Goal: Contribute content: Contribute content

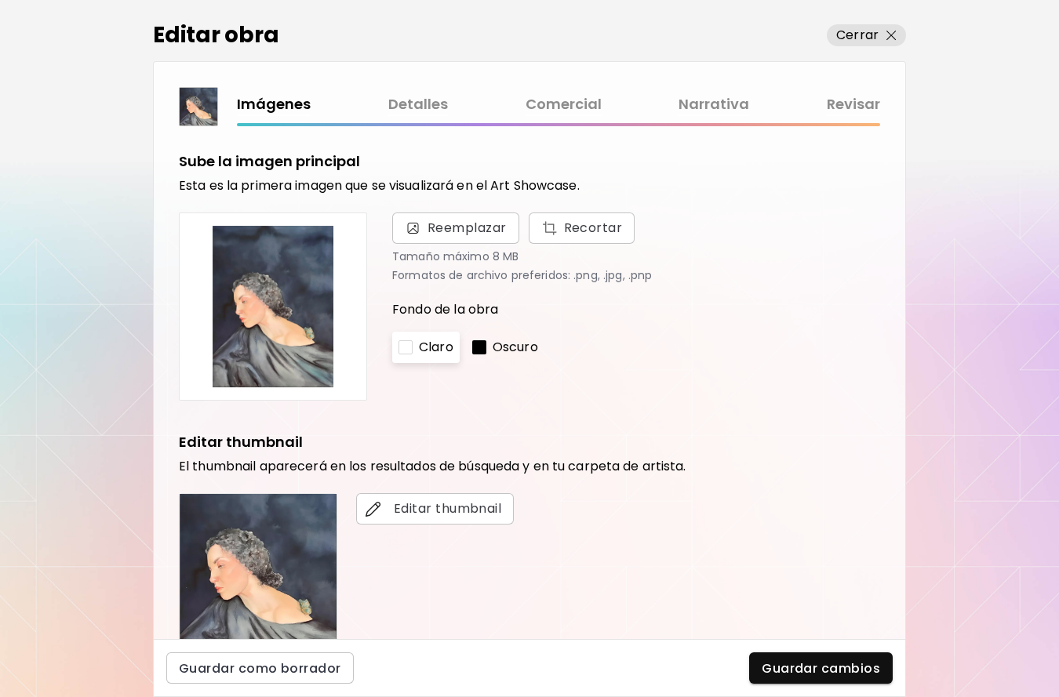
click at [574, 111] on link "Comercial" at bounding box center [564, 104] width 76 height 23
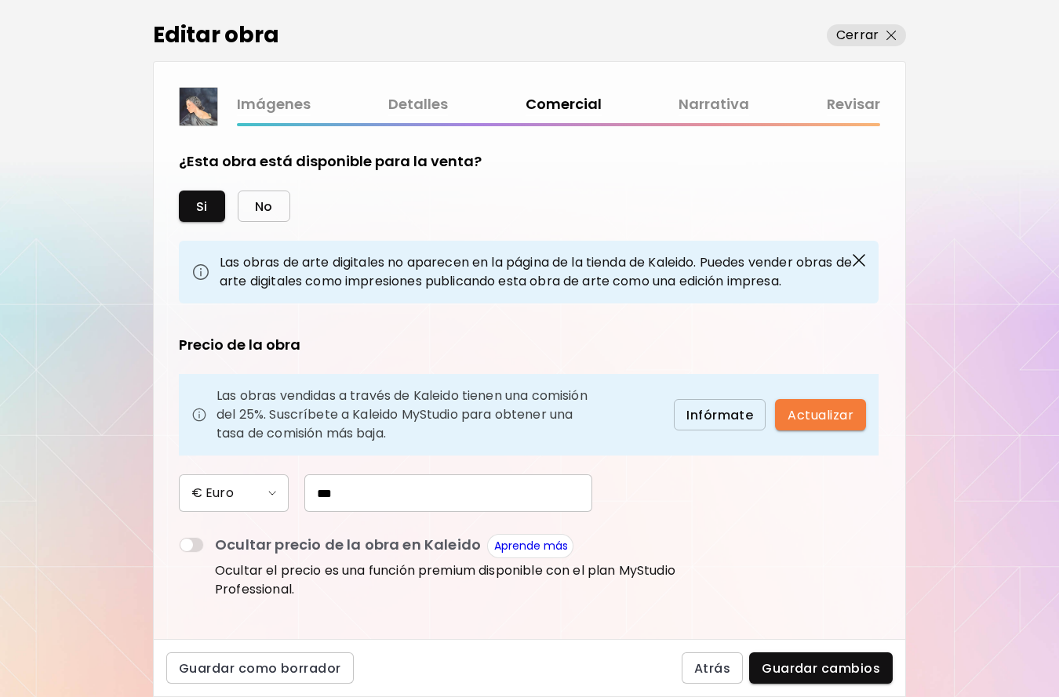
click at [264, 205] on span "No" at bounding box center [264, 206] width 18 height 16
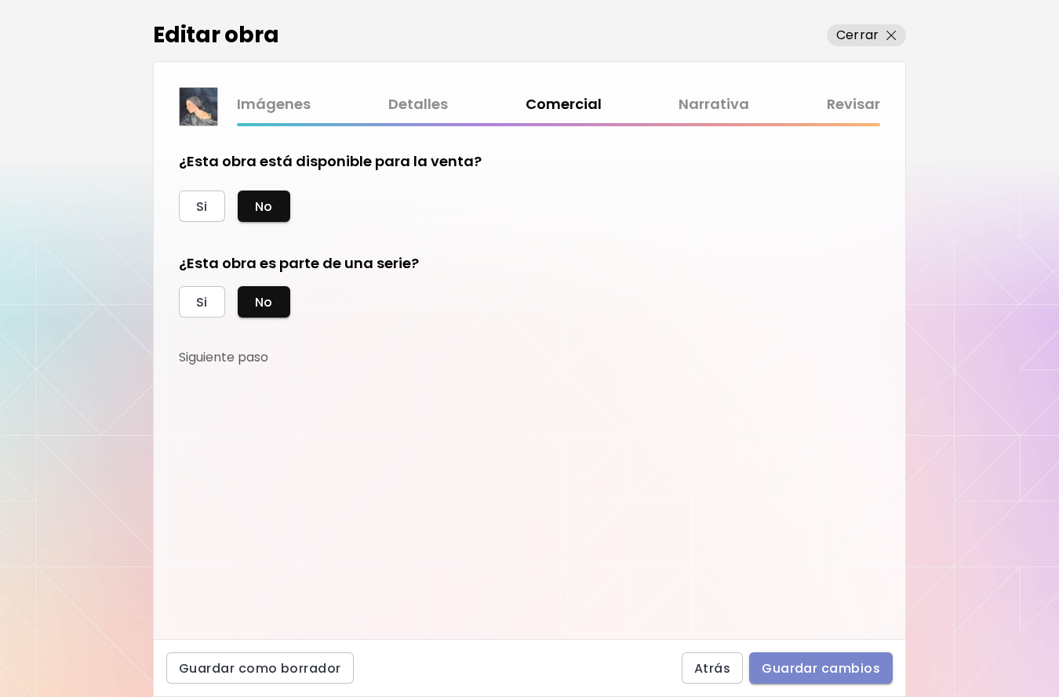
click at [835, 671] on span "Guardar cambios" at bounding box center [821, 669] width 118 height 16
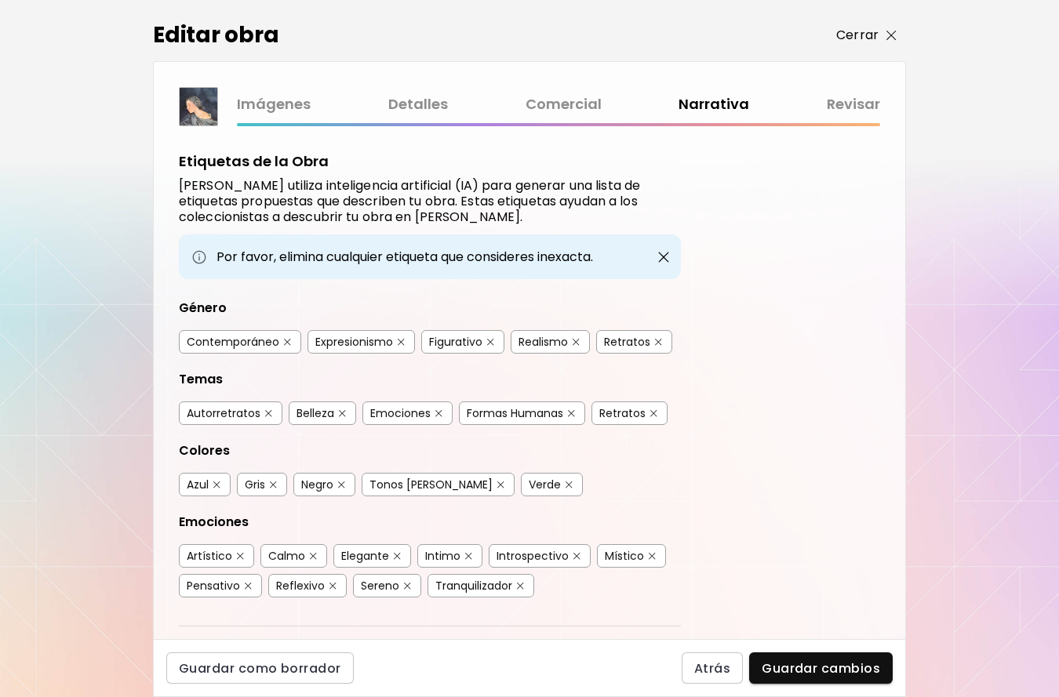
click at [862, 41] on p "Cerrar" at bounding box center [857, 35] width 42 height 19
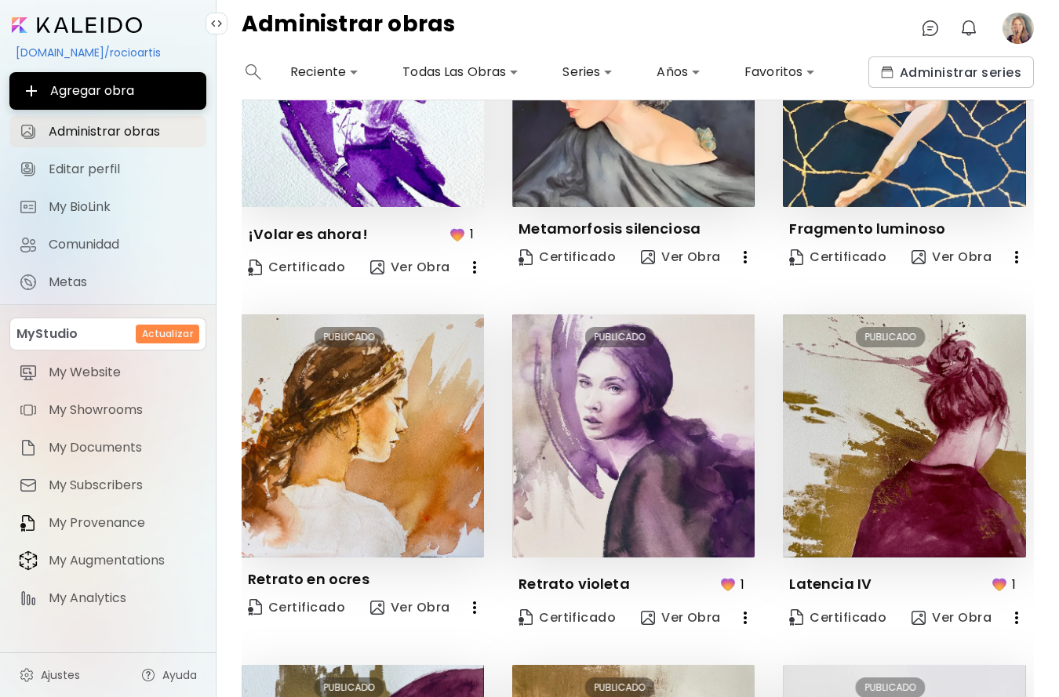
scroll to position [868, 0]
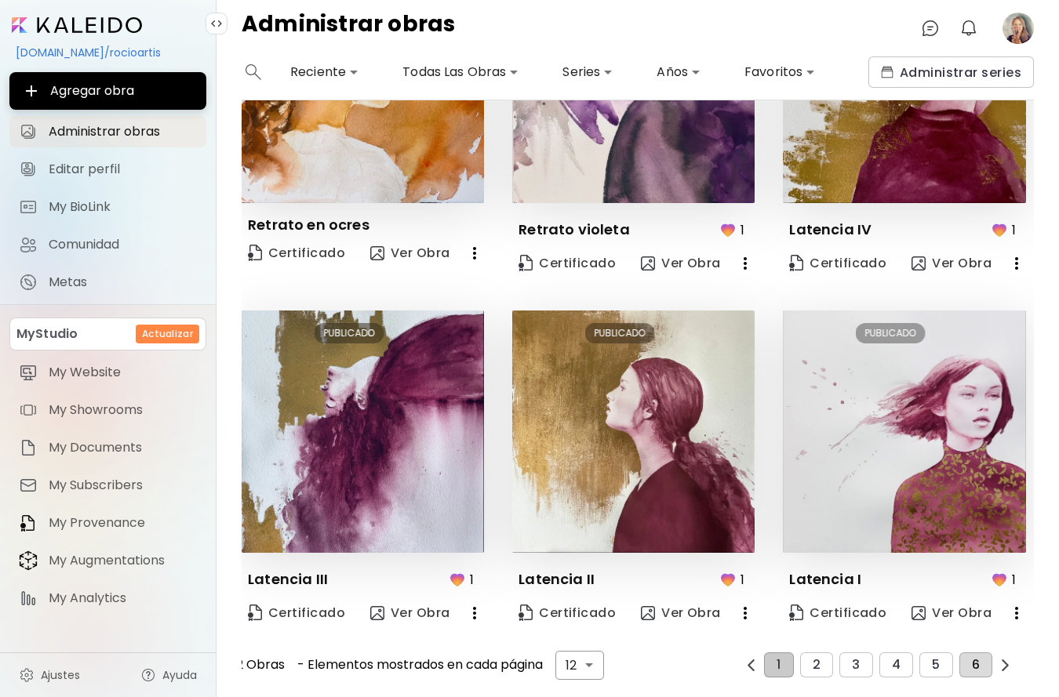
click at [979, 658] on span "6" at bounding box center [976, 665] width 8 height 14
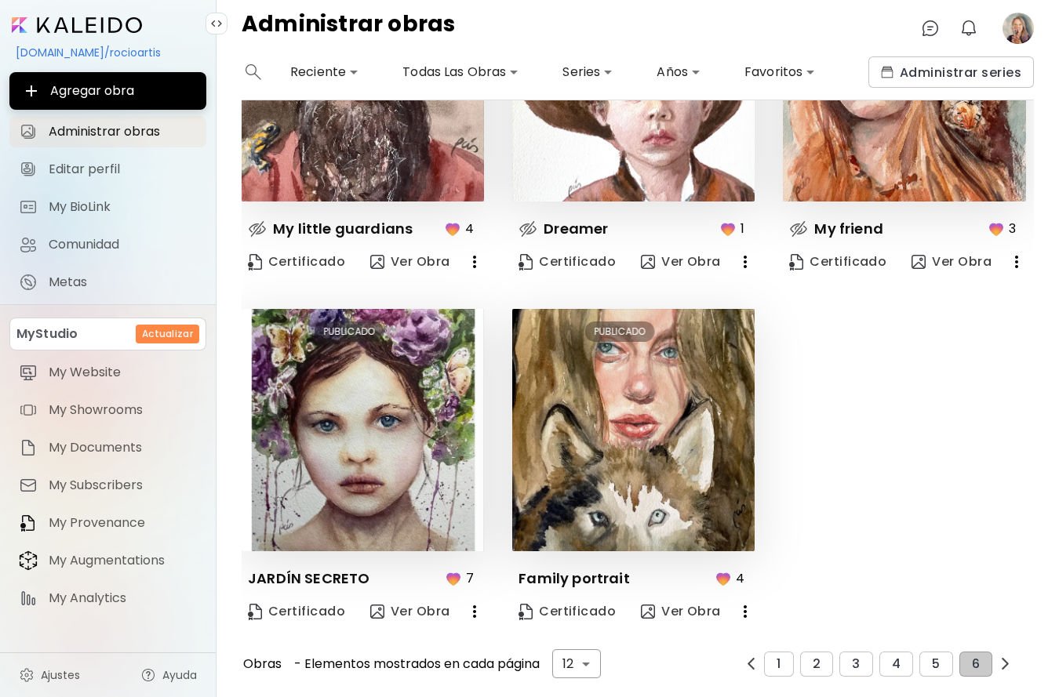
scroll to position [169, 0]
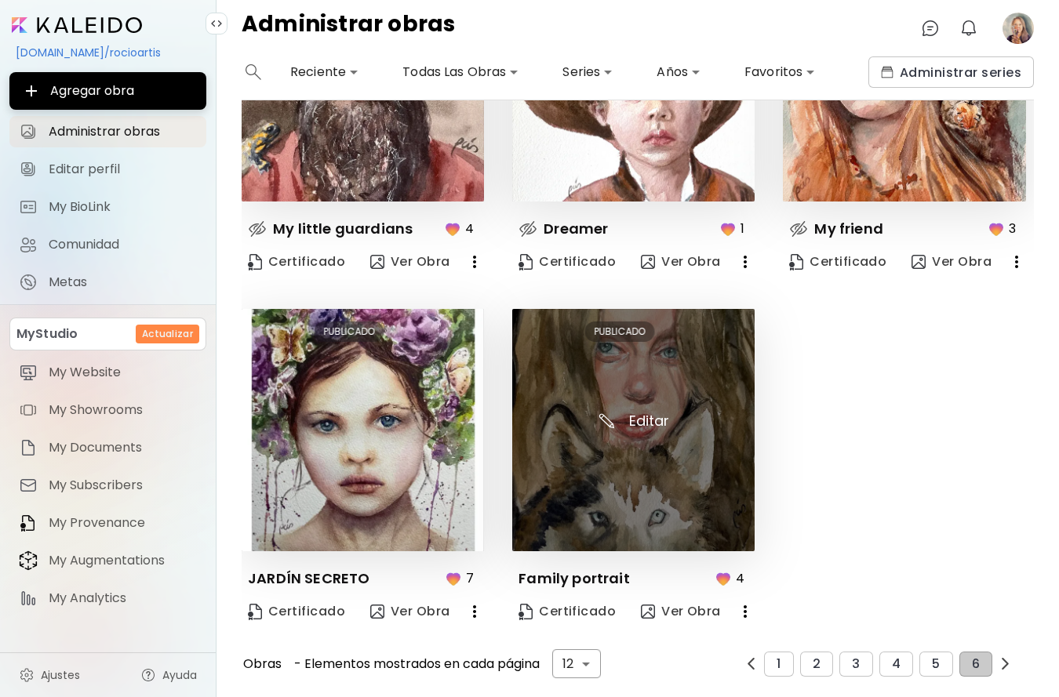
click at [634, 448] on img at bounding box center [633, 430] width 242 height 242
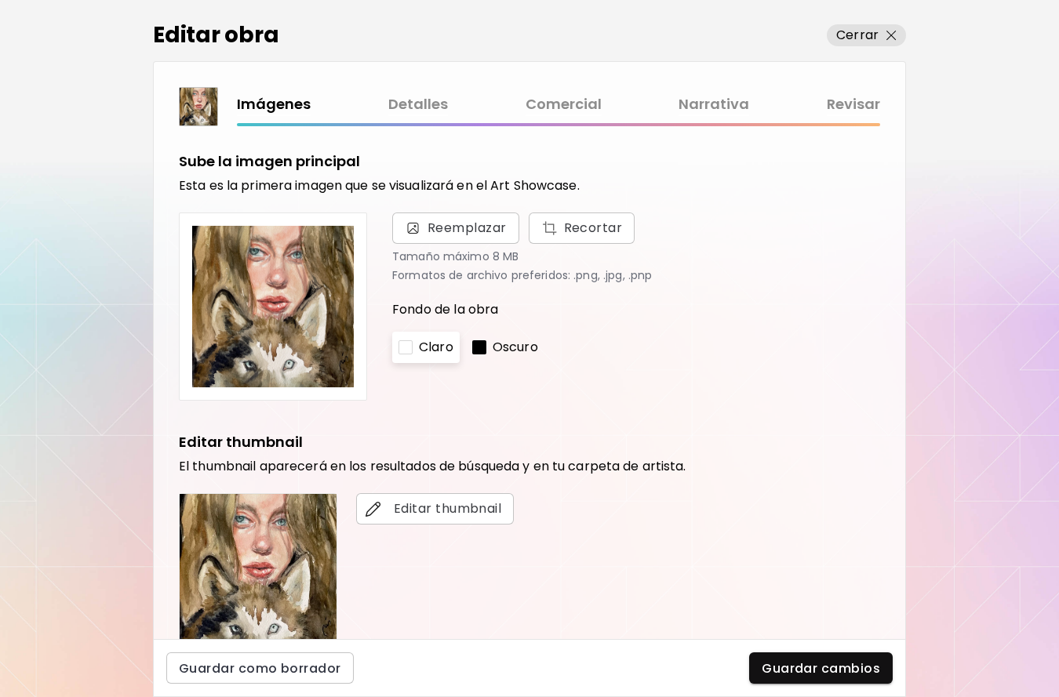
click at [579, 114] on link "Comercial" at bounding box center [564, 104] width 76 height 23
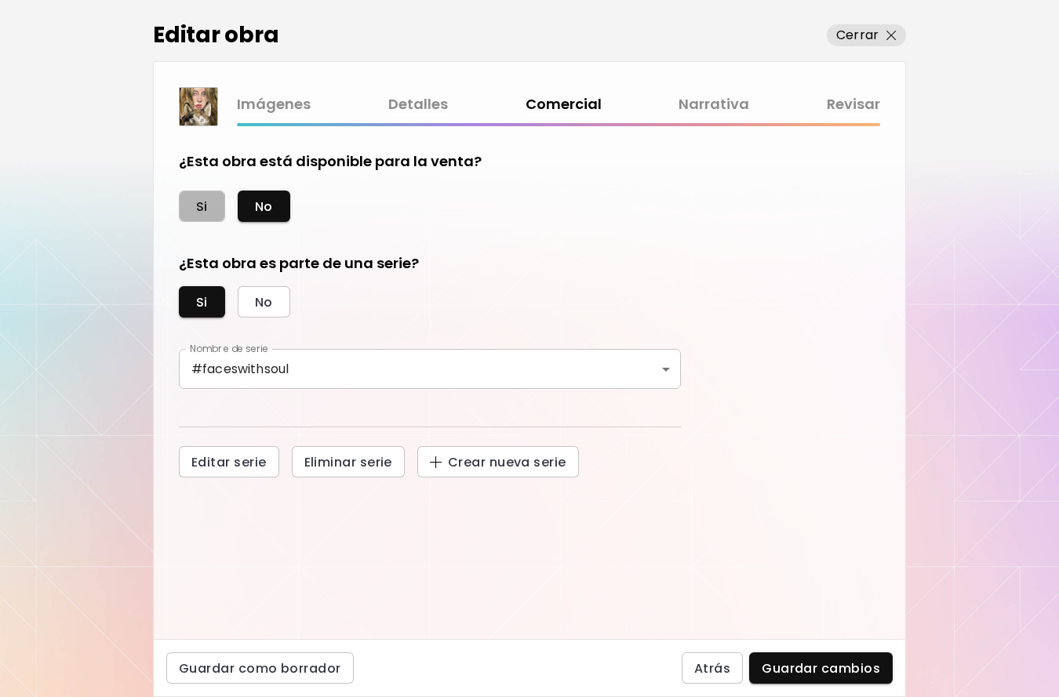
click at [199, 215] on span "Si" at bounding box center [202, 206] width 12 height 16
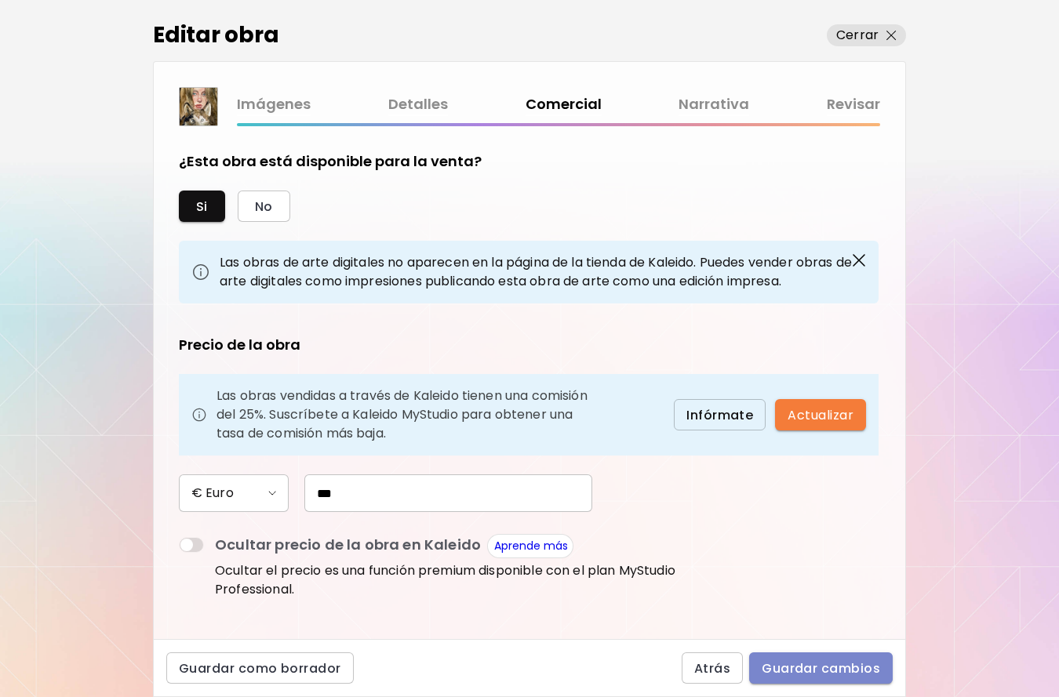
click at [822, 669] on span "Guardar cambios" at bounding box center [821, 669] width 118 height 16
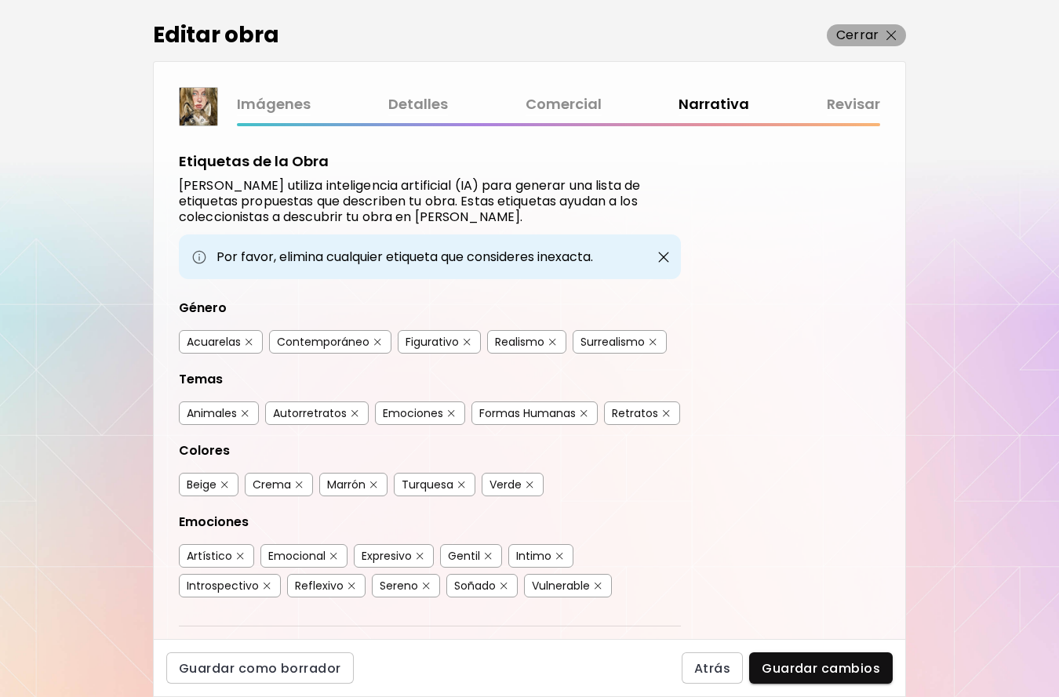
click at [862, 41] on p "Cerrar" at bounding box center [857, 35] width 42 height 19
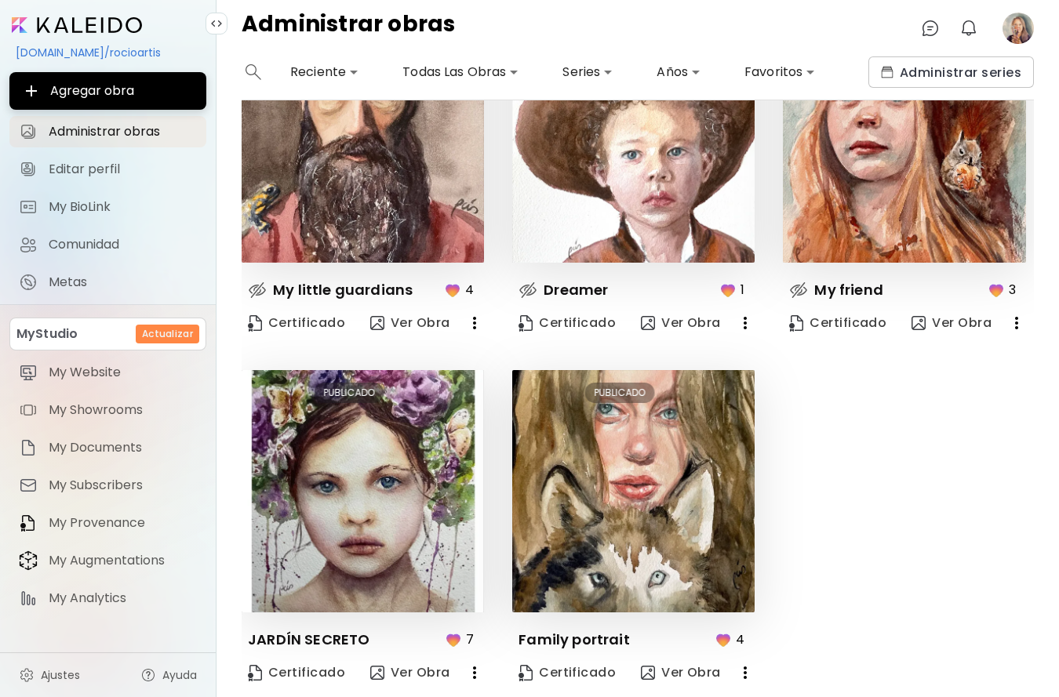
scroll to position [169, 0]
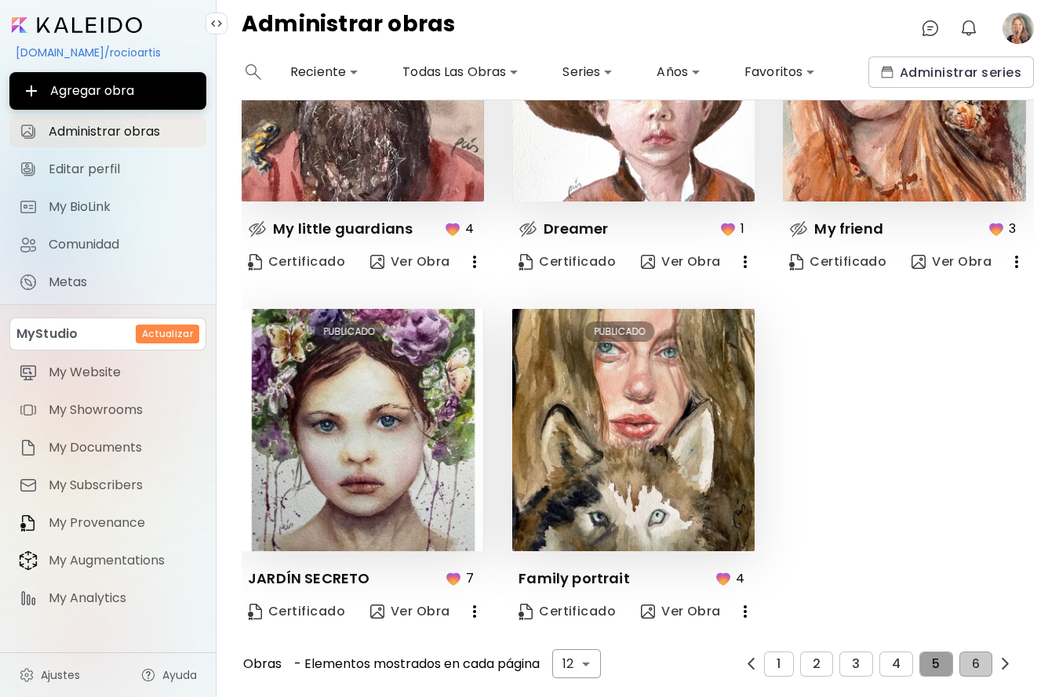
click at [936, 662] on span "5" at bounding box center [936, 664] width 8 height 14
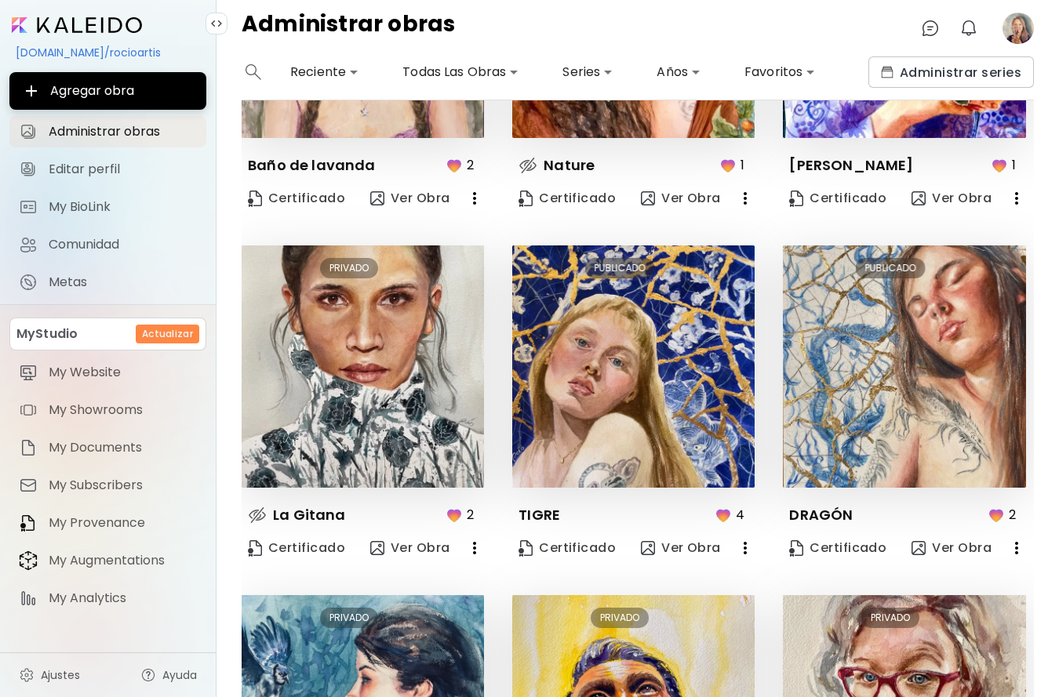
scroll to position [232, 0]
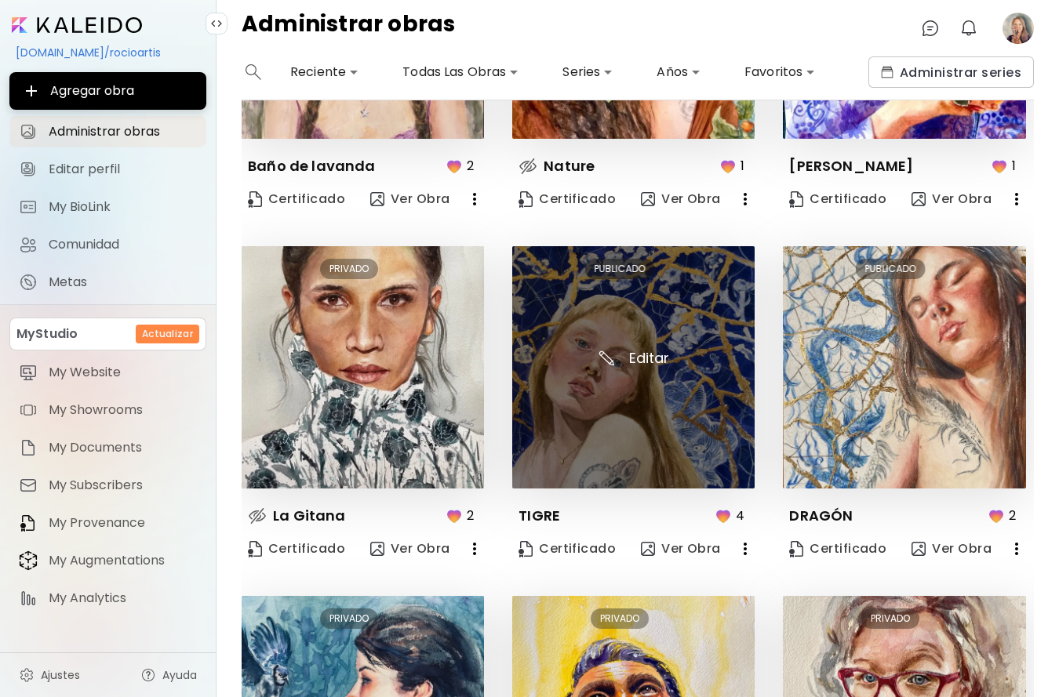
click at [638, 432] on img at bounding box center [633, 367] width 242 height 242
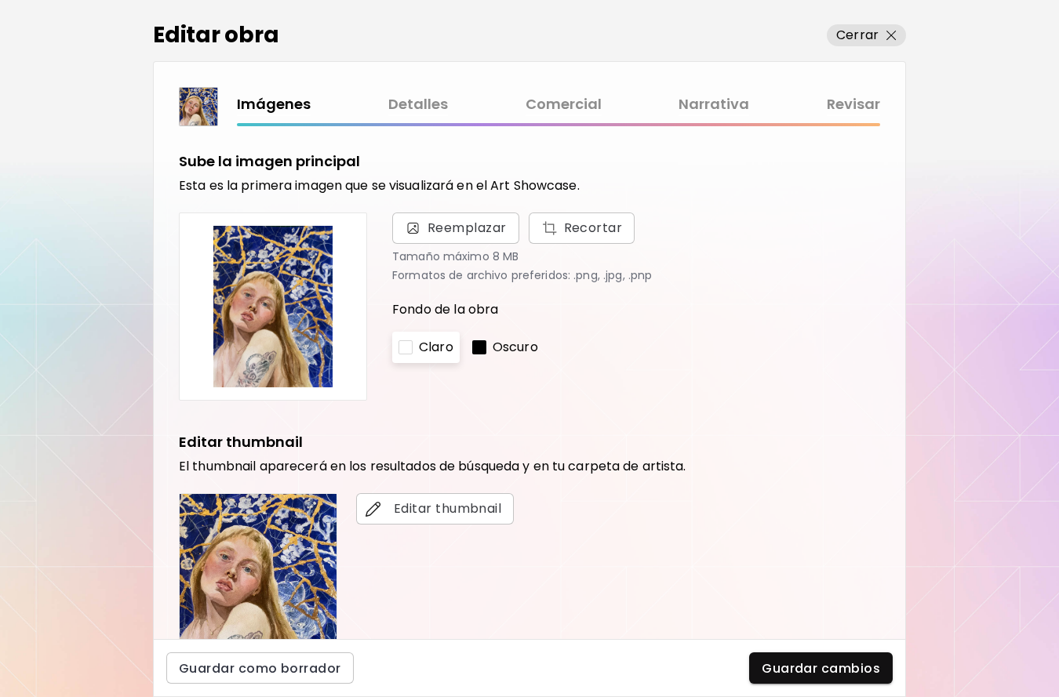
click at [566, 99] on link "Comercial" at bounding box center [564, 104] width 76 height 23
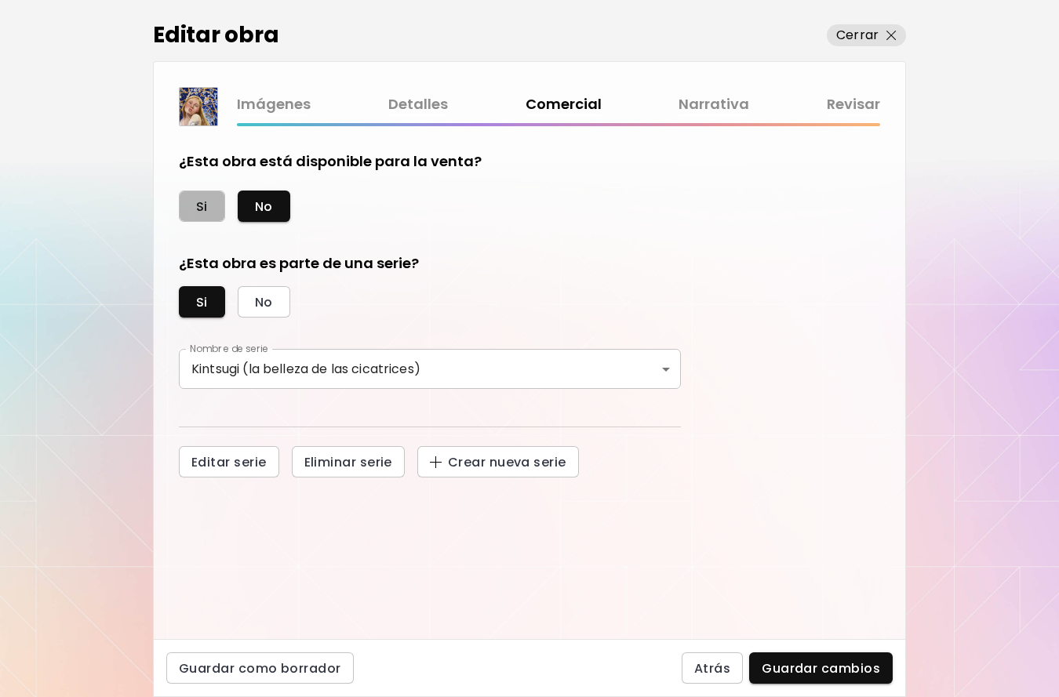
click at [209, 213] on button "Si" at bounding box center [202, 206] width 46 height 31
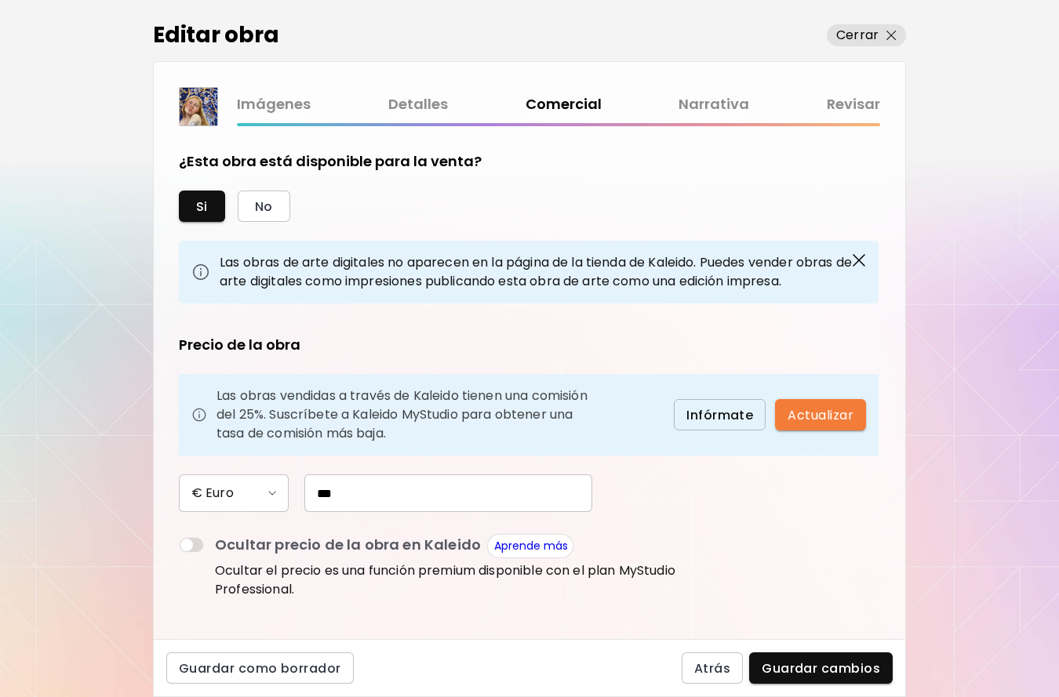
click at [307, 493] on input "***" at bounding box center [448, 494] width 288 height 38
click at [271, 204] on span "No" at bounding box center [264, 206] width 18 height 16
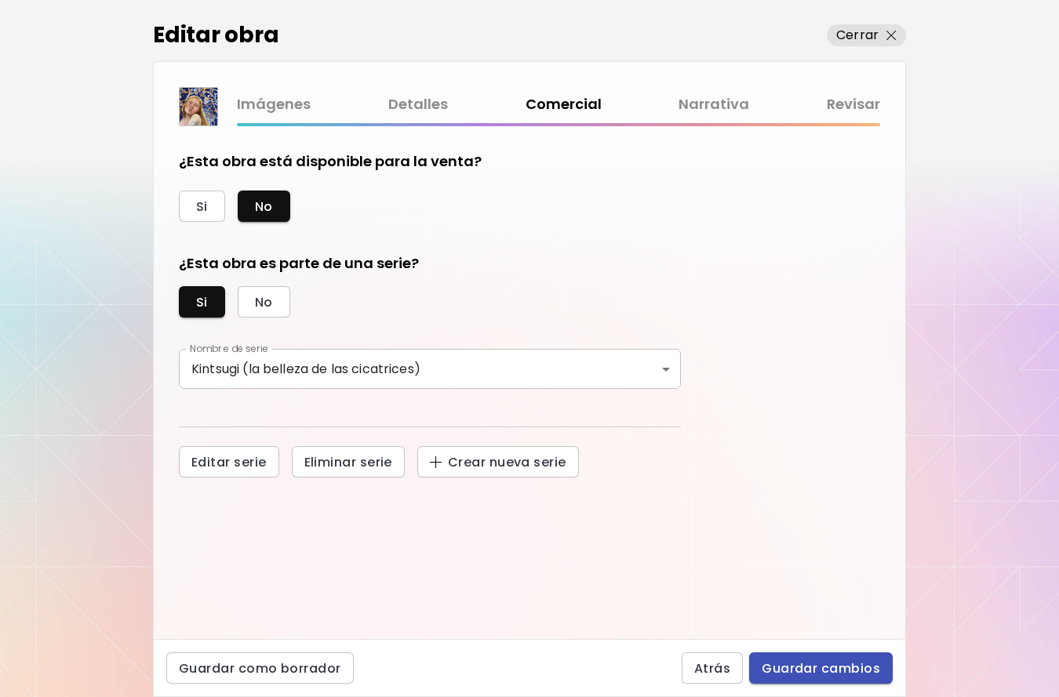
click at [810, 668] on span "Guardar cambios" at bounding box center [821, 669] width 118 height 16
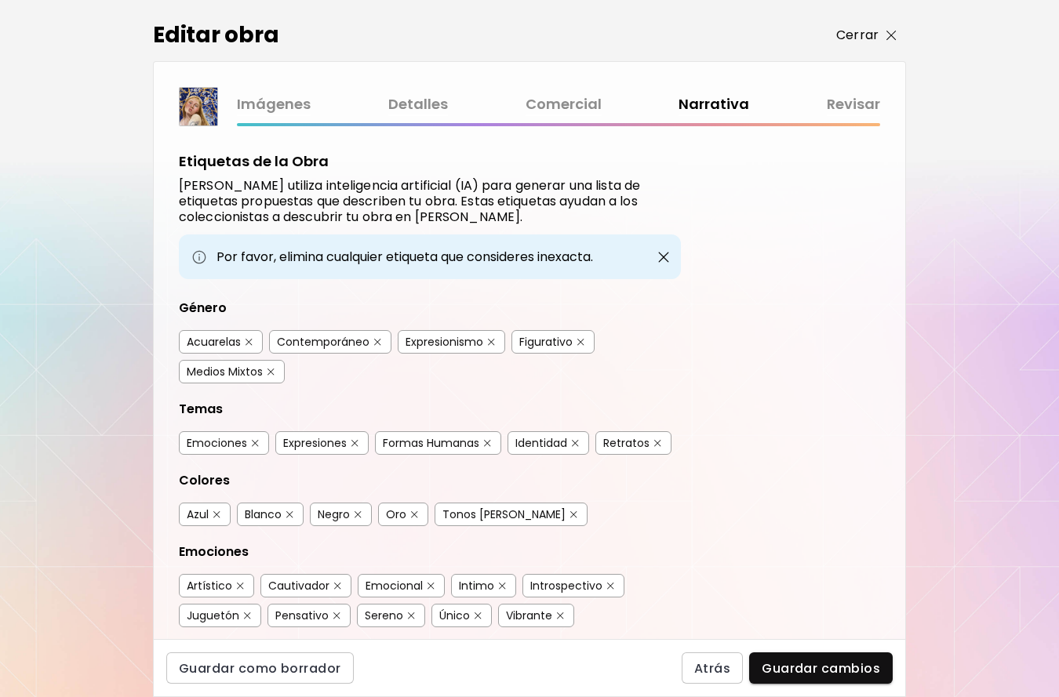
click at [859, 37] on p "Cerrar" at bounding box center [857, 35] width 42 height 19
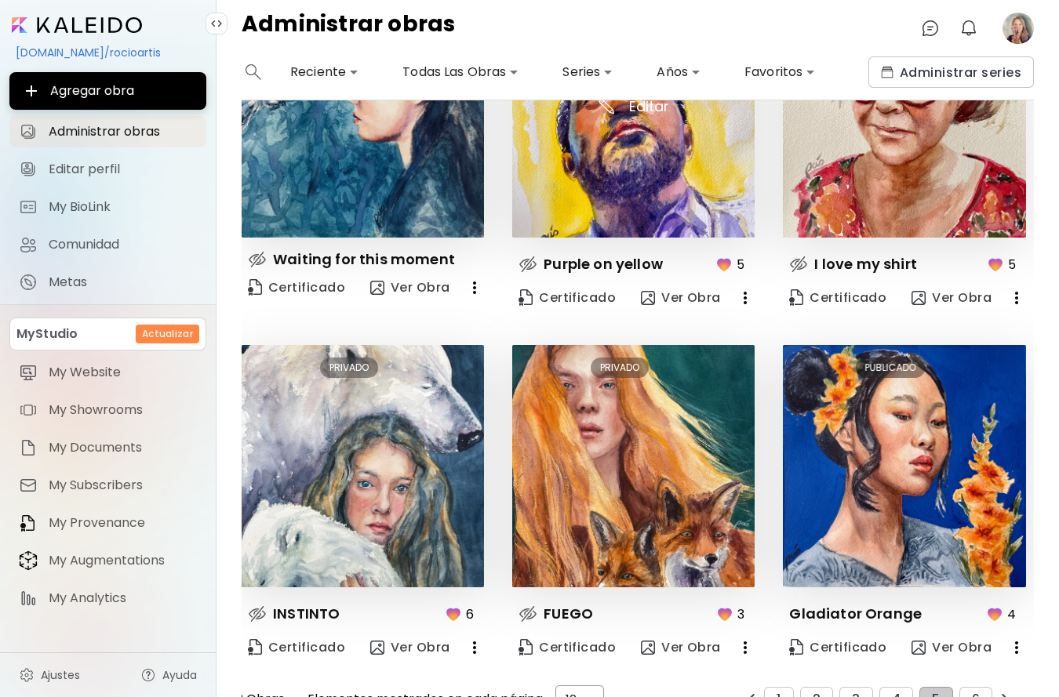
scroll to position [868, 0]
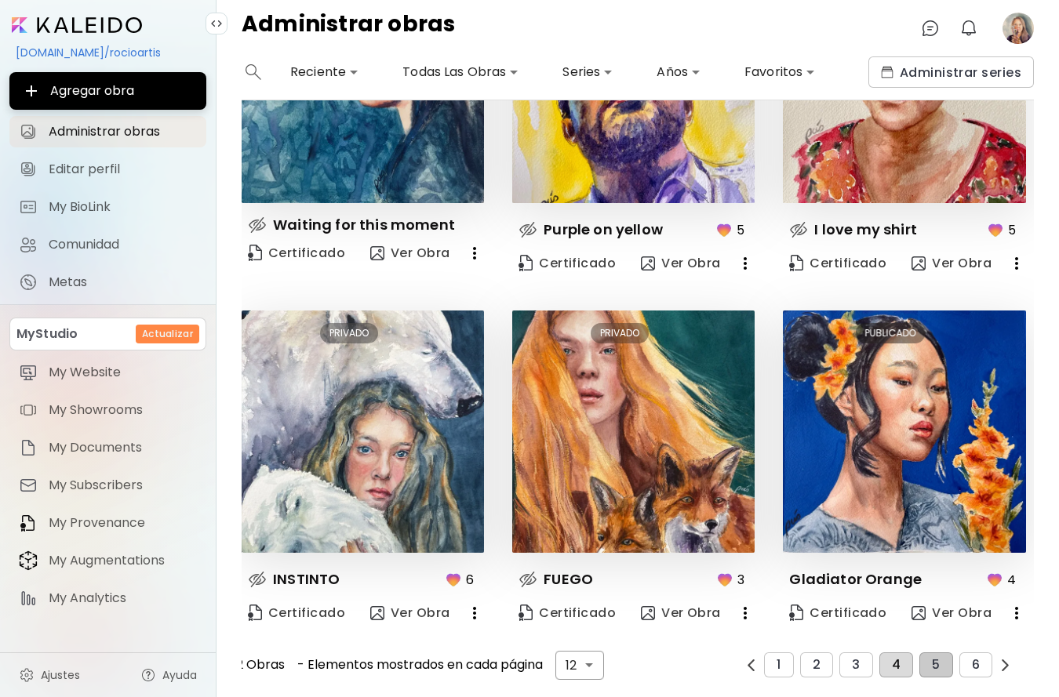
click at [897, 660] on span "4" at bounding box center [896, 665] width 9 height 14
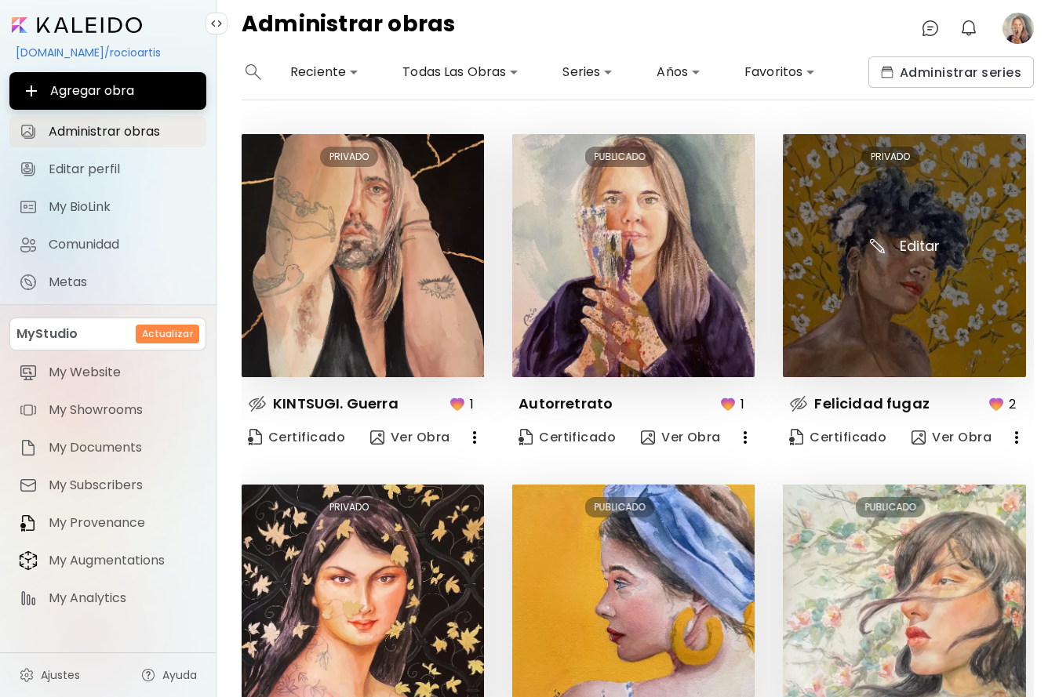
scroll to position [691, 0]
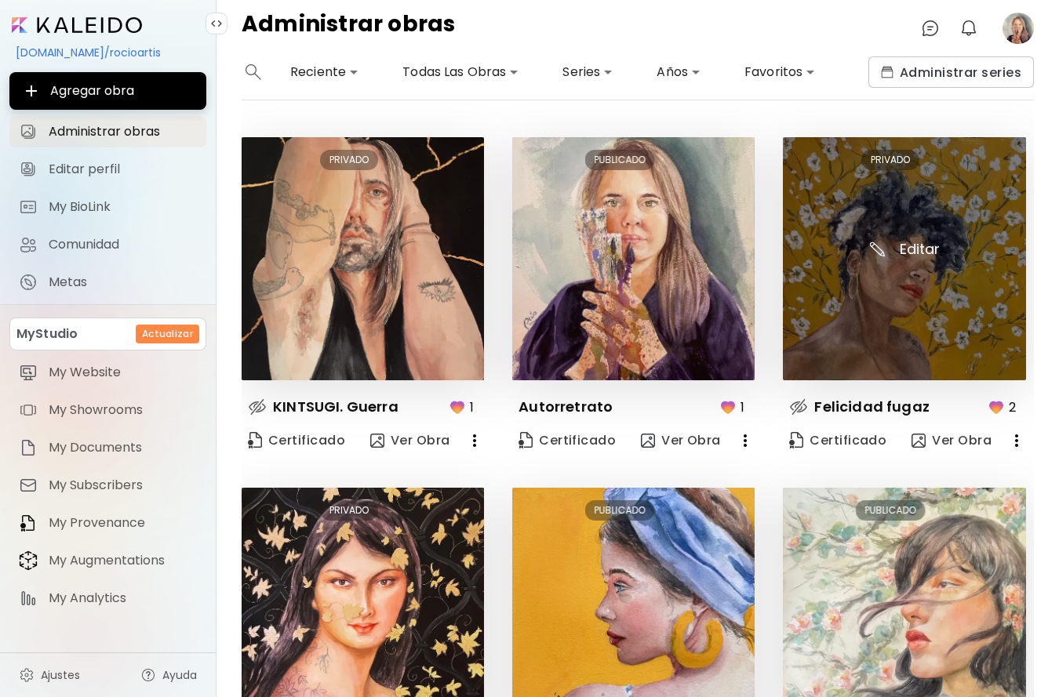
click at [920, 335] on img at bounding box center [904, 258] width 242 height 242
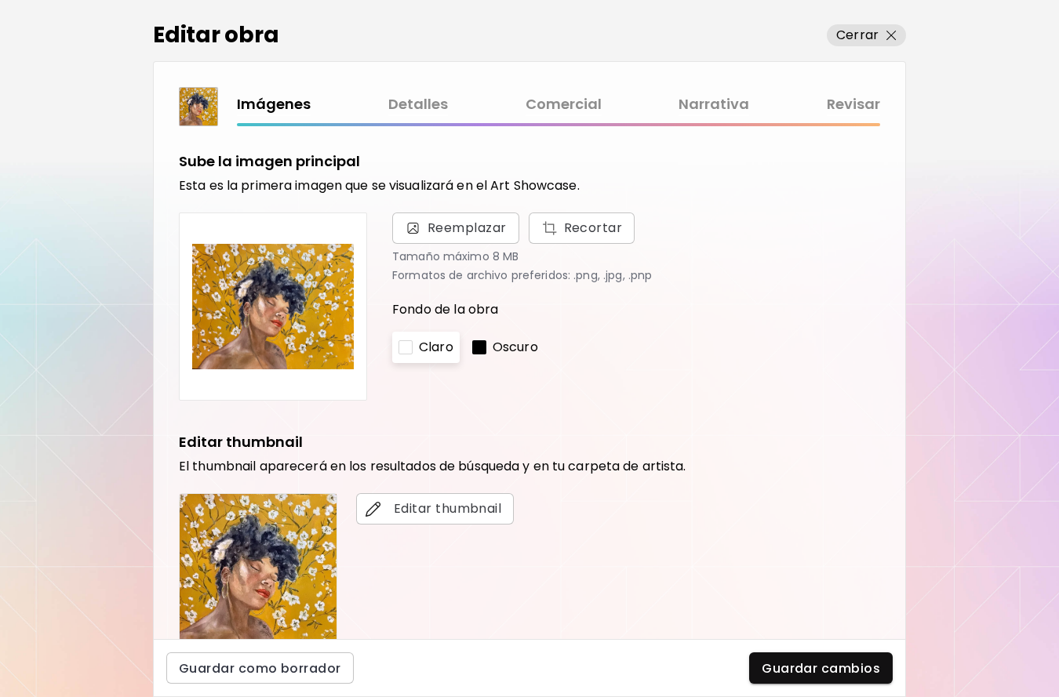
click at [556, 100] on link "Comercial" at bounding box center [564, 104] width 76 height 23
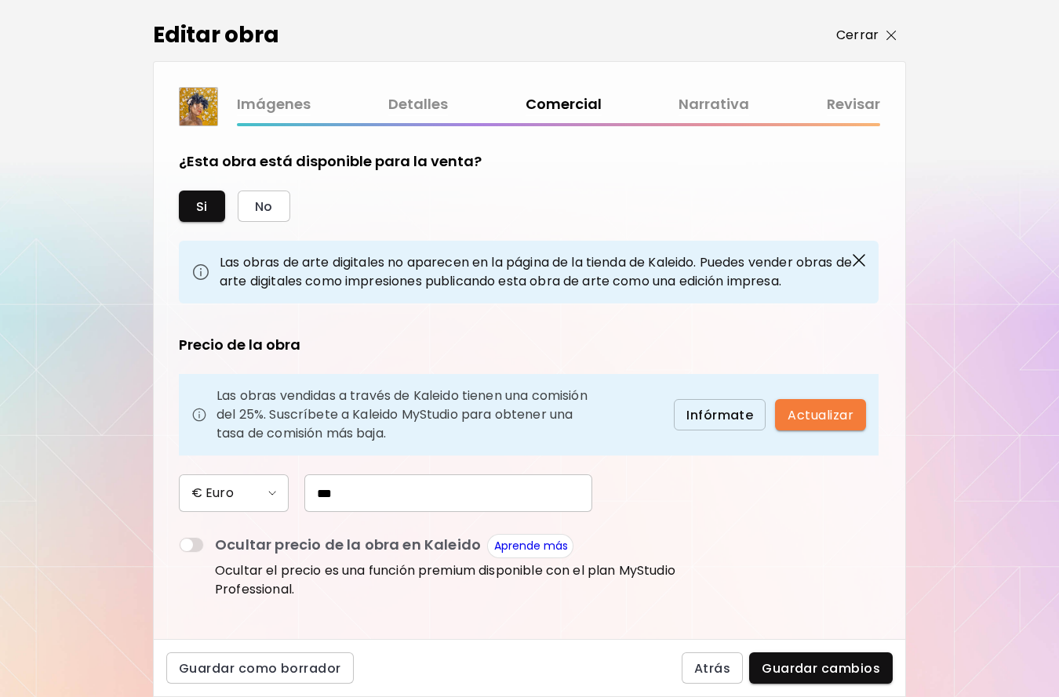
click at [885, 34] on span "Cerrar" at bounding box center [866, 35] width 60 height 19
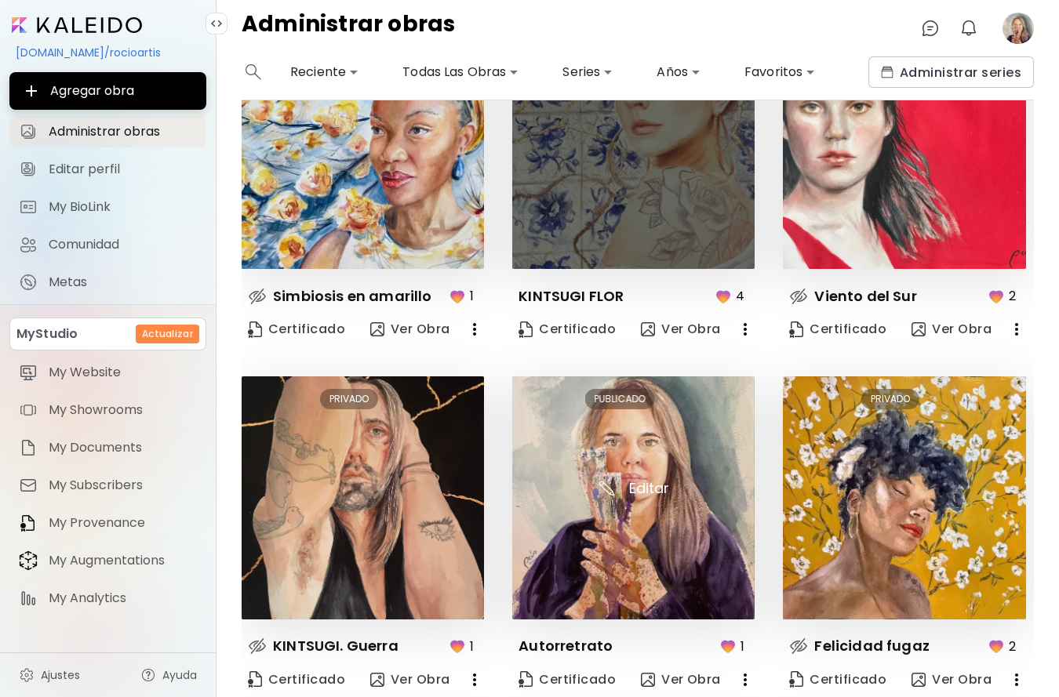
scroll to position [450, 0]
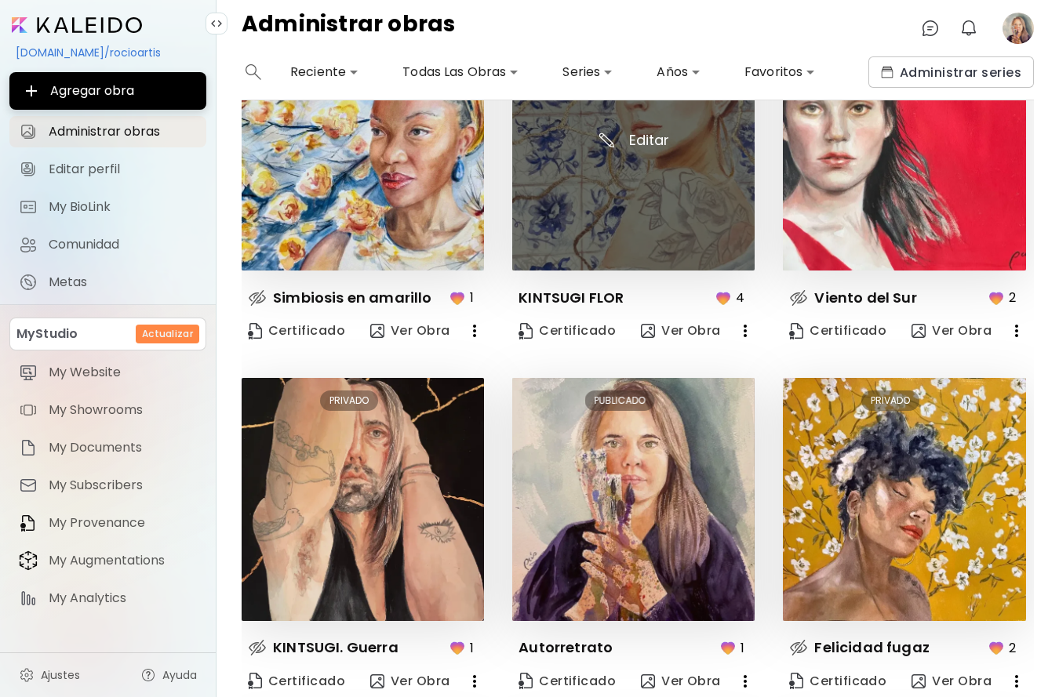
click at [624, 196] on img at bounding box center [633, 149] width 242 height 242
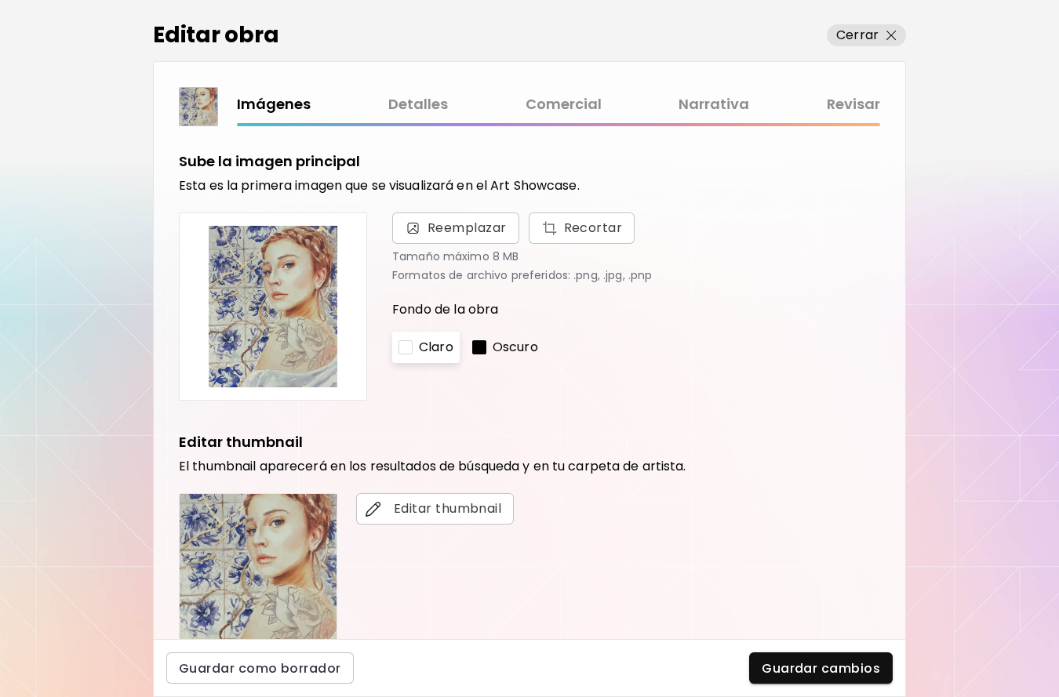
click at [550, 98] on link "Comercial" at bounding box center [564, 104] width 76 height 23
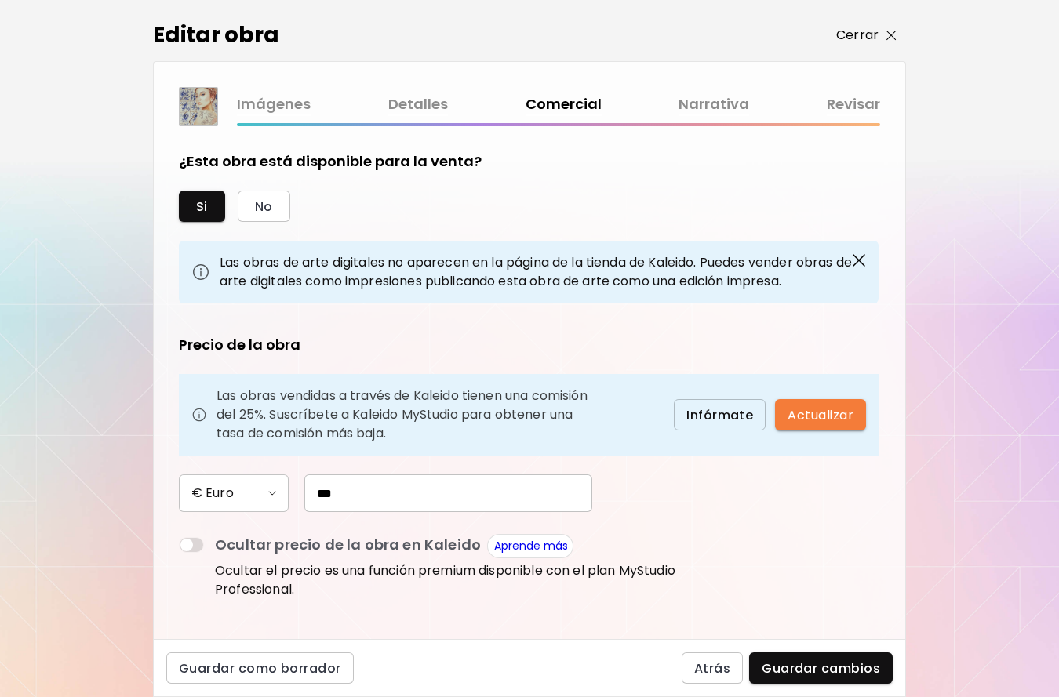
click at [861, 40] on p "Cerrar" at bounding box center [857, 35] width 42 height 19
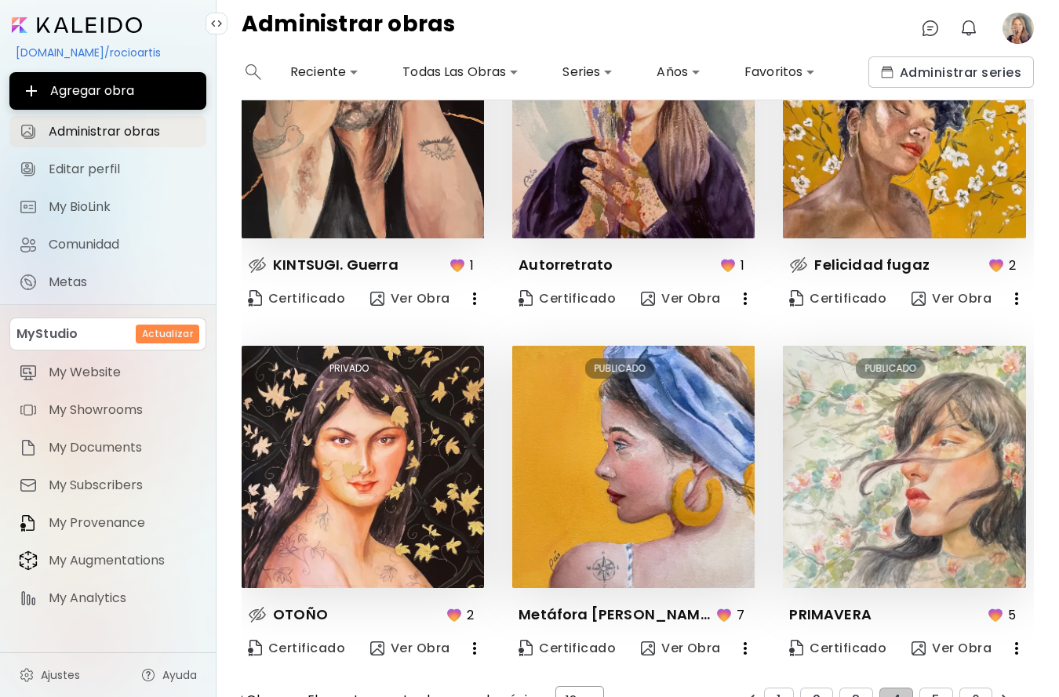
scroll to position [868, 0]
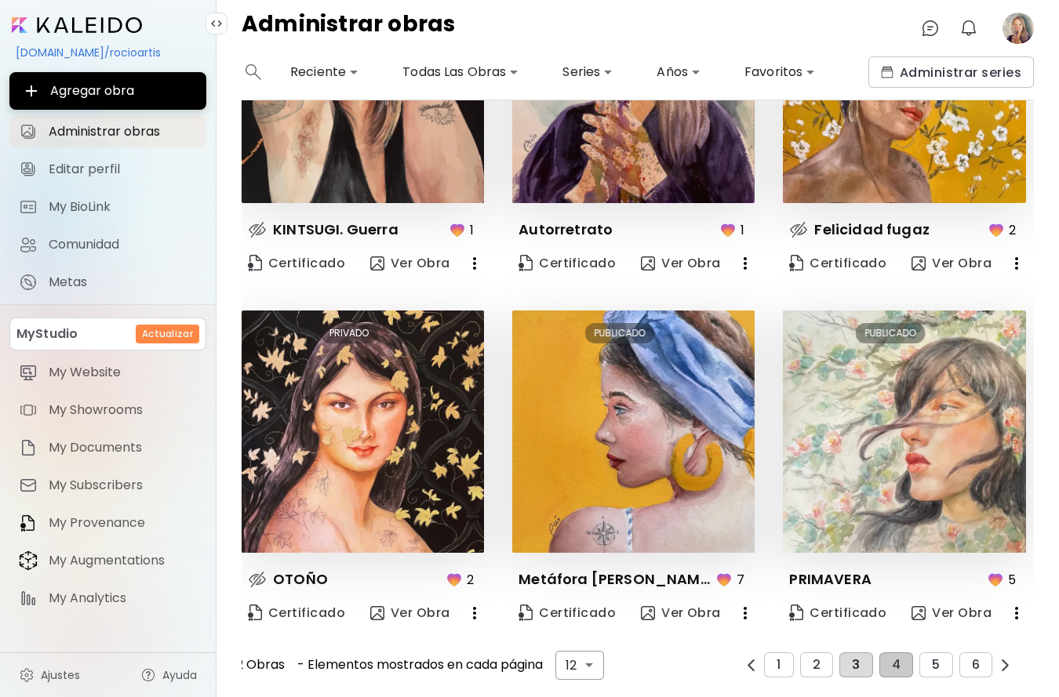
click at [850, 661] on button "3" at bounding box center [855, 665] width 33 height 25
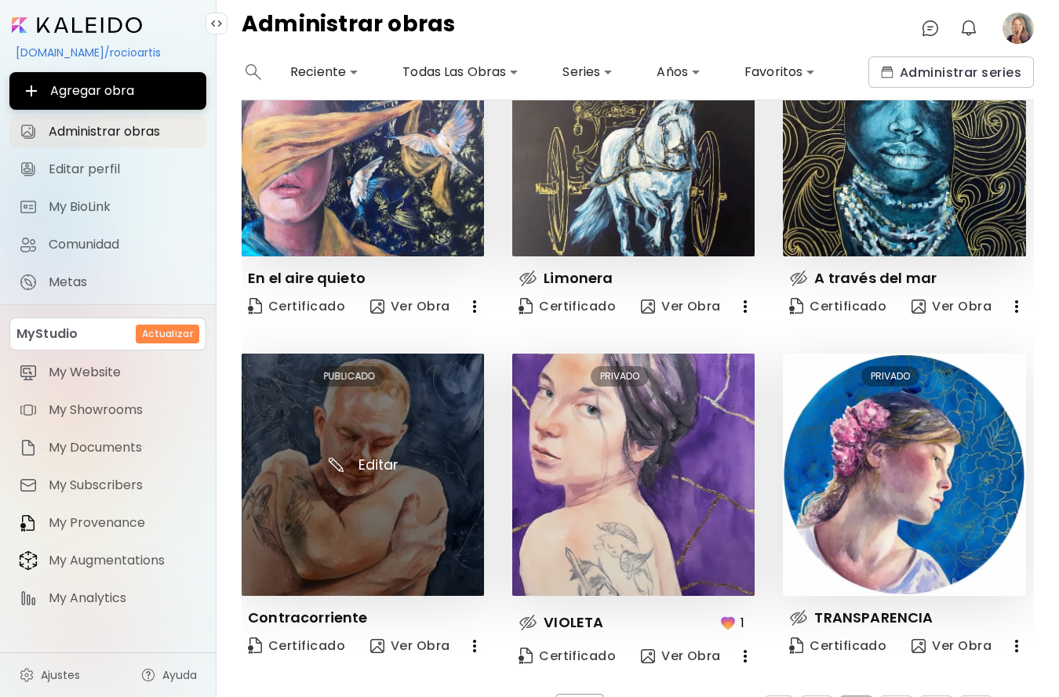
scroll to position [809, 0]
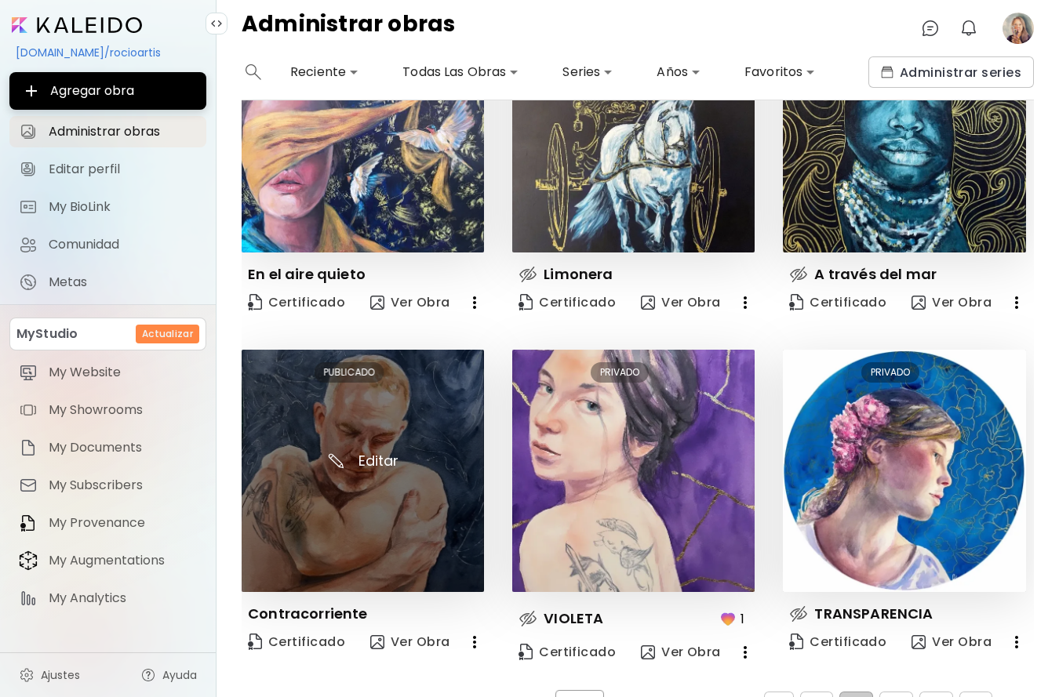
click at [383, 522] on img at bounding box center [363, 471] width 242 height 242
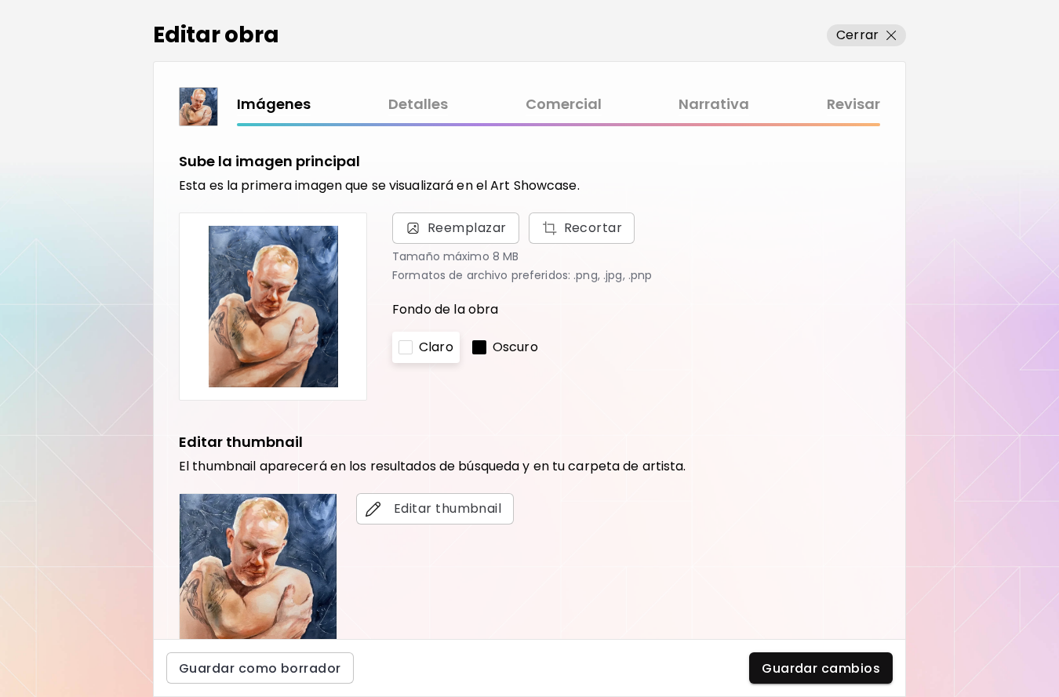
click at [563, 98] on link "Comercial" at bounding box center [564, 104] width 76 height 23
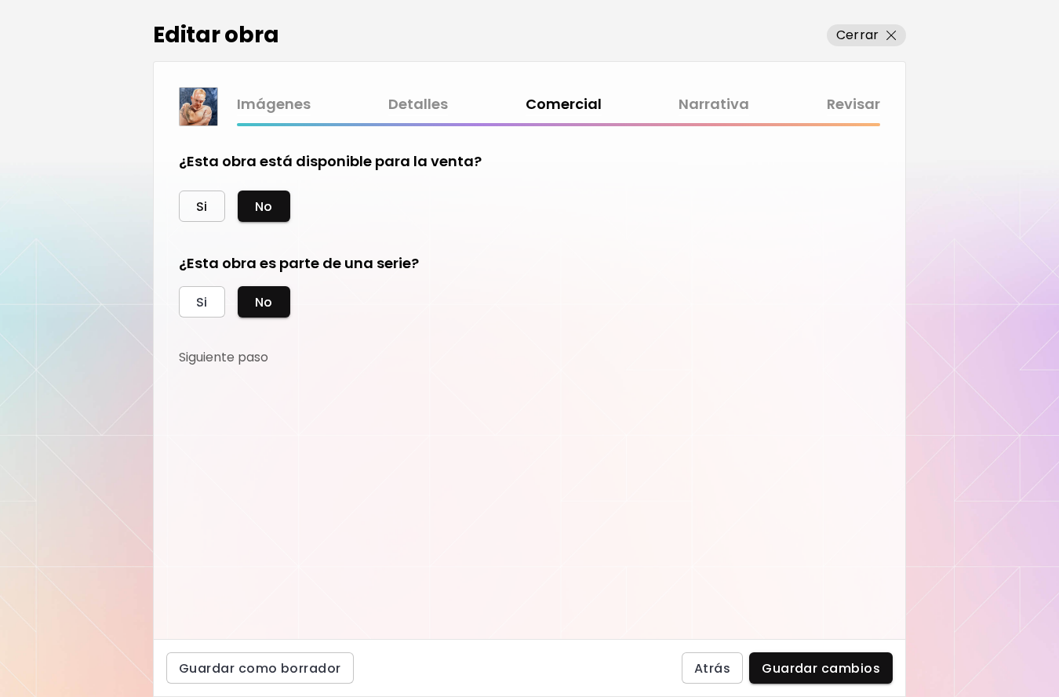
click at [209, 217] on button "Si" at bounding box center [202, 206] width 46 height 31
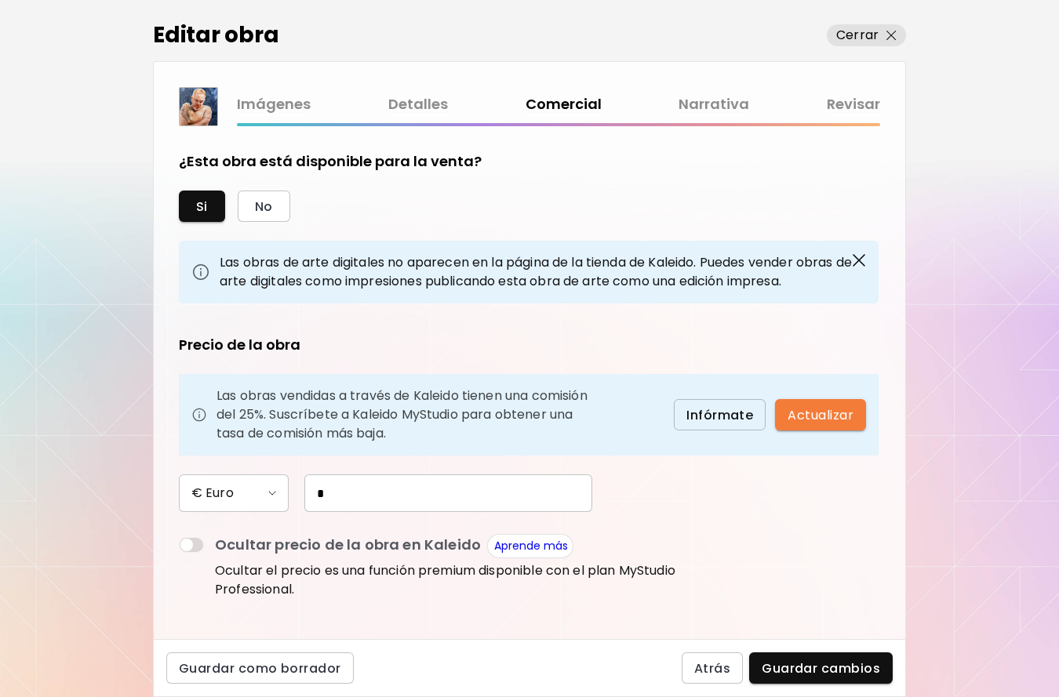
click at [304, 491] on input "*" at bounding box center [448, 494] width 288 height 38
type input "***"
click at [800, 662] on span "Guardar cambios" at bounding box center [821, 669] width 118 height 16
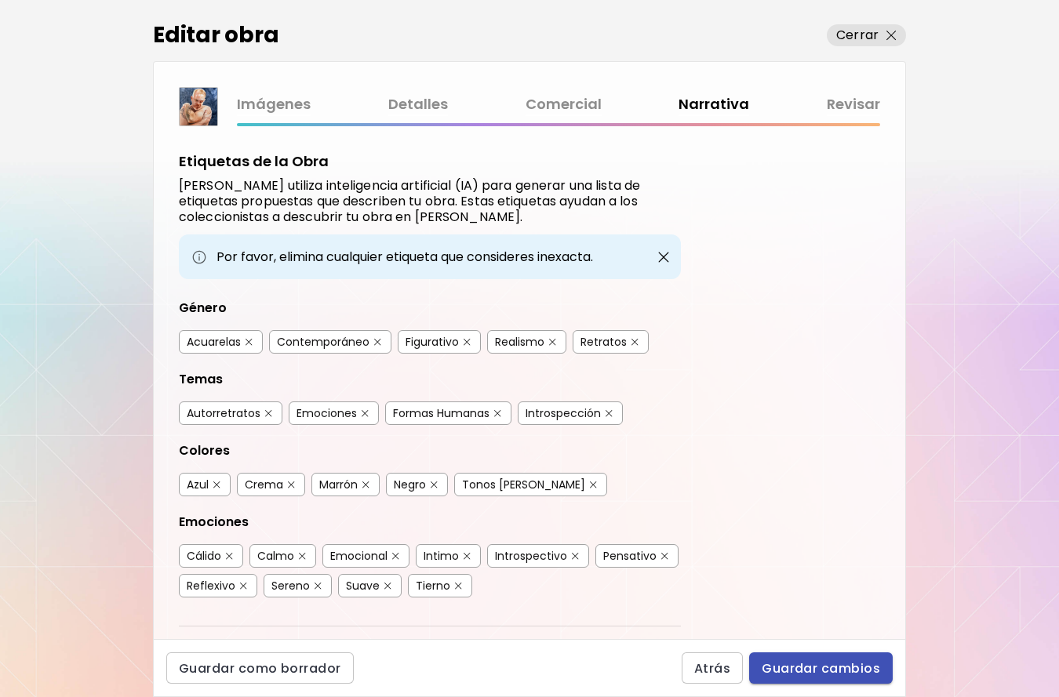
click at [865, 671] on span "Guardar cambios" at bounding box center [821, 669] width 118 height 16
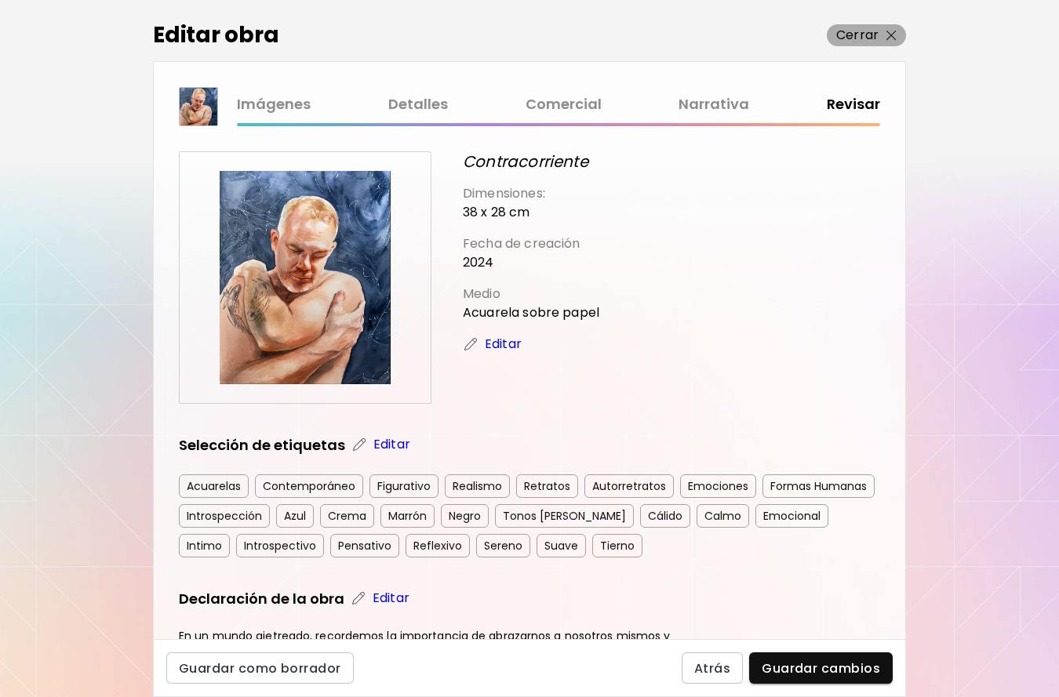
click at [872, 39] on p "Cerrar" at bounding box center [857, 35] width 42 height 19
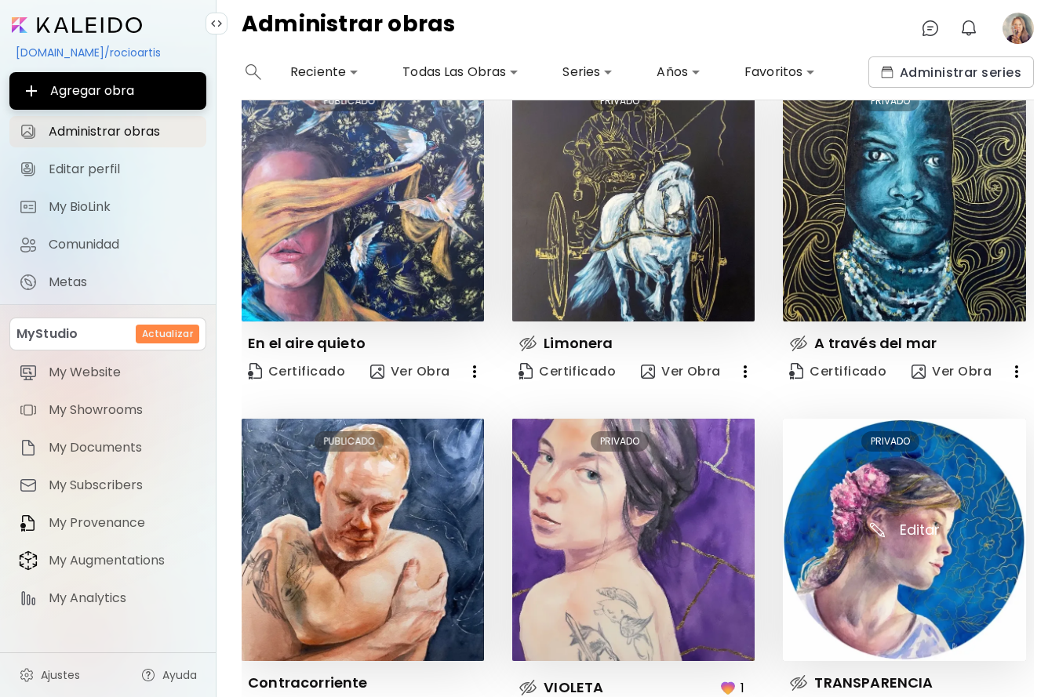
scroll to position [849, 0]
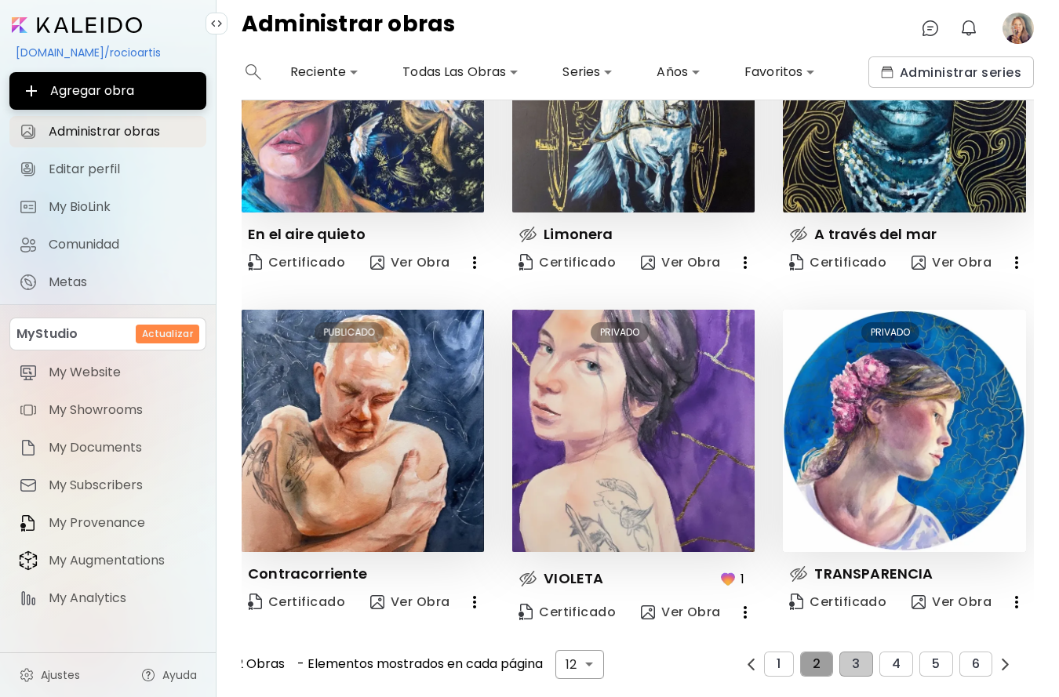
click at [821, 668] on button "2" at bounding box center [816, 664] width 33 height 25
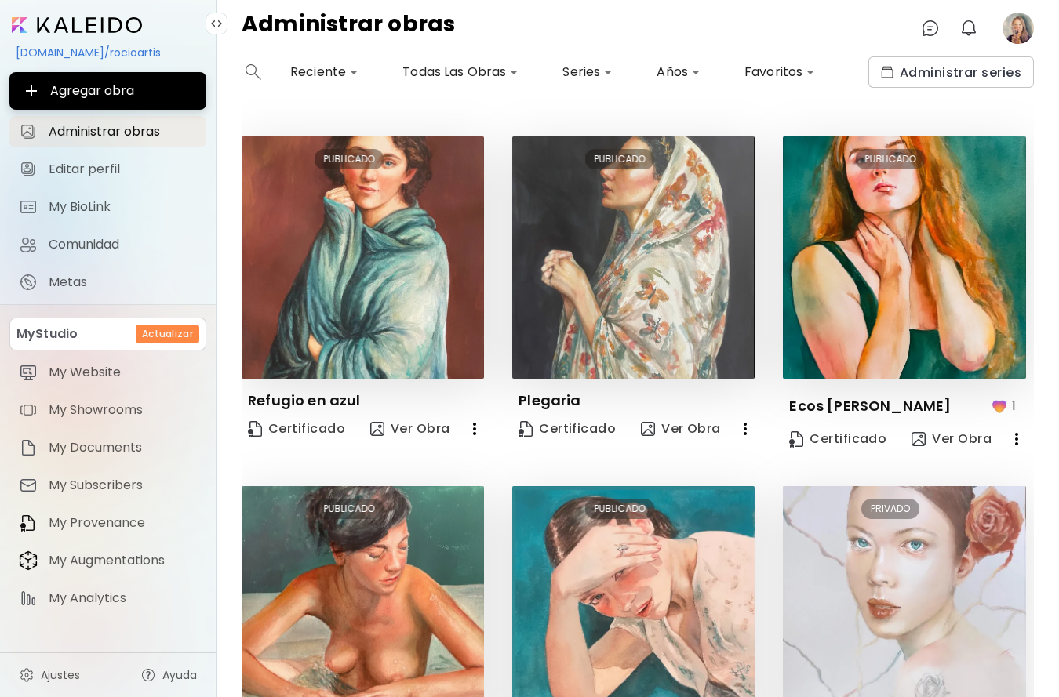
scroll to position [275, 0]
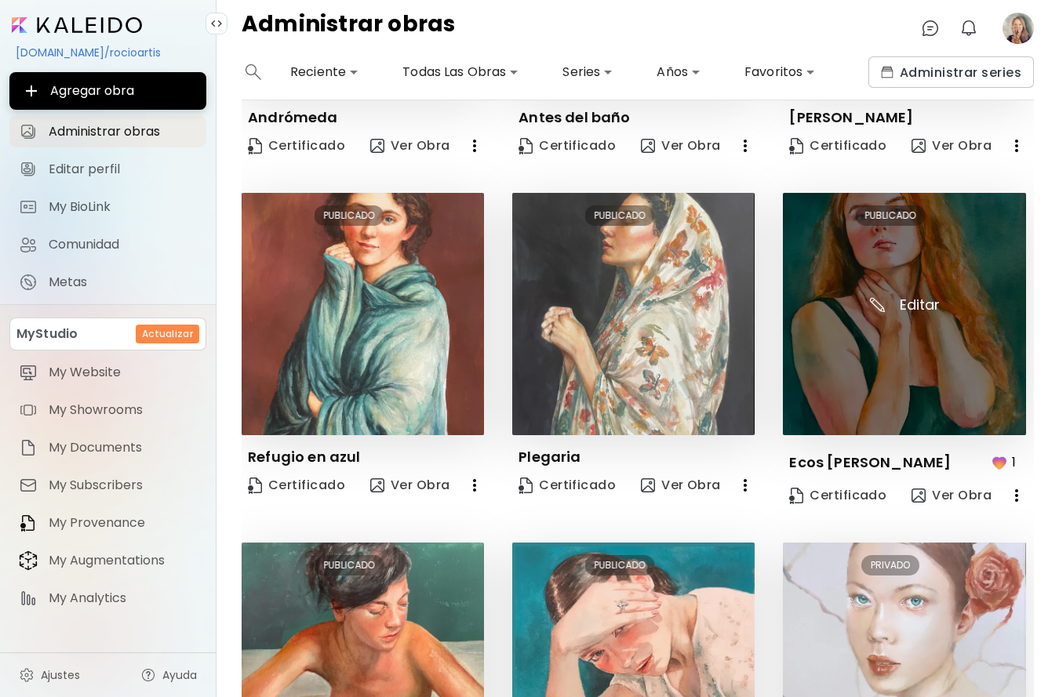
click at [886, 332] on img at bounding box center [904, 314] width 242 height 242
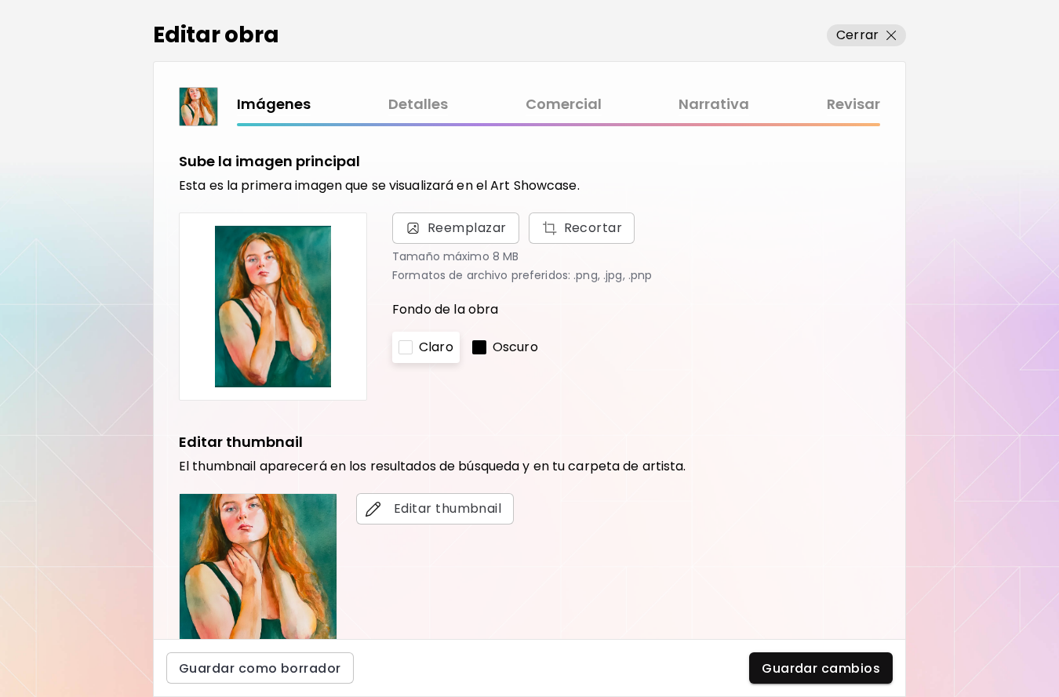
click at [573, 103] on link "Comercial" at bounding box center [564, 104] width 76 height 23
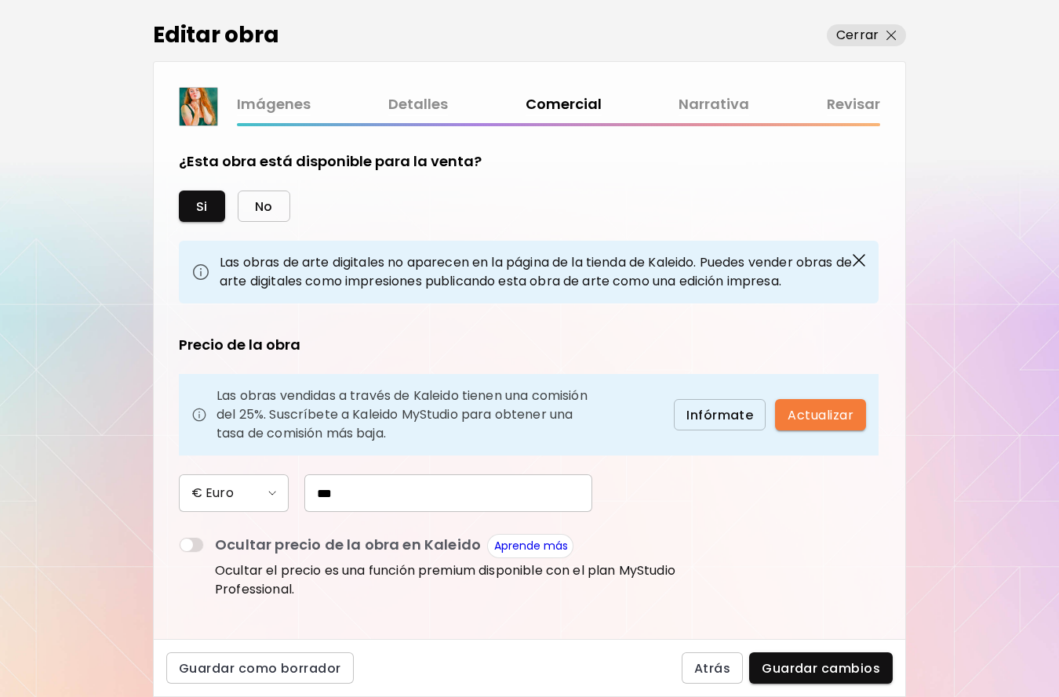
click at [271, 209] on span "No" at bounding box center [264, 206] width 18 height 16
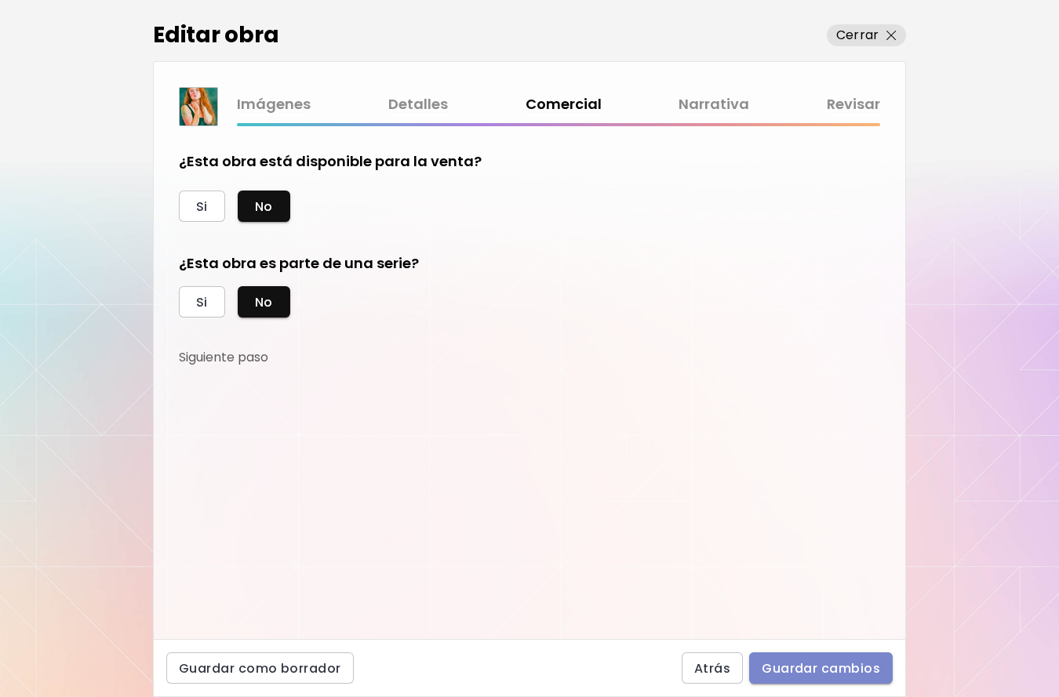
click at [828, 668] on span "Guardar cambios" at bounding box center [821, 669] width 118 height 16
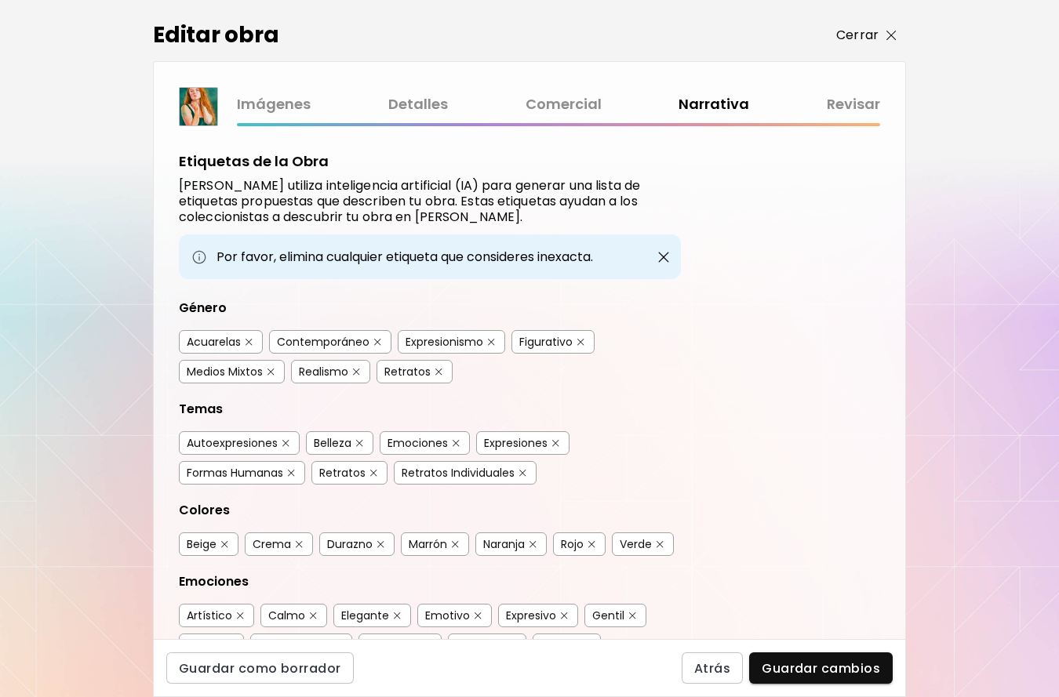
click at [868, 38] on p "Cerrar" at bounding box center [857, 35] width 42 height 19
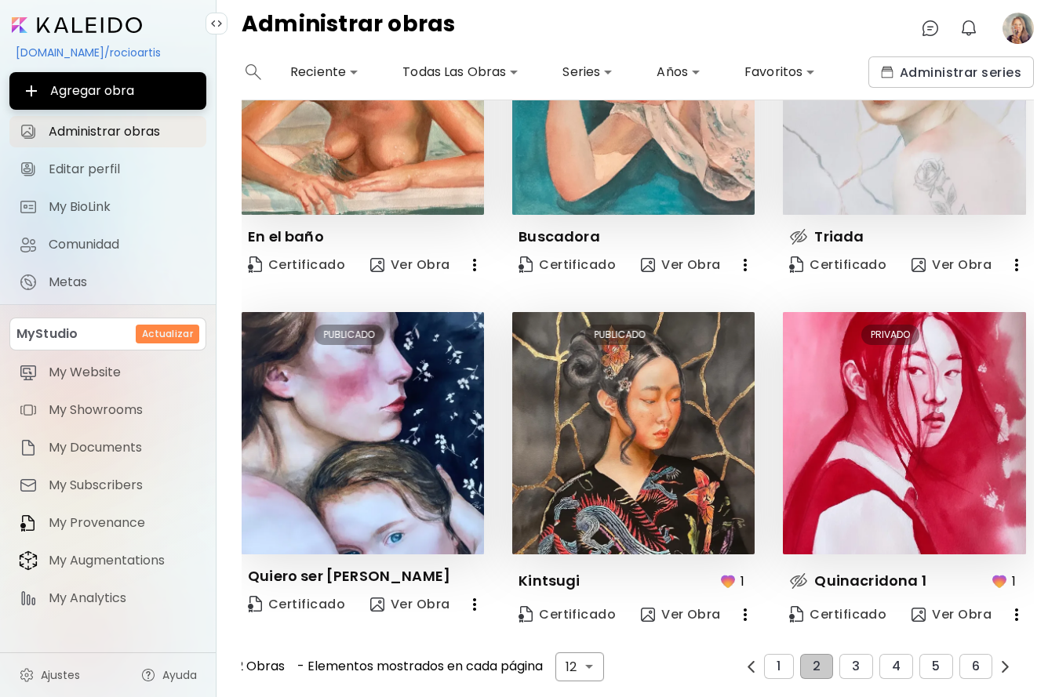
scroll to position [849, 0]
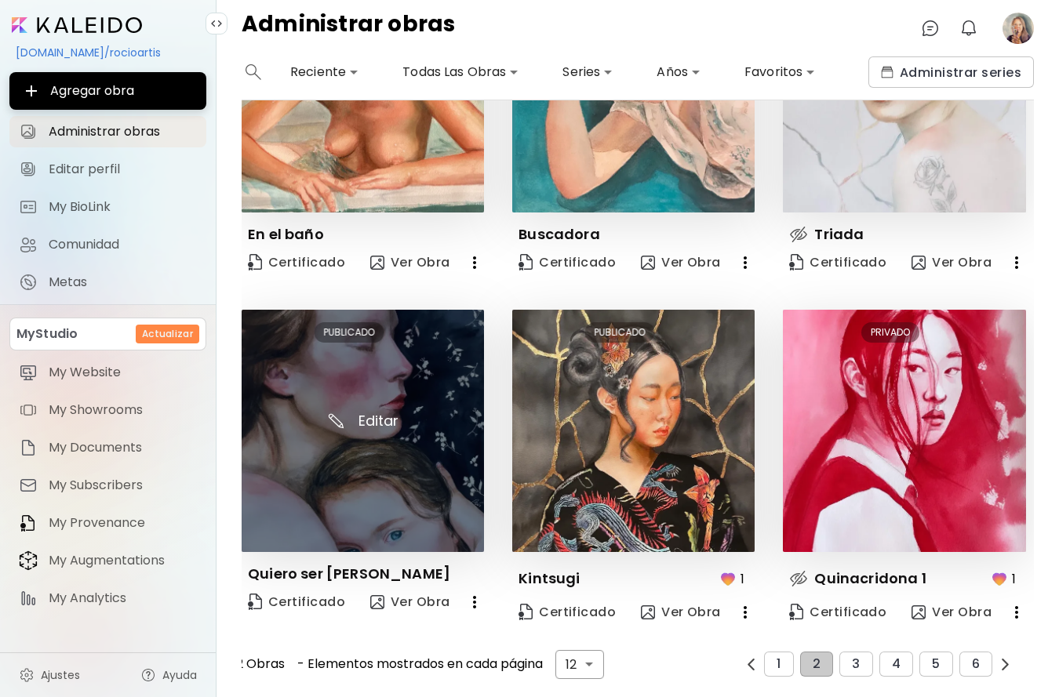
click at [384, 490] on img at bounding box center [363, 431] width 242 height 242
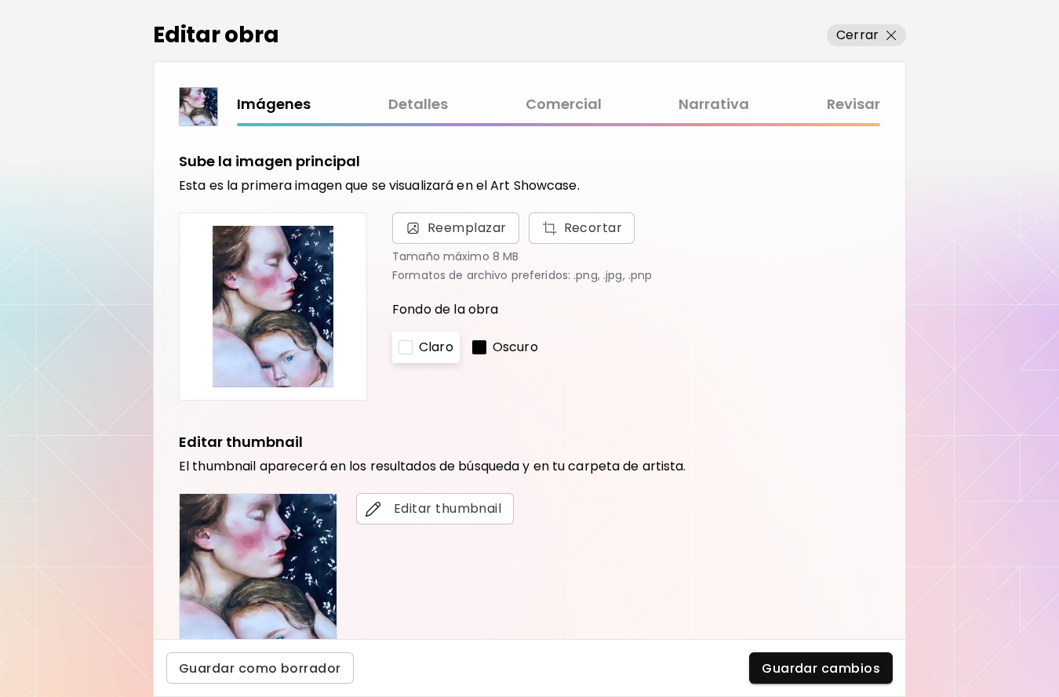
click at [558, 99] on link "Comercial" at bounding box center [564, 104] width 76 height 23
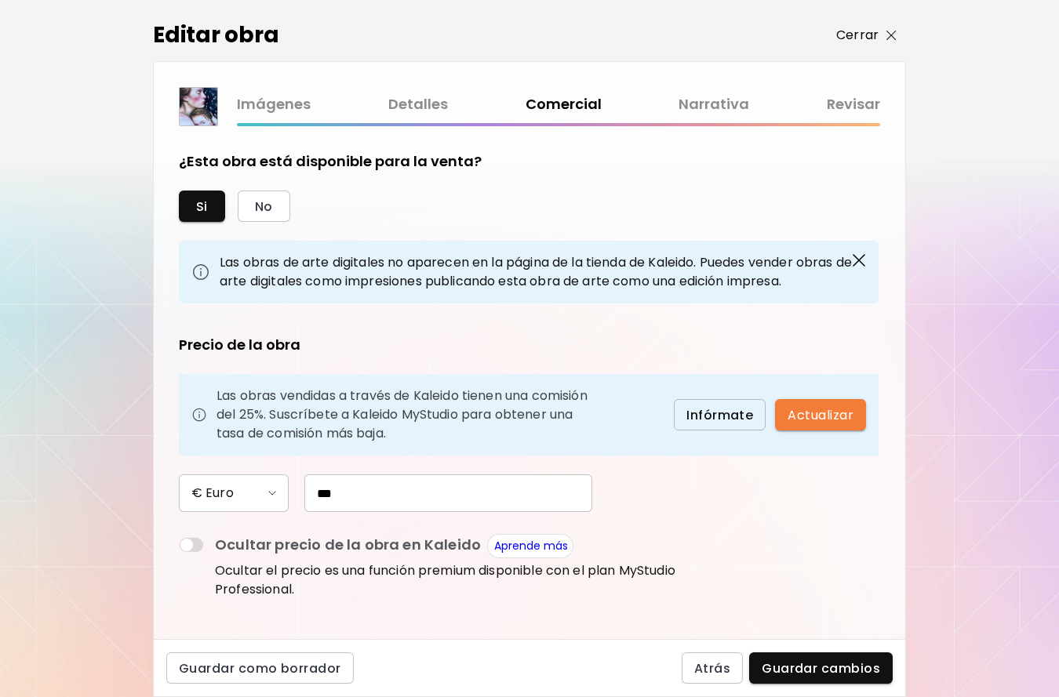
click at [894, 38] on img "button" at bounding box center [891, 36] width 10 height 10
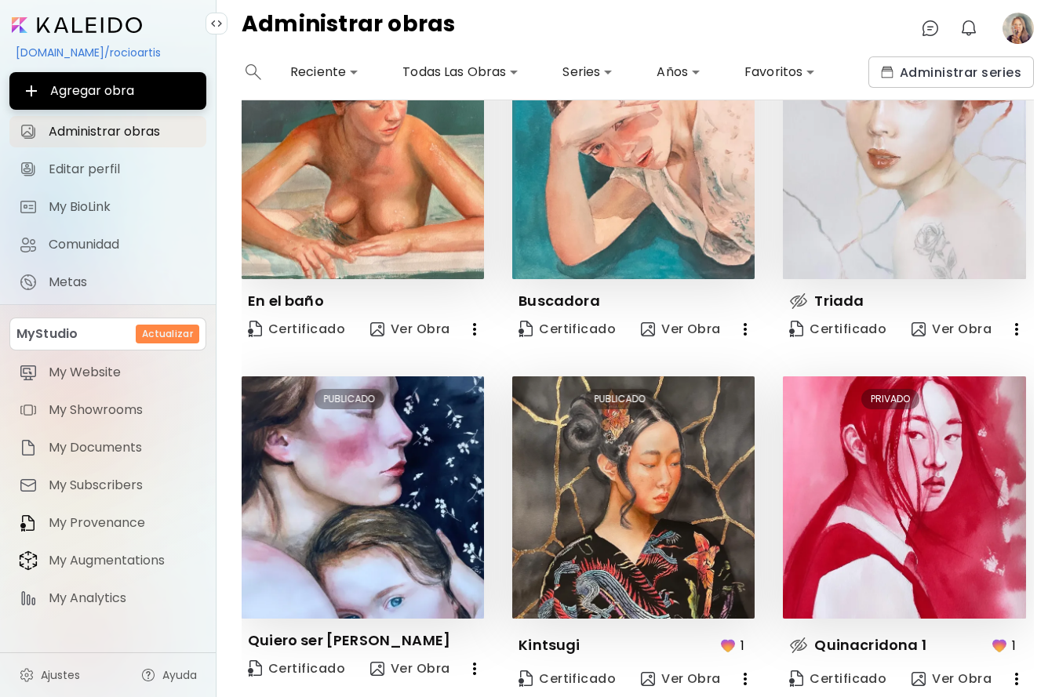
scroll to position [849, 0]
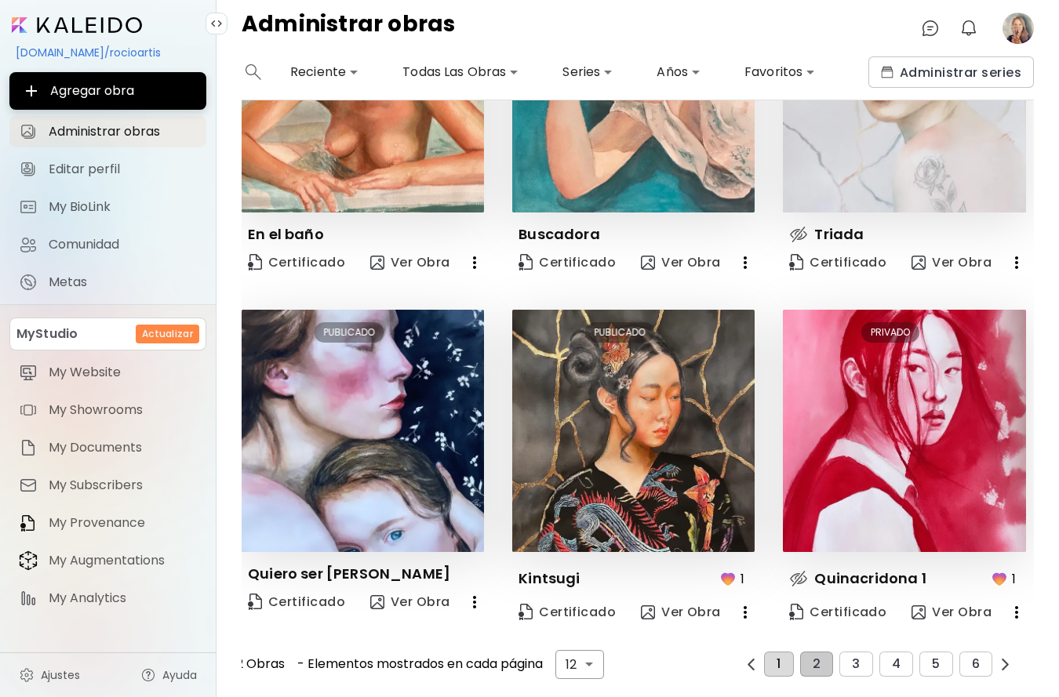
click at [784, 669] on button "1" at bounding box center [778, 664] width 29 height 25
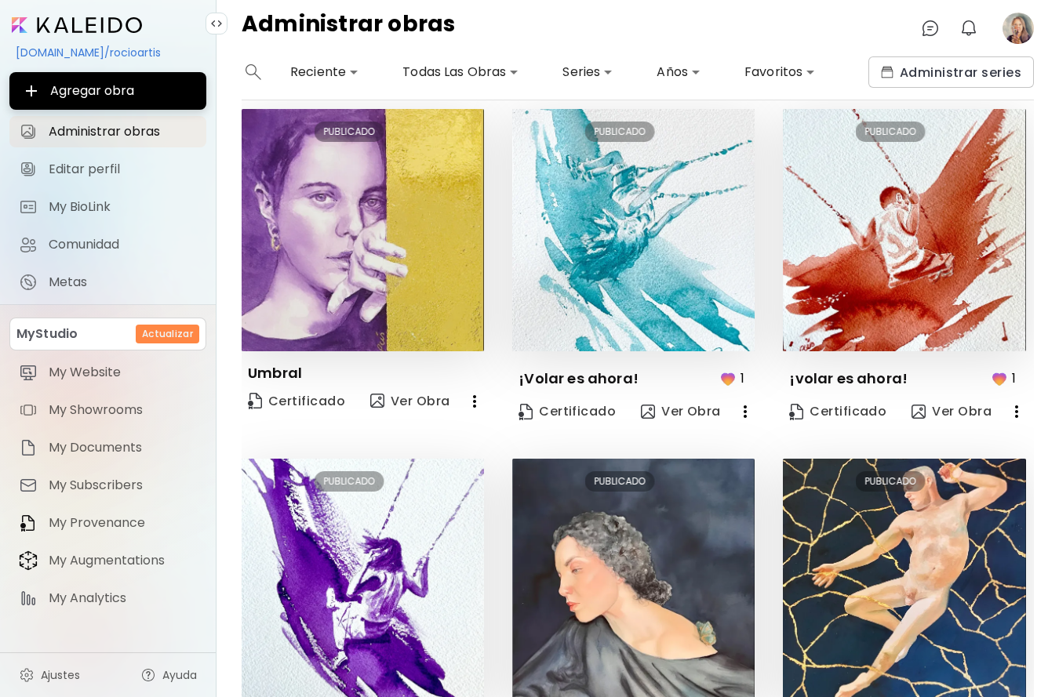
scroll to position [0, 0]
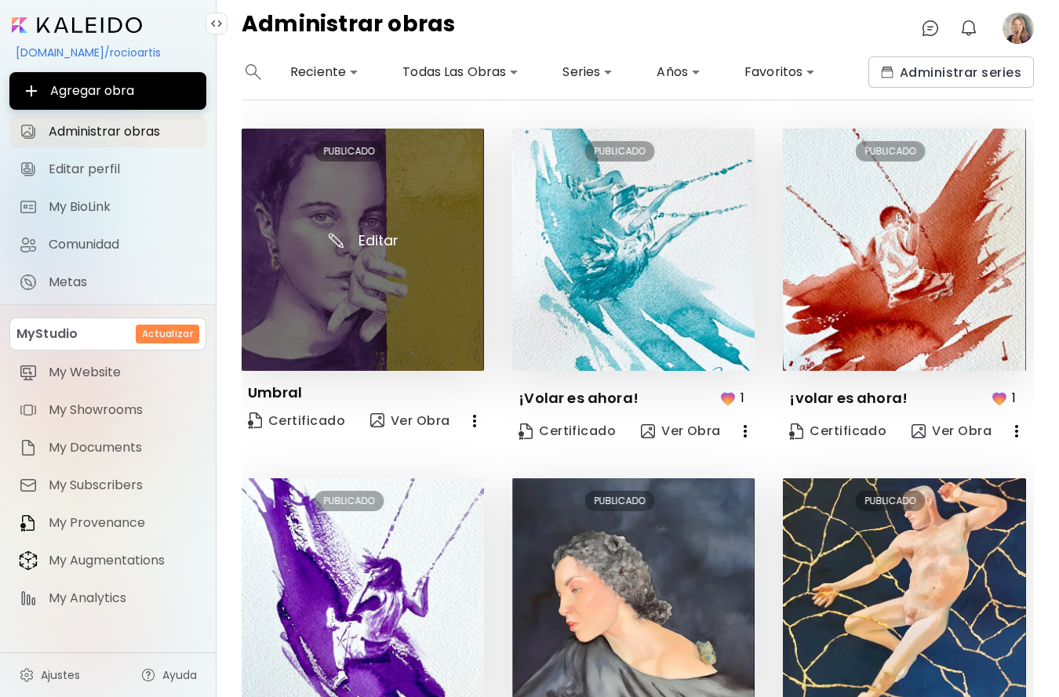
click at [369, 213] on img at bounding box center [363, 250] width 242 height 242
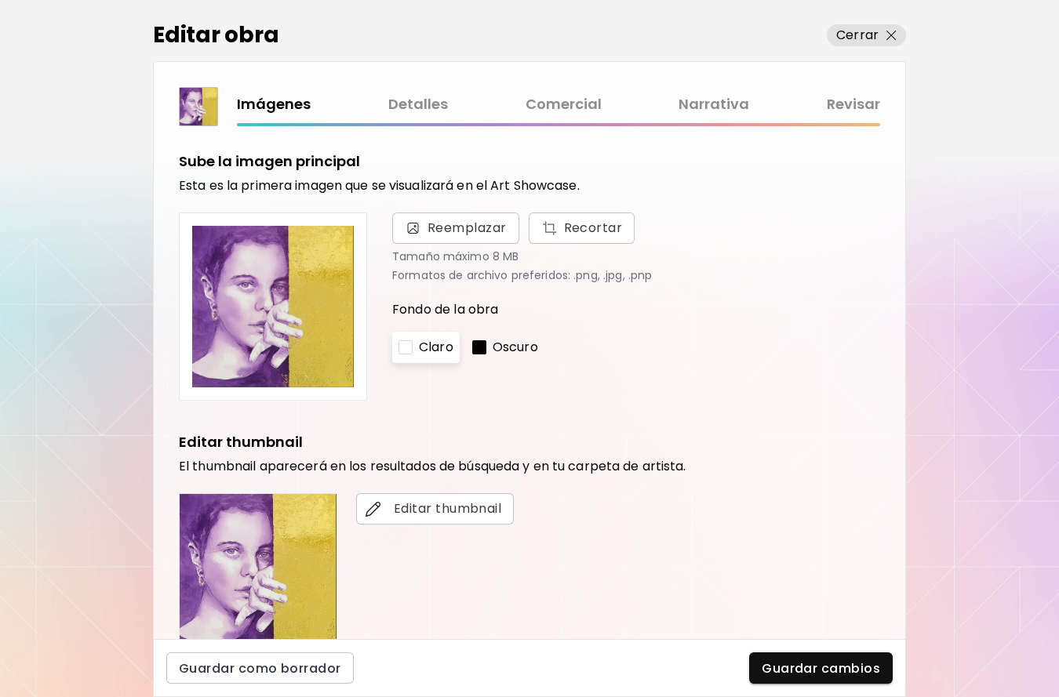
click at [569, 104] on link "Comercial" at bounding box center [564, 104] width 76 height 23
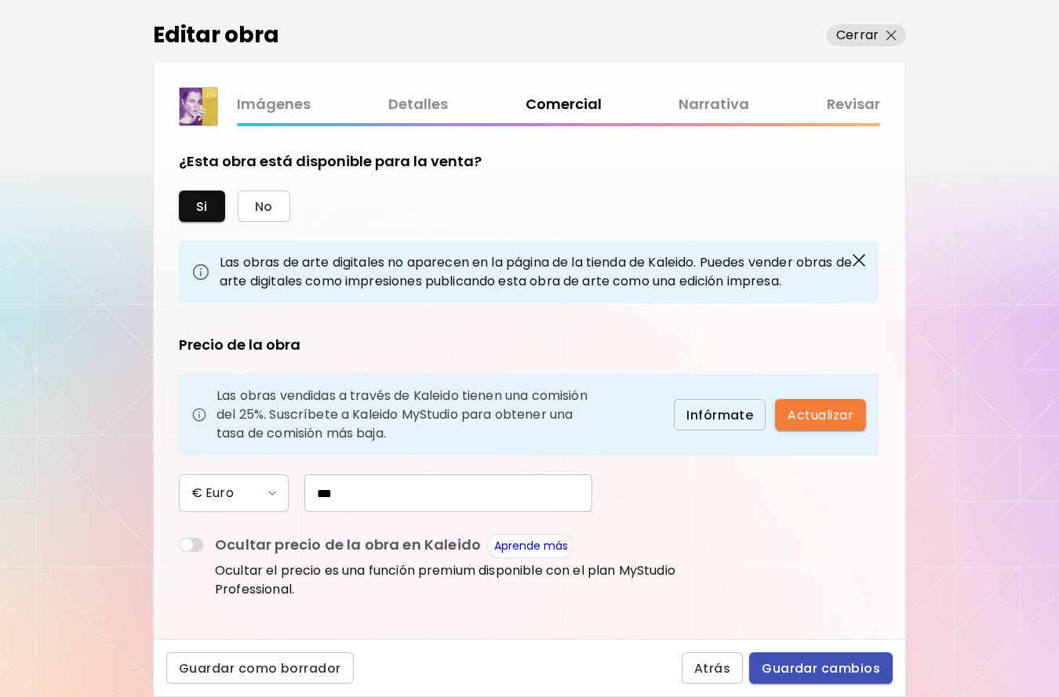
click at [794, 670] on span "Guardar cambios" at bounding box center [821, 669] width 118 height 16
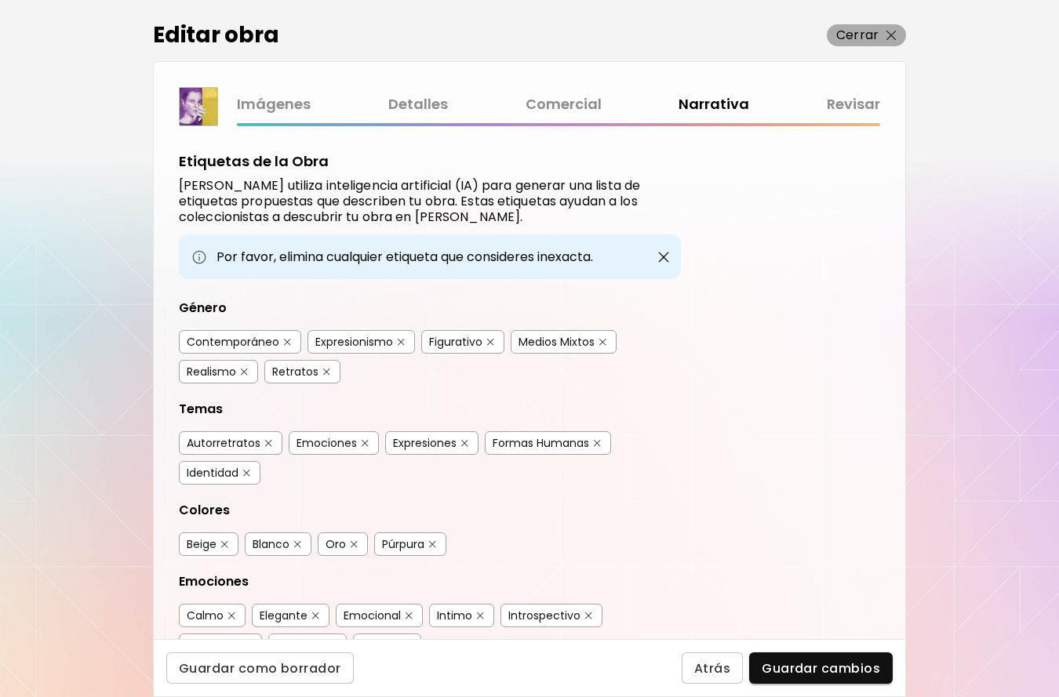
click at [873, 39] on p "Cerrar" at bounding box center [857, 35] width 42 height 19
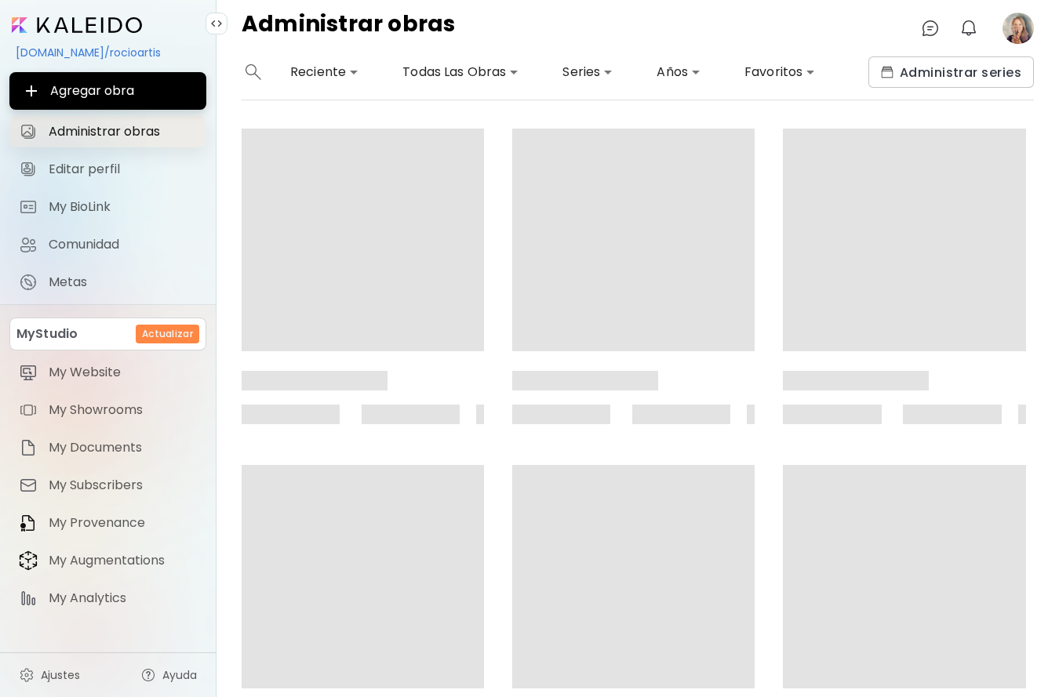
click at [107, 133] on span "Administrar obras" at bounding box center [123, 132] width 148 height 16
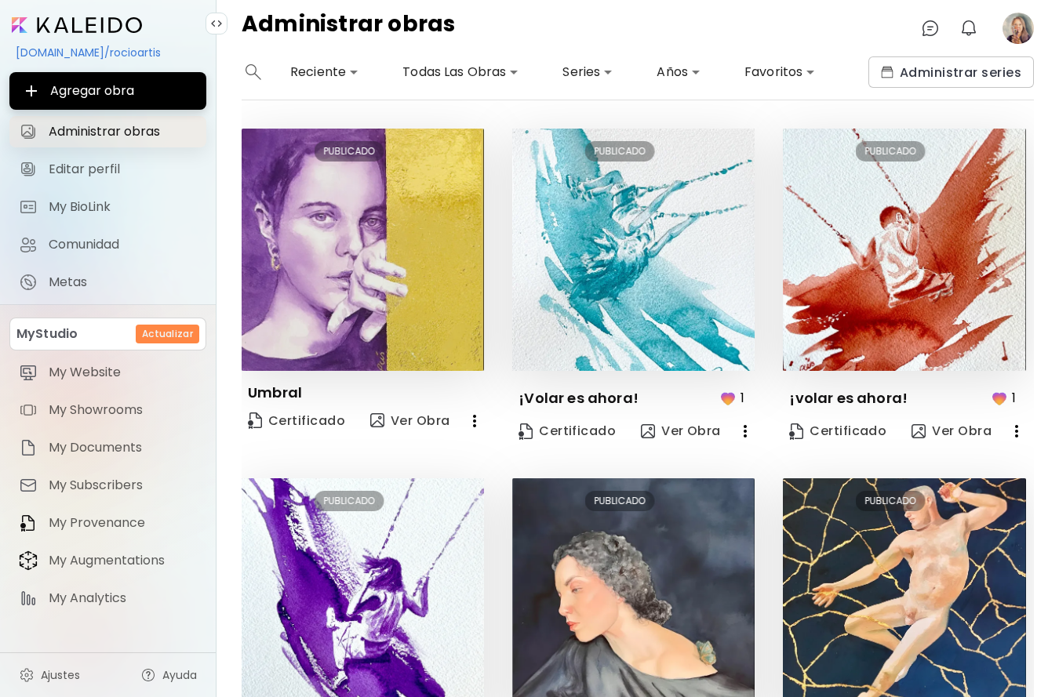
click at [126, 127] on span "Administrar obras" at bounding box center [123, 132] width 148 height 16
click at [96, 169] on span "Editar perfil" at bounding box center [123, 170] width 148 height 16
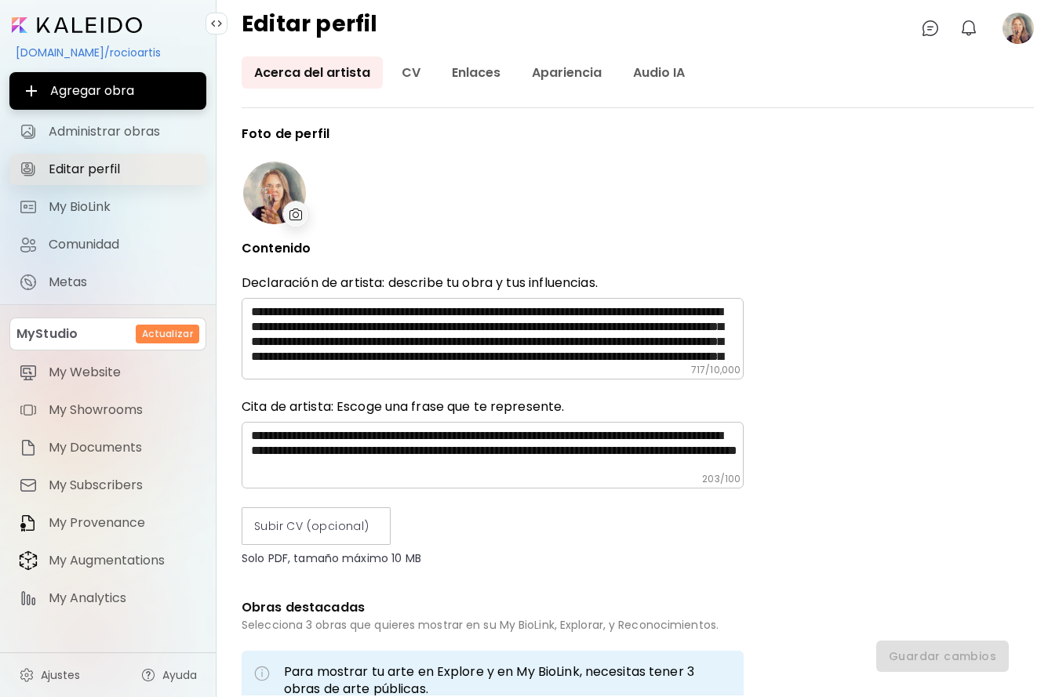
type input "*****"
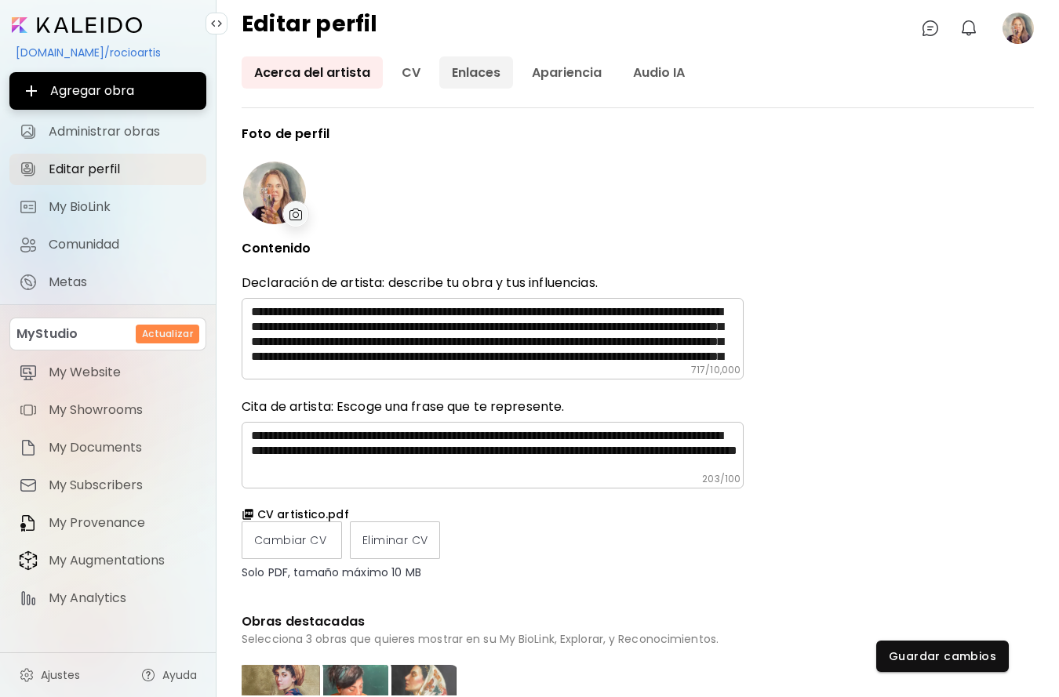
type input "*********"
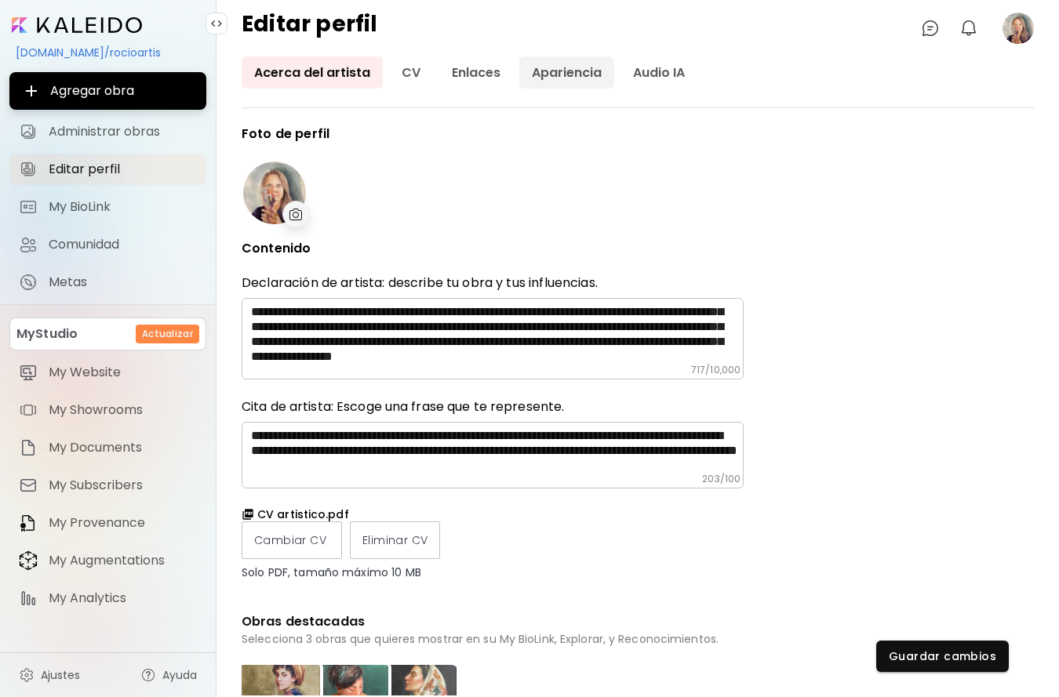
click at [571, 76] on link "Apariencia" at bounding box center [566, 72] width 95 height 32
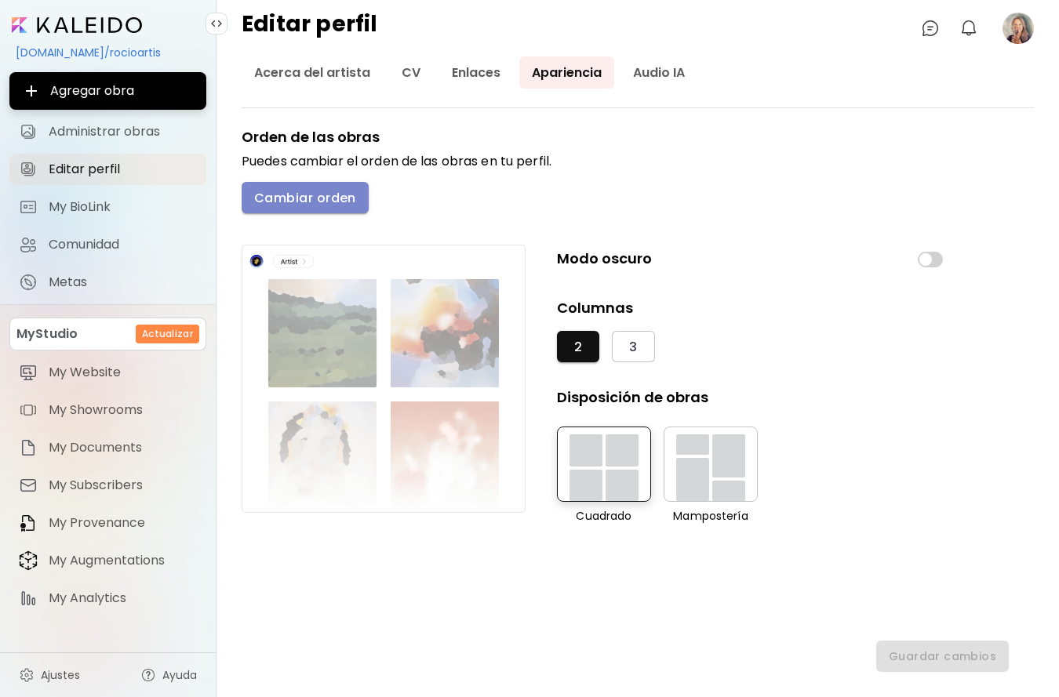
click at [304, 191] on span "Cambiar orden" at bounding box center [305, 198] width 102 height 16
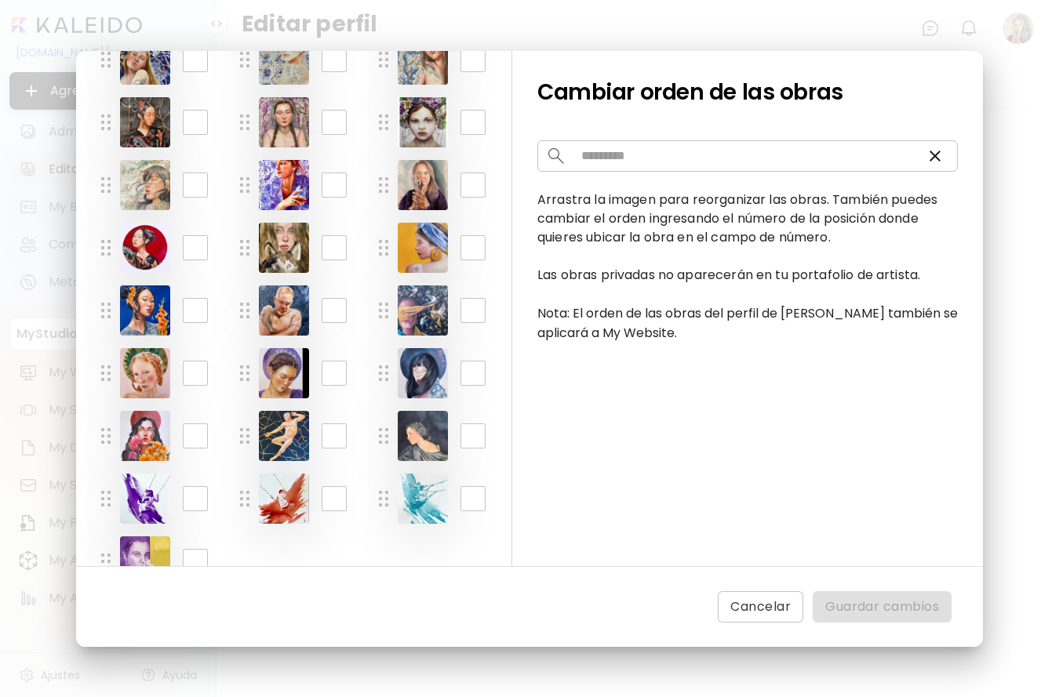
scroll to position [481, 0]
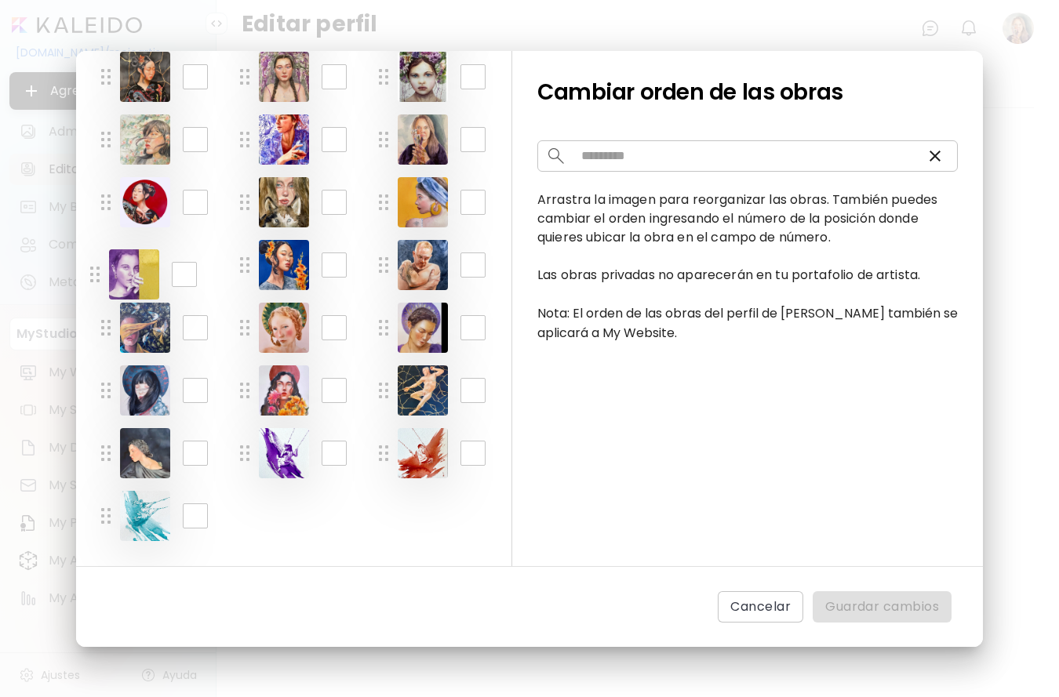
drag, startPoint x: 108, startPoint y: 518, endPoint x: 97, endPoint y: 276, distance: 241.9
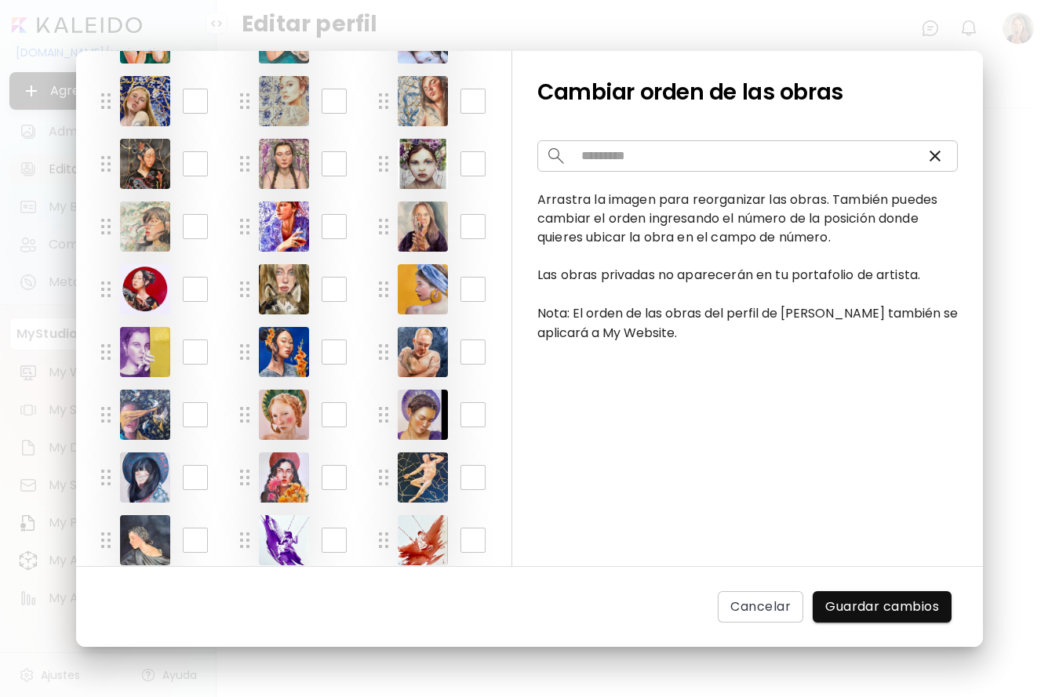
scroll to position [381, 0]
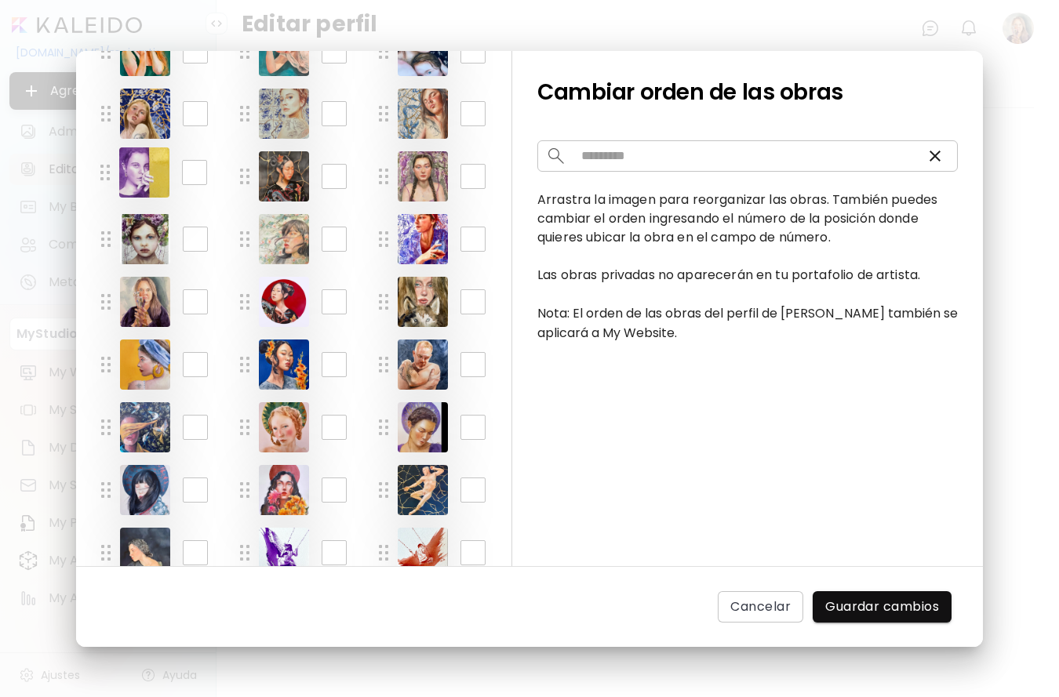
drag, startPoint x: 107, startPoint y: 366, endPoint x: 107, endPoint y: 173, distance: 192.2
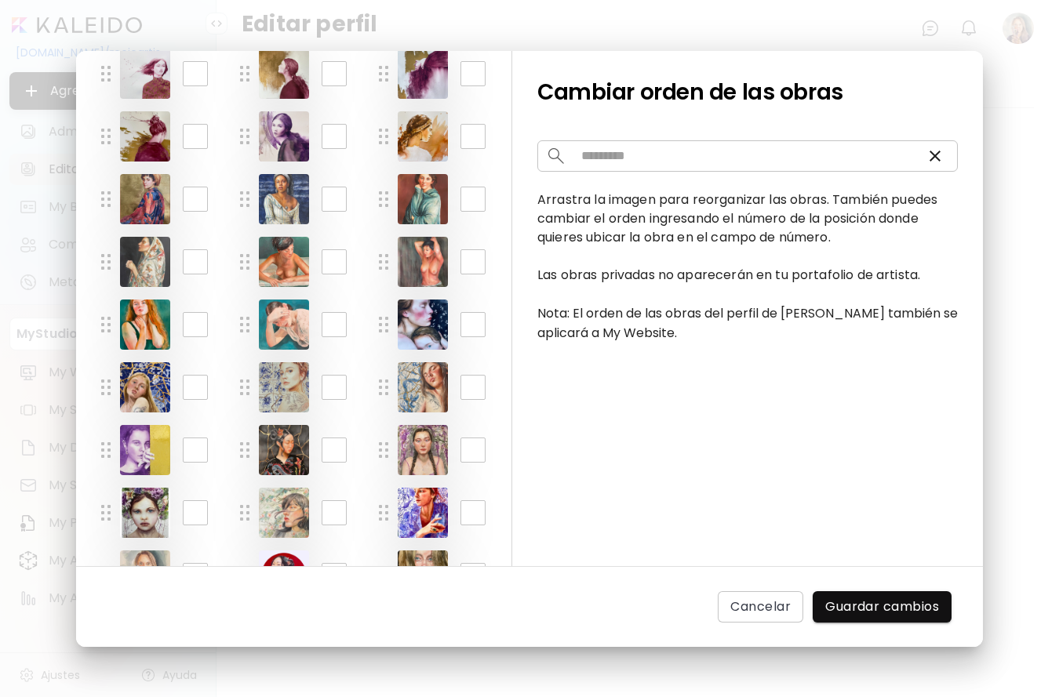
scroll to position [104, 0]
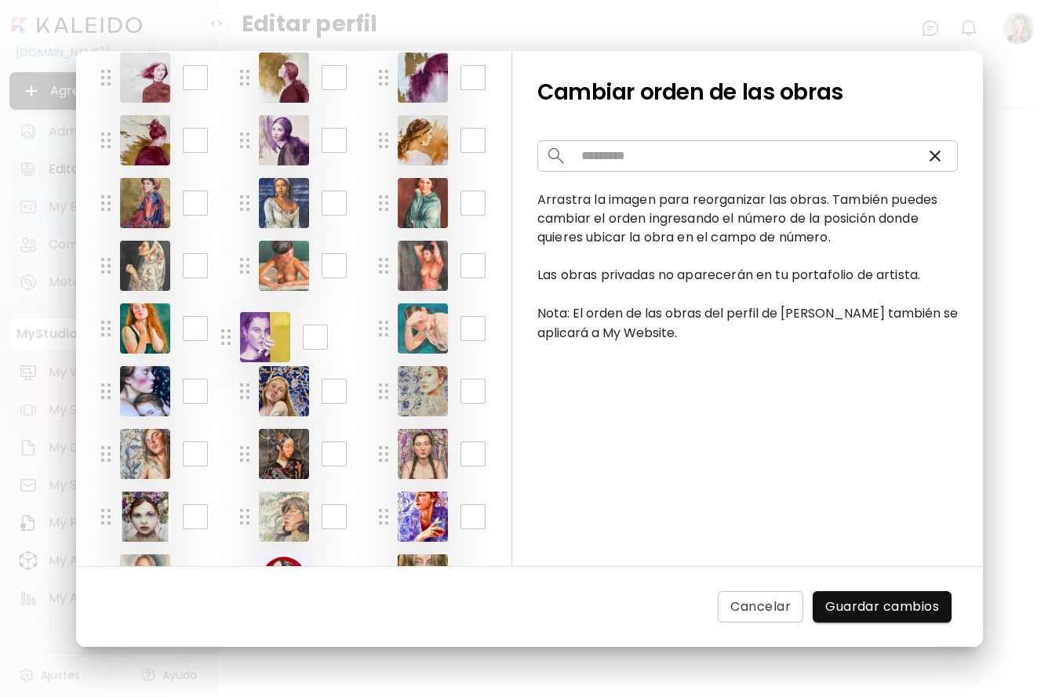
drag, startPoint x: 107, startPoint y: 457, endPoint x: 228, endPoint y: 340, distance: 167.5
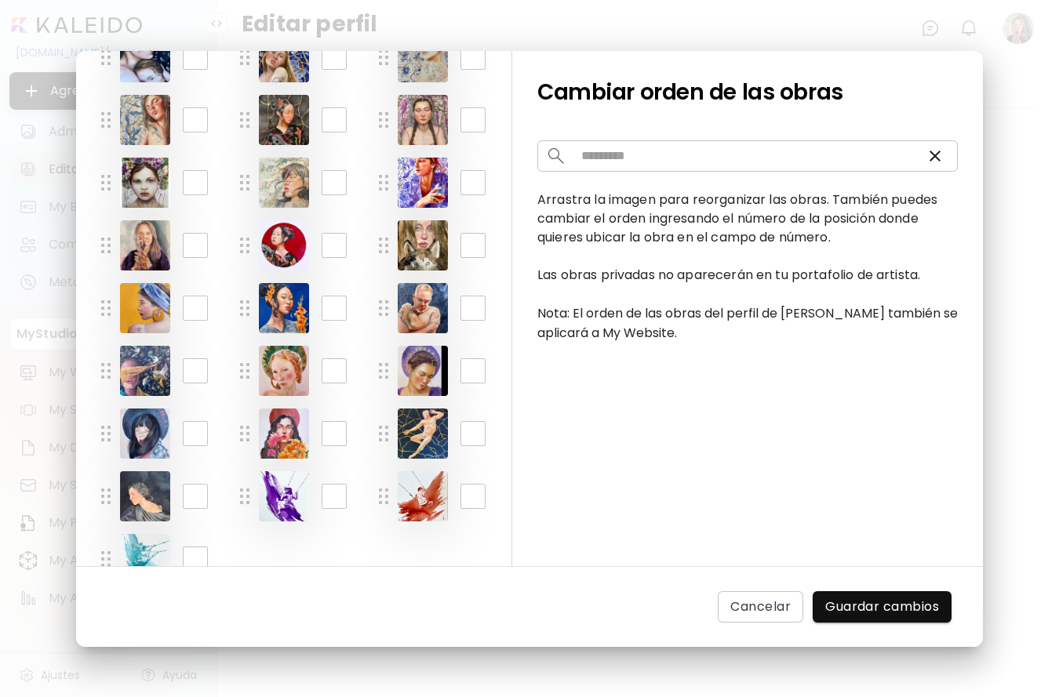
scroll to position [481, 0]
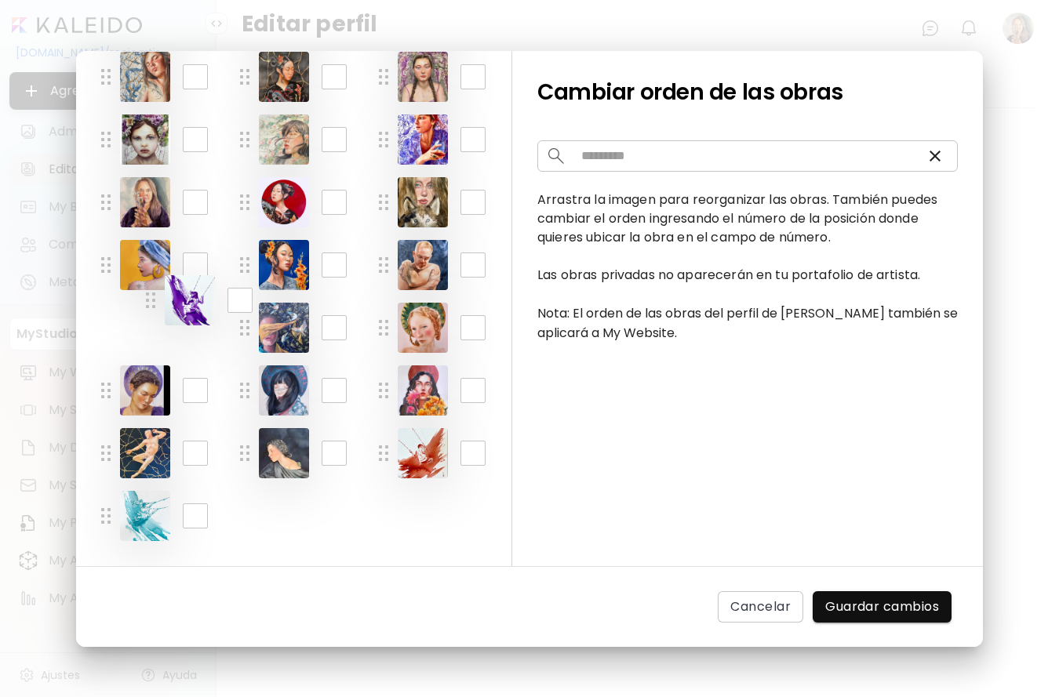
drag, startPoint x: 244, startPoint y: 452, endPoint x: 150, endPoint y: 299, distance: 179.6
drag, startPoint x: 114, startPoint y: 332, endPoint x: 112, endPoint y: 245, distance: 87.1
click at [112, 245] on div "* ​ * ​ * ​ * ​ * ​ * ​ * ​ * ​ * ​ ** ​ ** ​ ** ​ ** ​ ** ​ ** ​ ** ​ ** ​ ** …" at bounding box center [293, 120] width 385 height 891
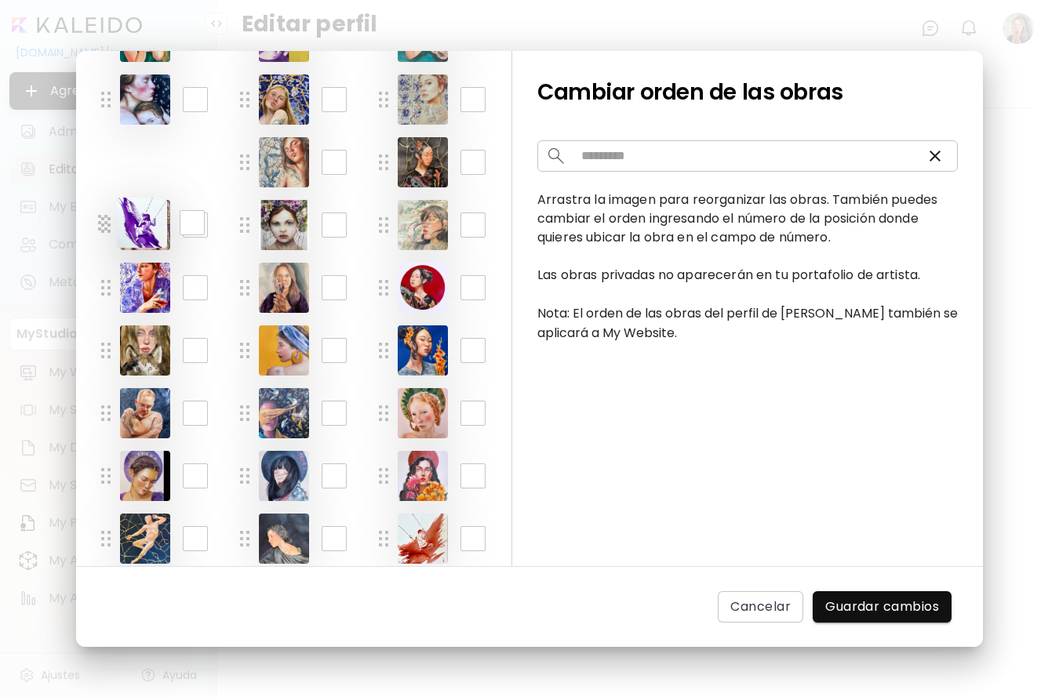
scroll to position [377, 0]
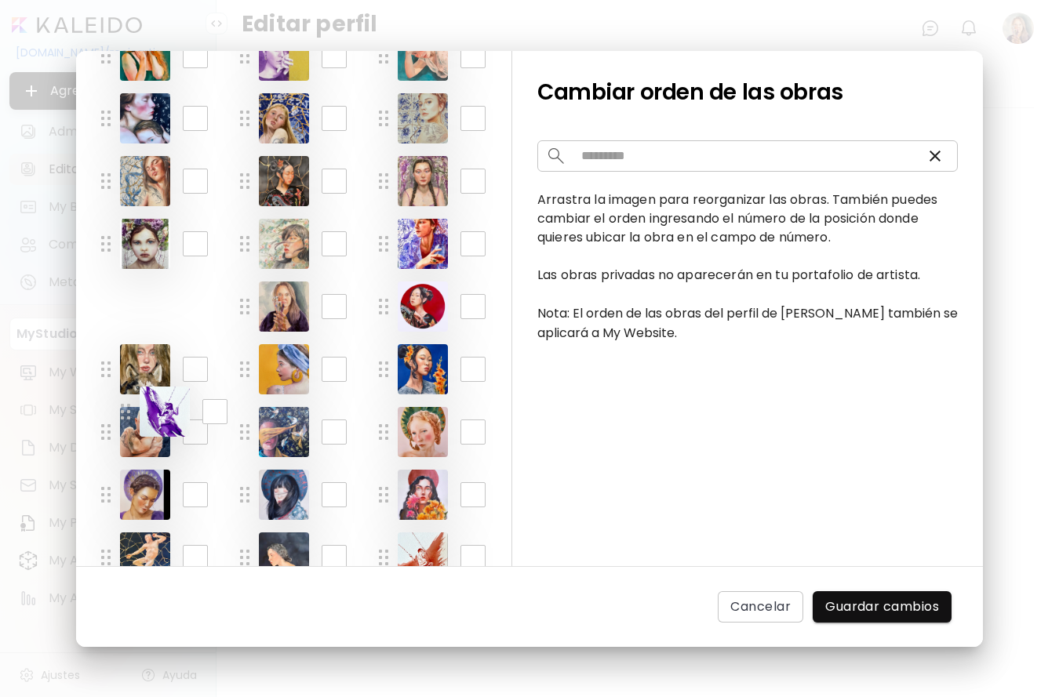
drag, startPoint x: 104, startPoint y: 333, endPoint x: 123, endPoint y: 312, distance: 28.3
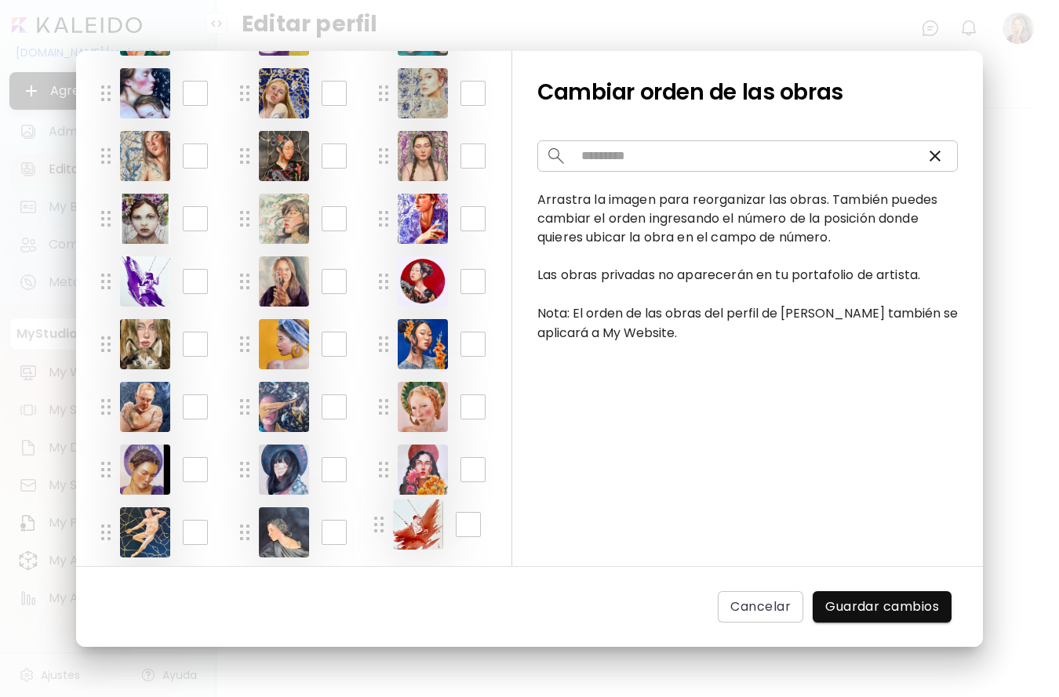
scroll to position [413, 0]
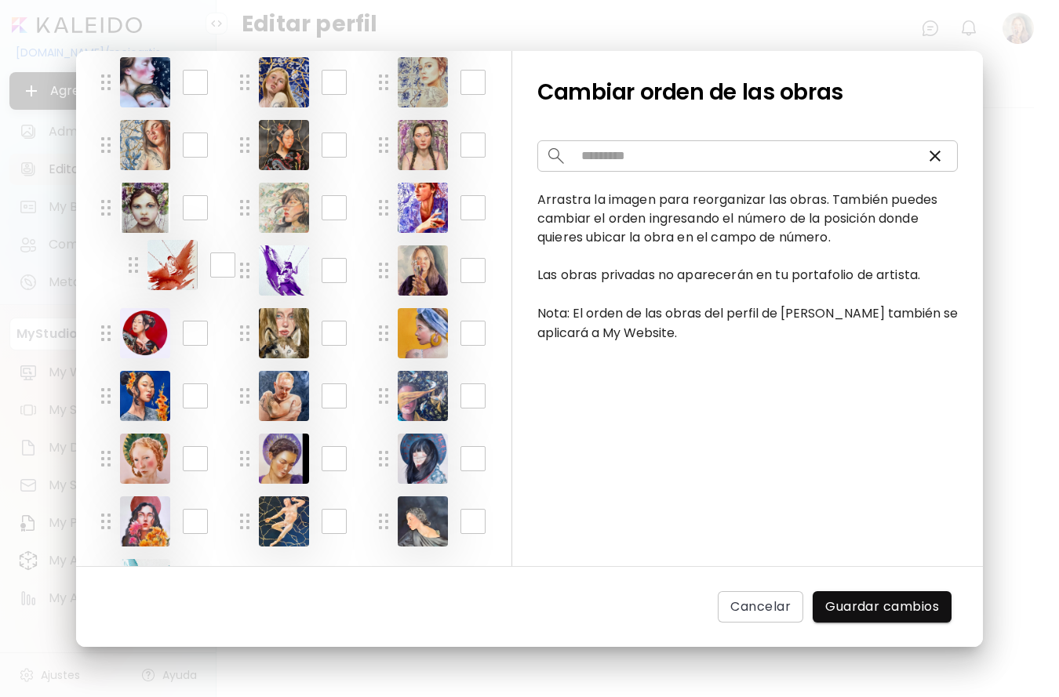
drag, startPoint x: 387, startPoint y: 552, endPoint x: 137, endPoint y: 295, distance: 358.9
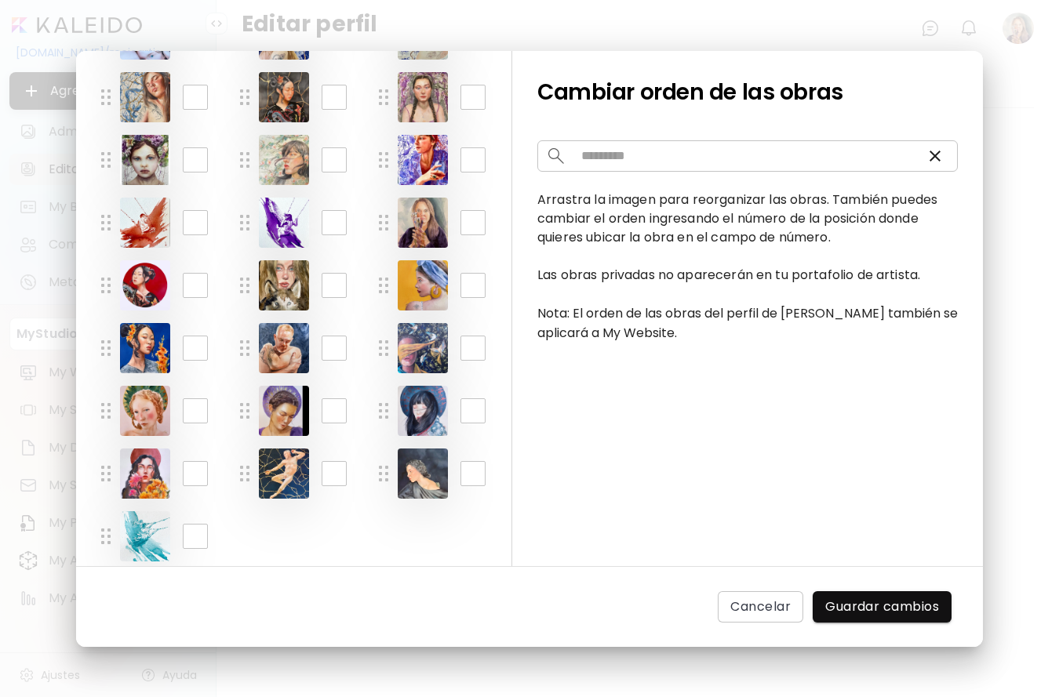
scroll to position [470, 0]
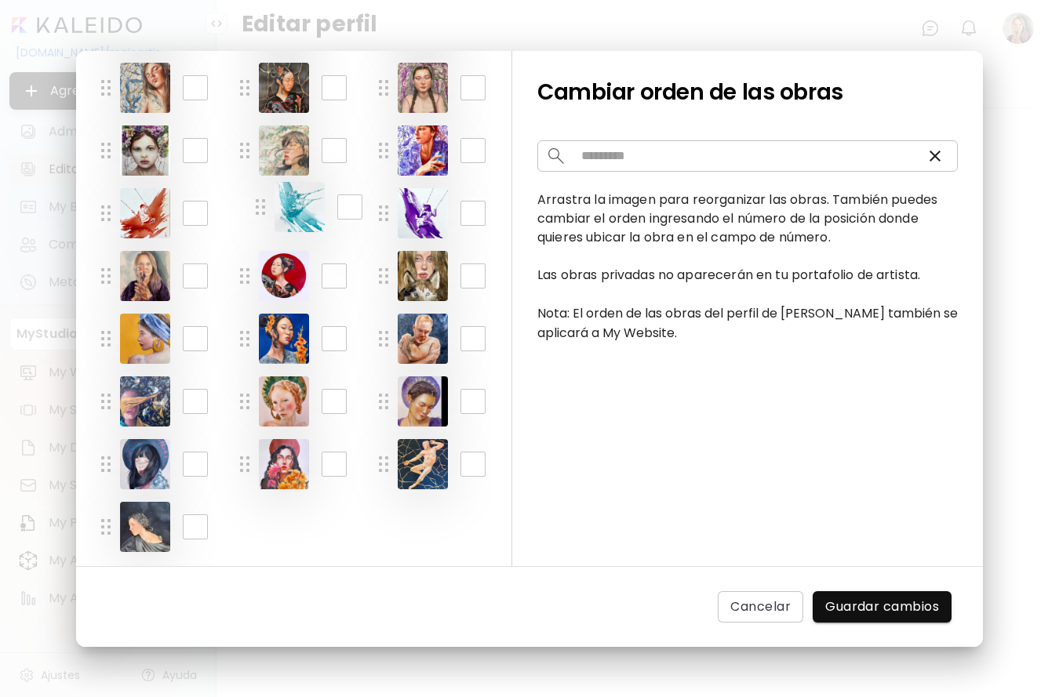
drag, startPoint x: 107, startPoint y: 537, endPoint x: 260, endPoint y: 220, distance: 352.6
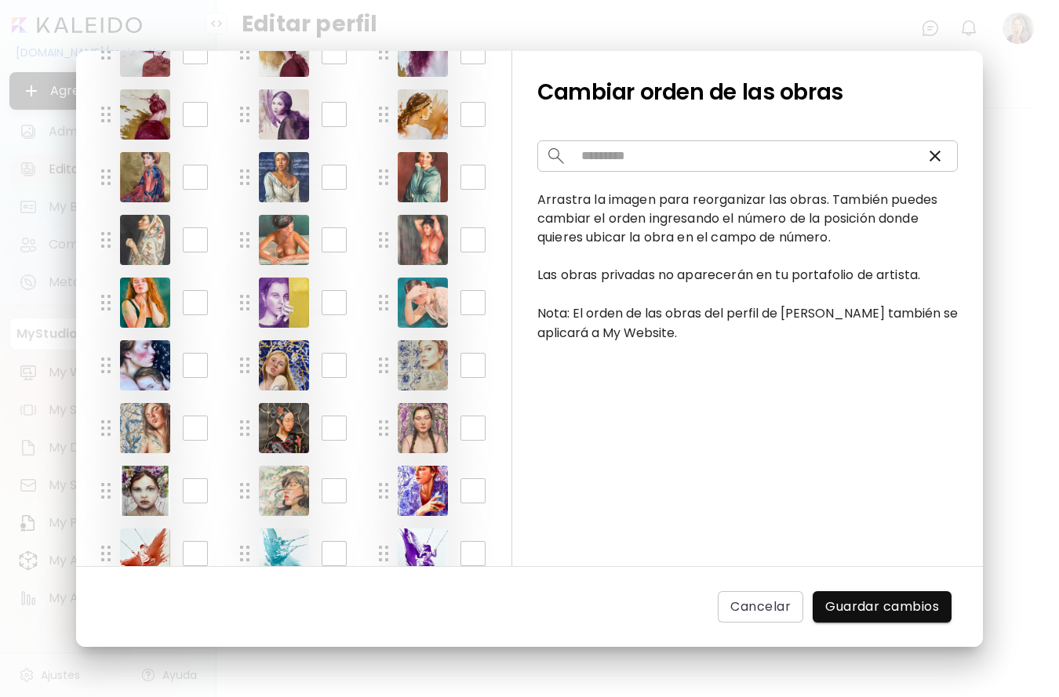
scroll to position [0, 0]
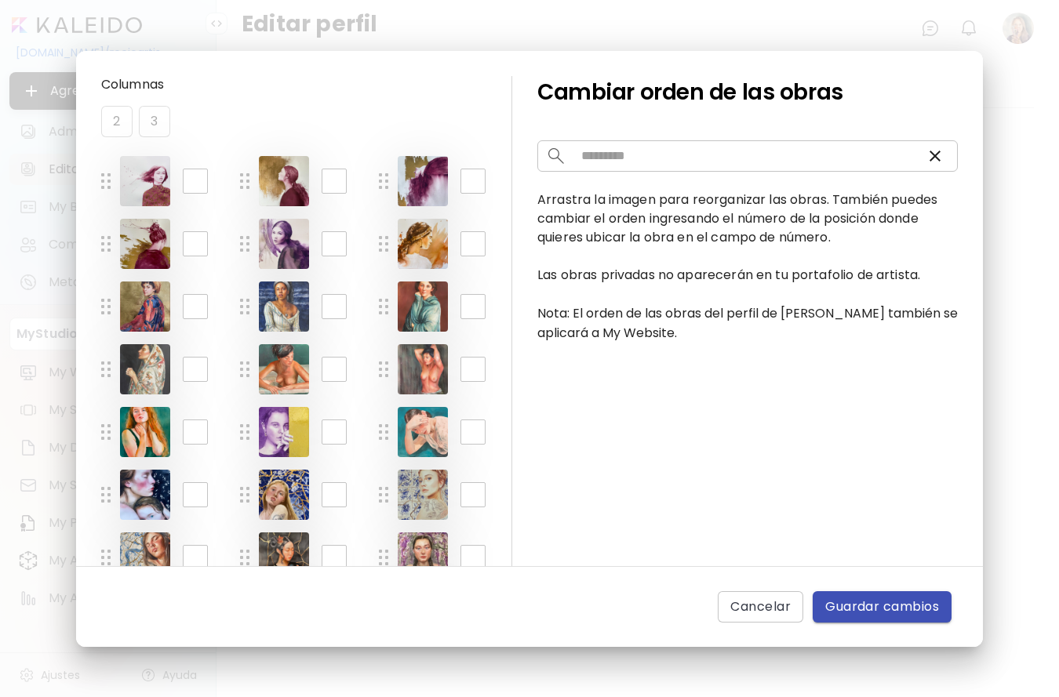
click at [891, 606] on span "Guardar cambios" at bounding box center [882, 607] width 114 height 19
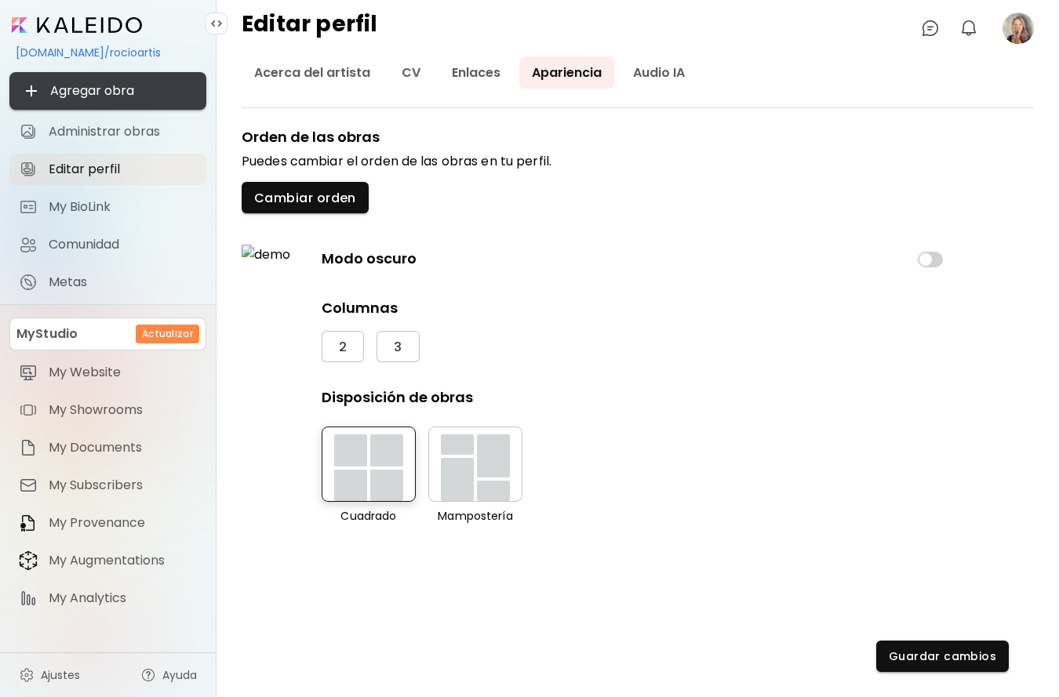
click at [30, 89] on icon "button" at bounding box center [31, 91] width 19 height 19
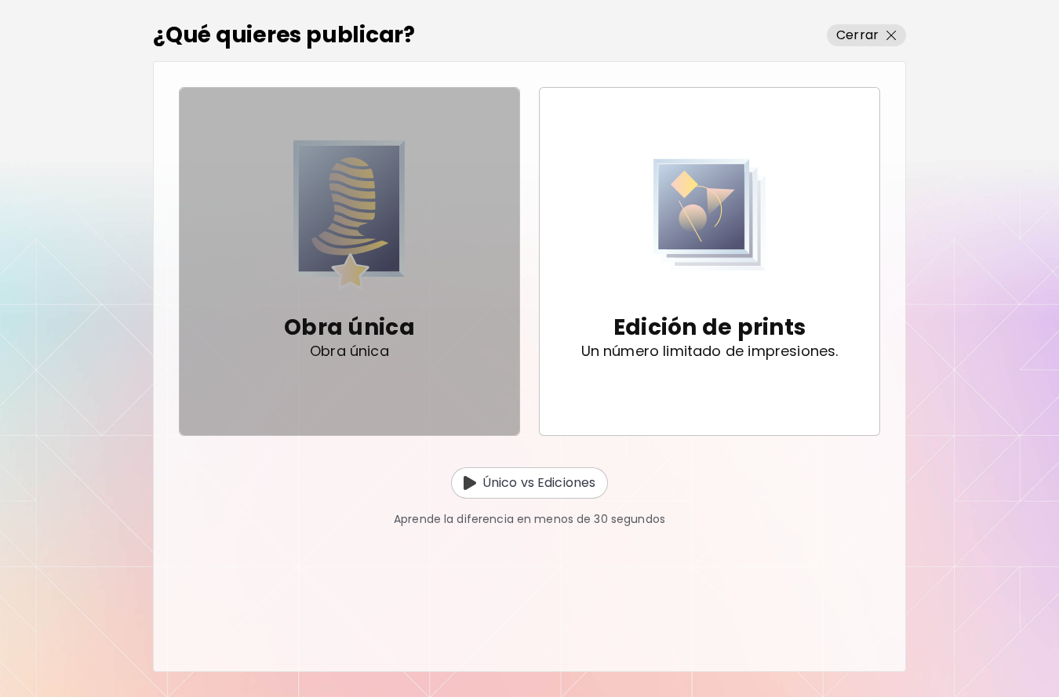
click at [355, 260] on img "button" at bounding box center [348, 214] width 111 height 148
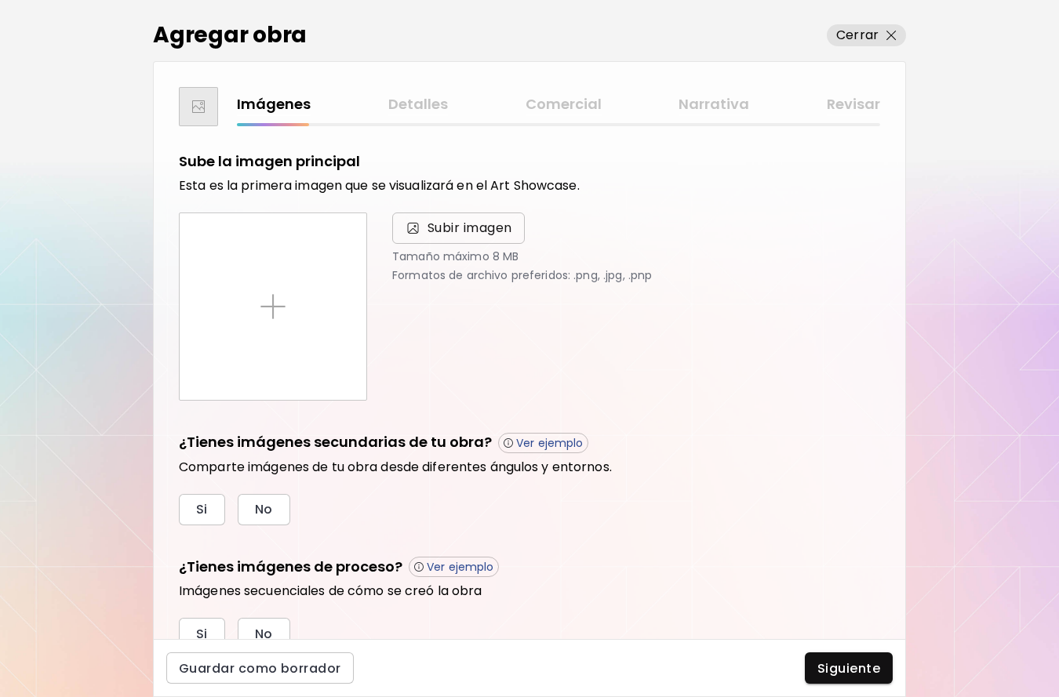
click at [479, 233] on span "Subir imagen" at bounding box center [470, 228] width 85 height 19
click at [0, 0] on input "Subir imagen" at bounding box center [0, 0] width 0 height 0
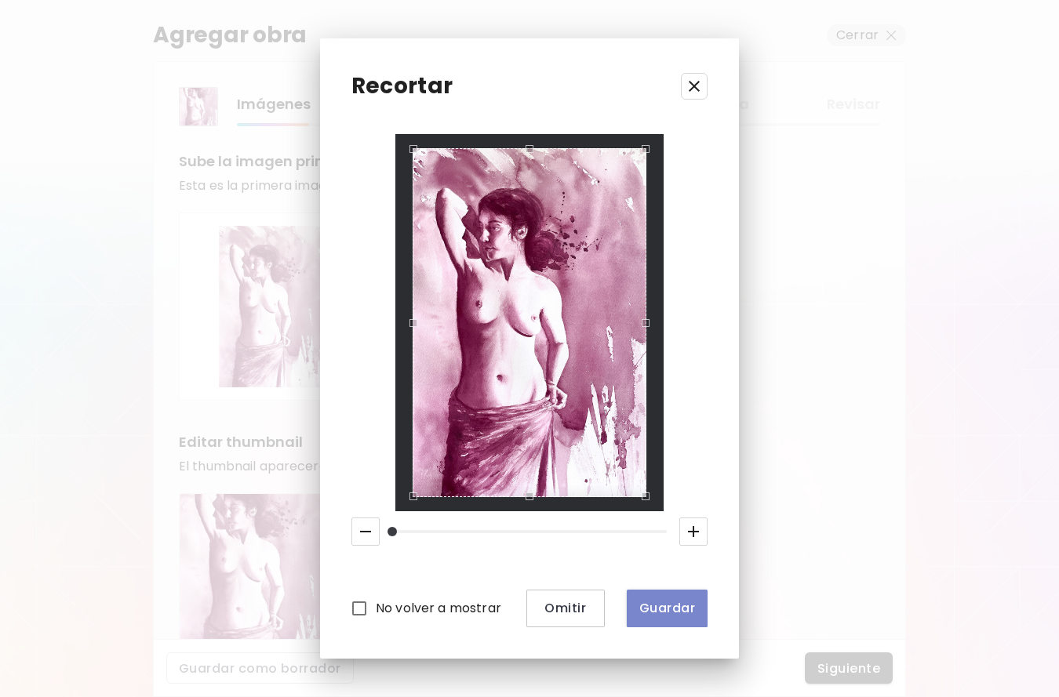
click at [666, 608] on span "Guardar" at bounding box center [667, 608] width 56 height 16
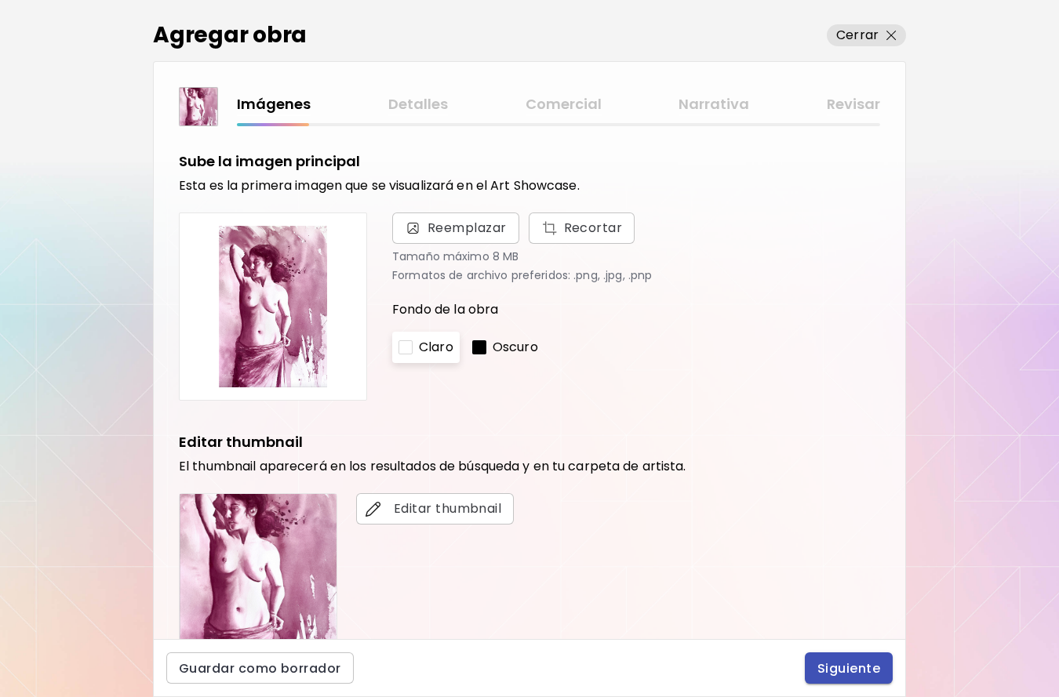
click at [854, 657] on button "Siguiente" at bounding box center [849, 668] width 88 height 31
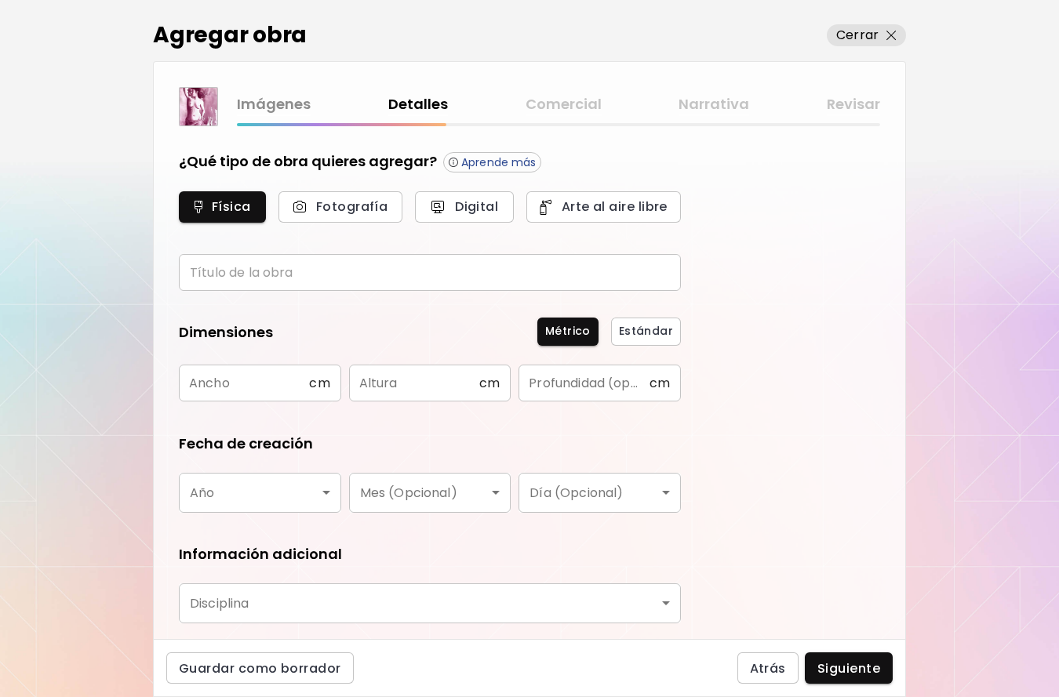
click at [310, 268] on input "text" at bounding box center [430, 272] width 502 height 37
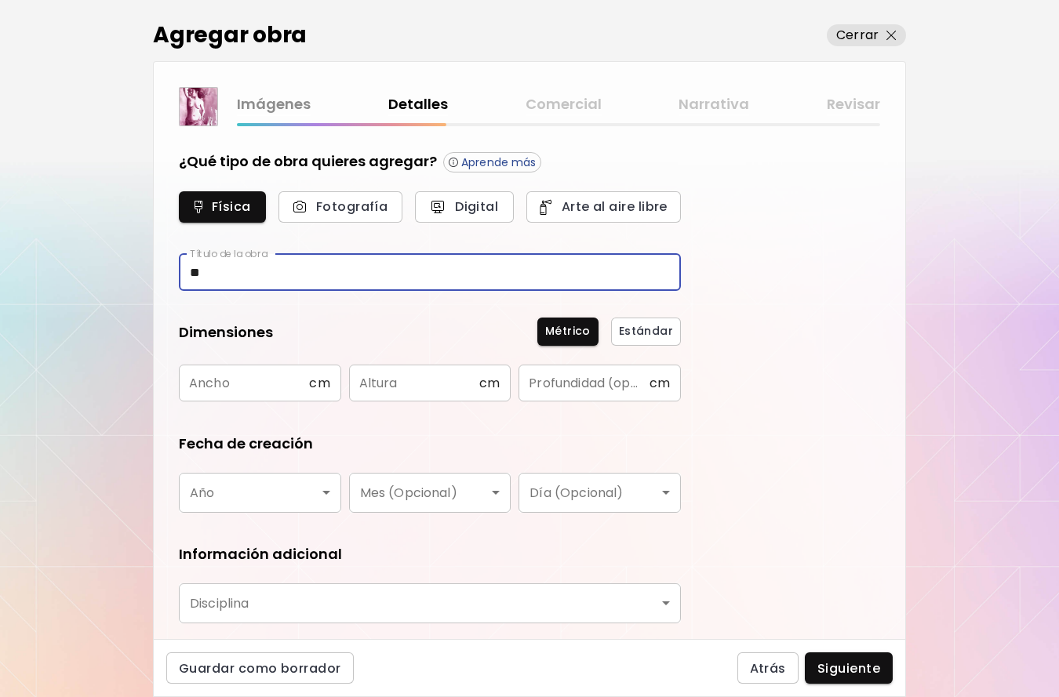
type input "*"
paste input "**********"
type input "**********"
click at [216, 379] on input "text" at bounding box center [244, 383] width 130 height 37
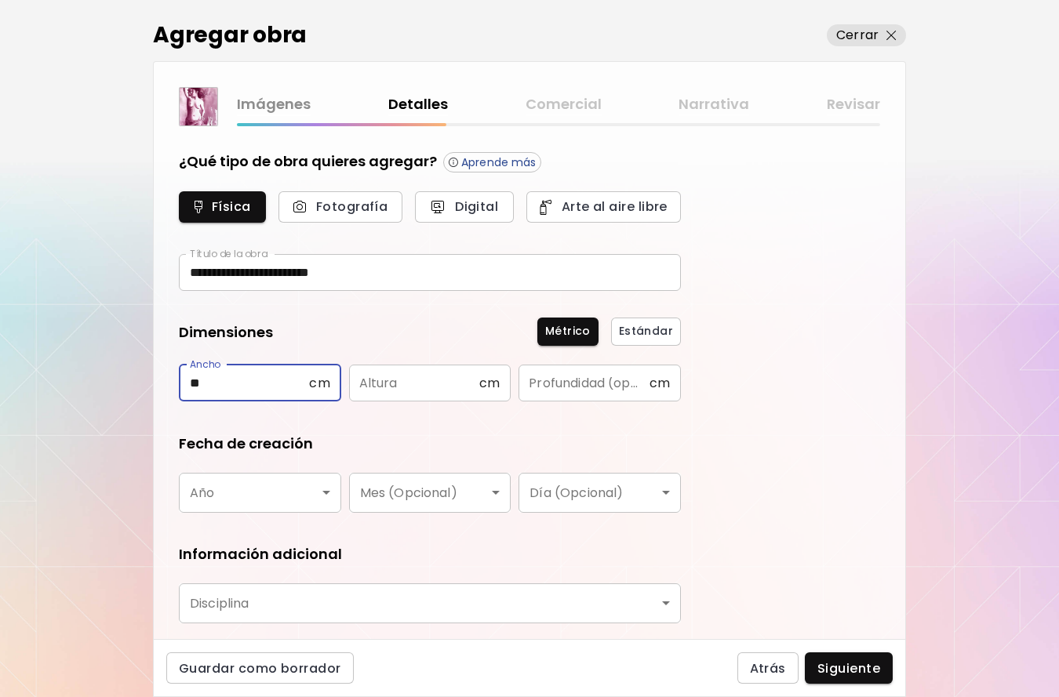
type input "**"
click at [382, 384] on input "text" at bounding box center [414, 383] width 130 height 37
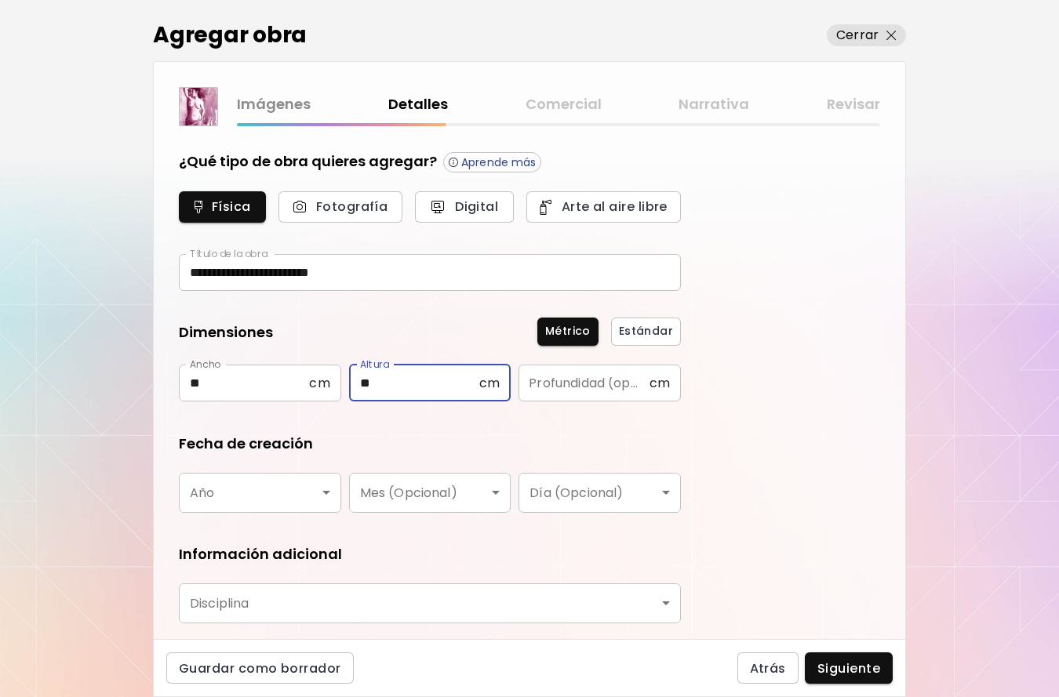
type input "**"
click at [554, 382] on input "text" at bounding box center [584, 383] width 130 height 37
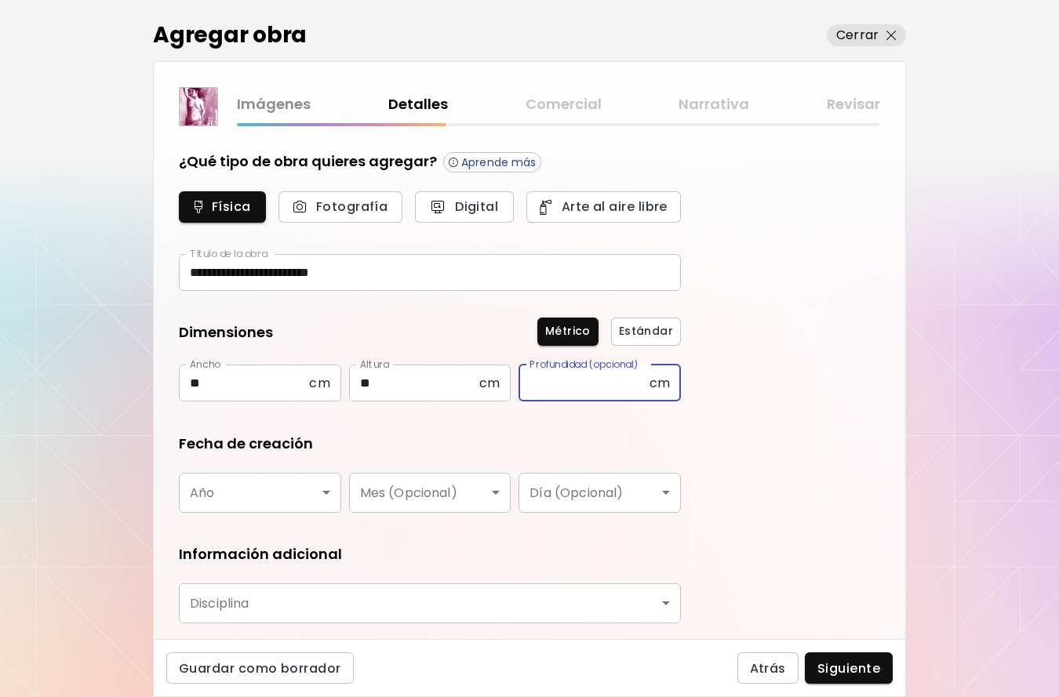
type input "*"
click at [271, 503] on body "**********" at bounding box center [529, 348] width 1059 height 697
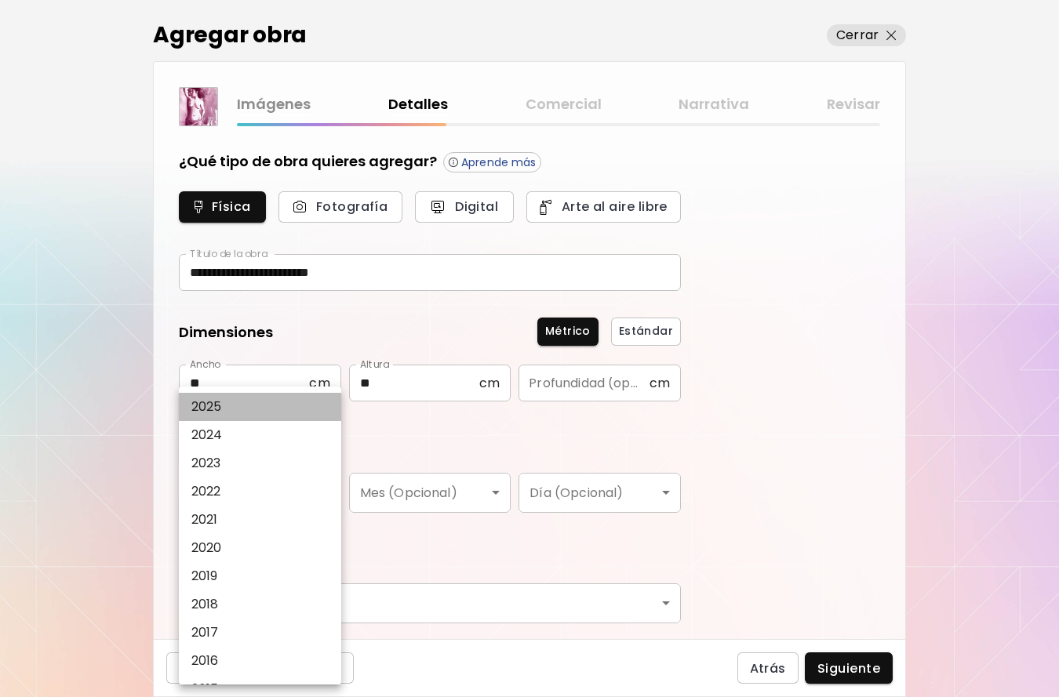
click at [238, 407] on li "2025" at bounding box center [260, 407] width 162 height 28
type input "****"
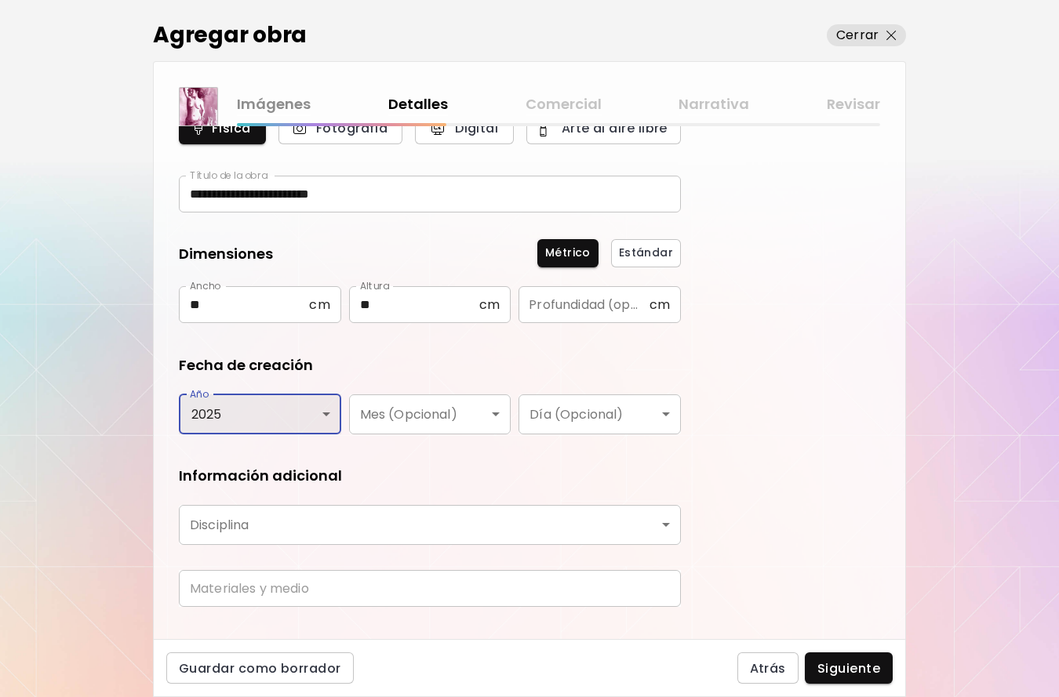
scroll to position [96, 0]
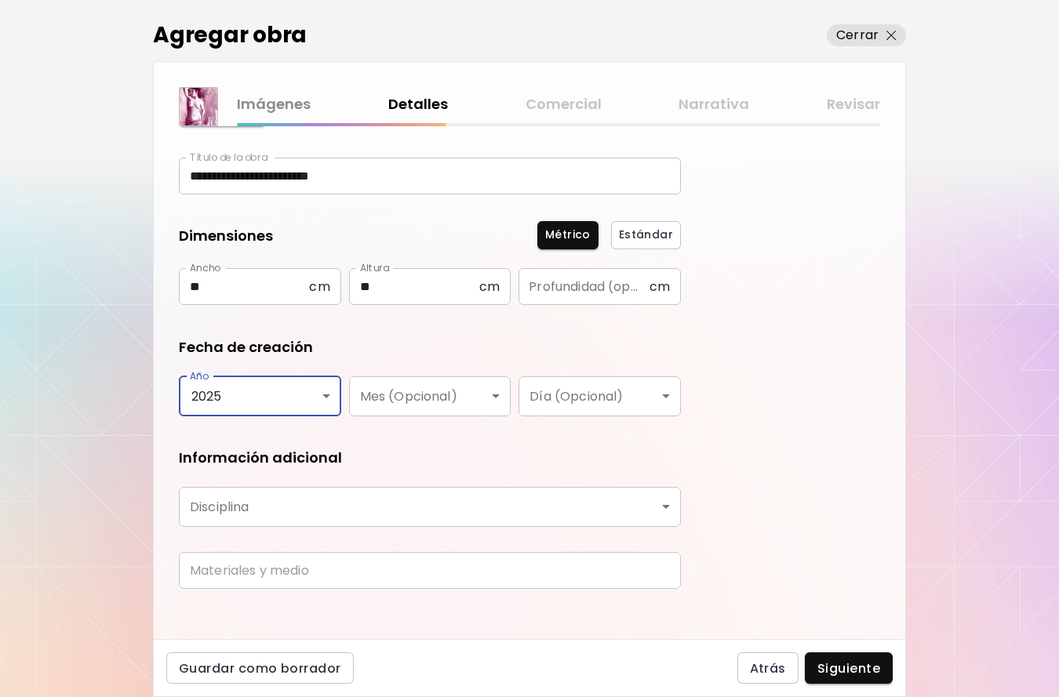
click at [338, 503] on body "**********" at bounding box center [529, 348] width 1059 height 697
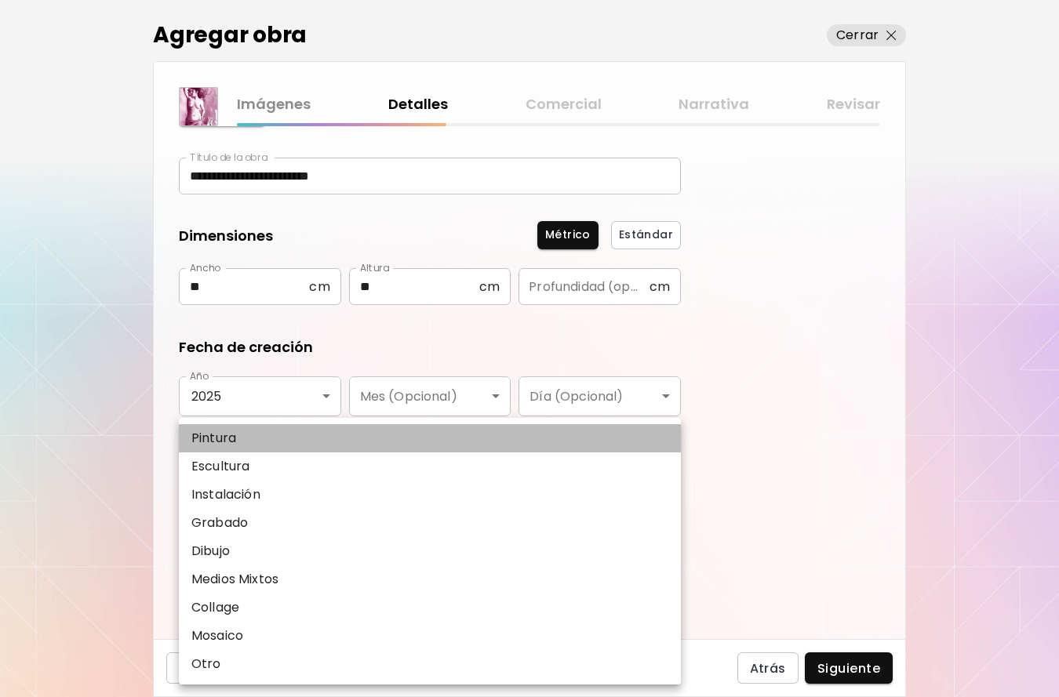
click at [311, 437] on li "Pintura" at bounding box center [430, 438] width 502 height 28
type input "********"
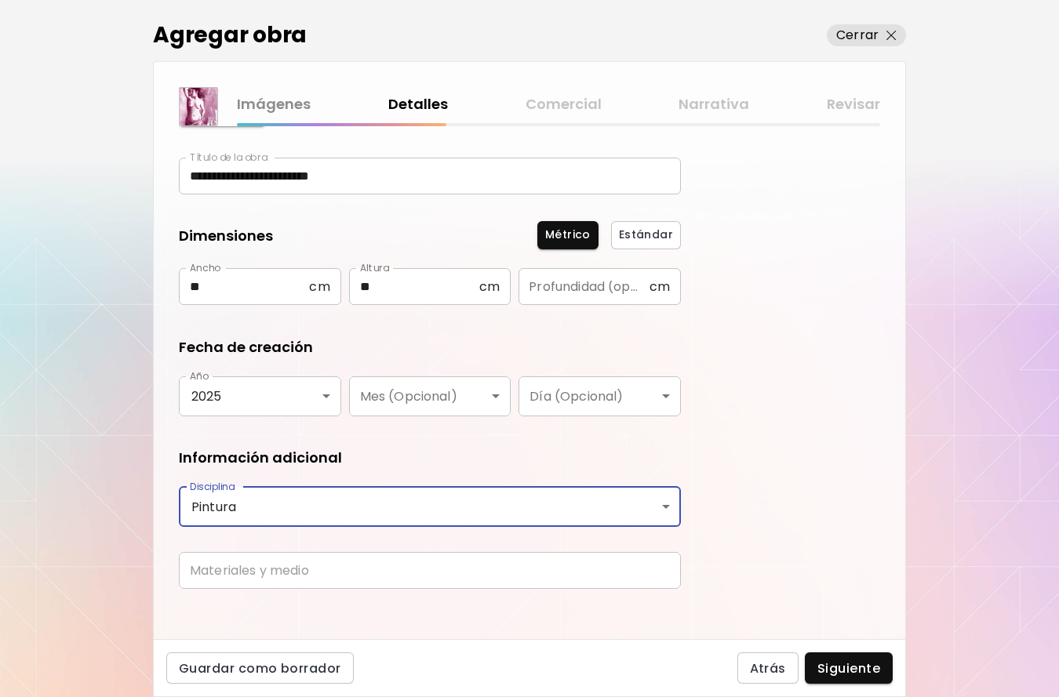
click at [287, 577] on input "text" at bounding box center [430, 570] width 502 height 37
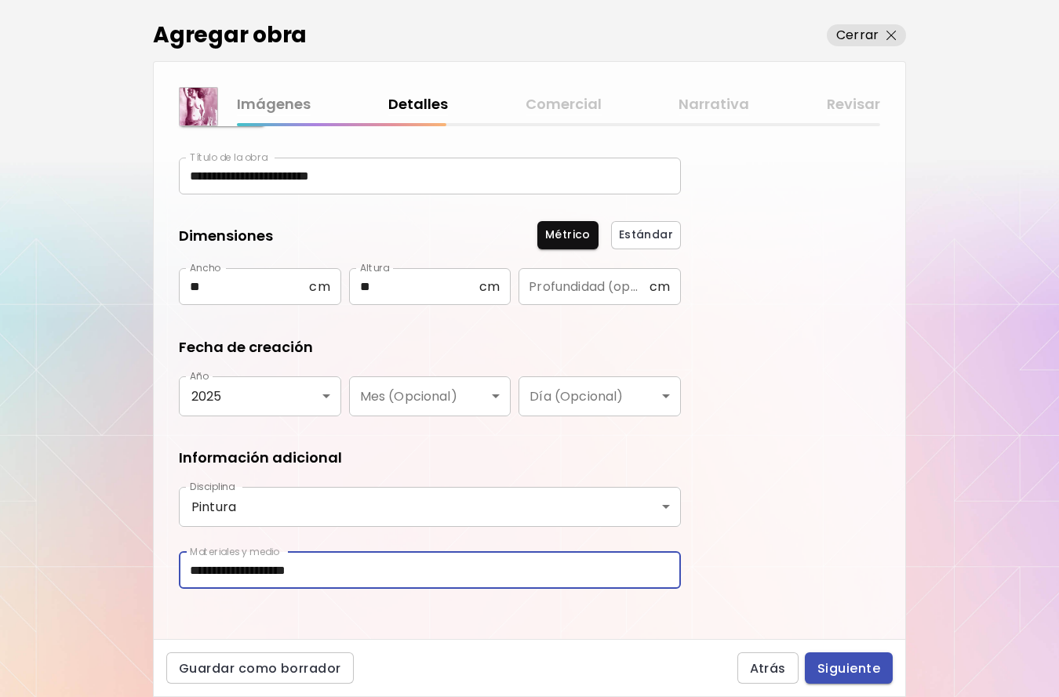
type input "**********"
click at [855, 670] on span "Siguiente" at bounding box center [848, 669] width 63 height 16
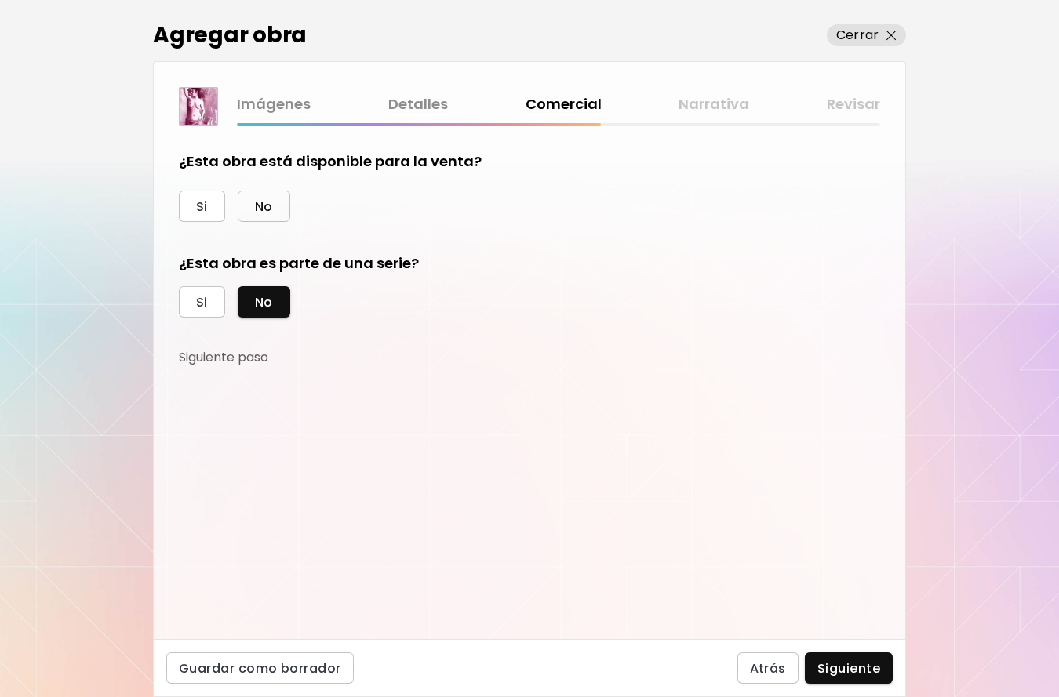
click at [276, 205] on button "No" at bounding box center [264, 206] width 53 height 31
click at [847, 662] on span "Siguiente" at bounding box center [848, 669] width 63 height 16
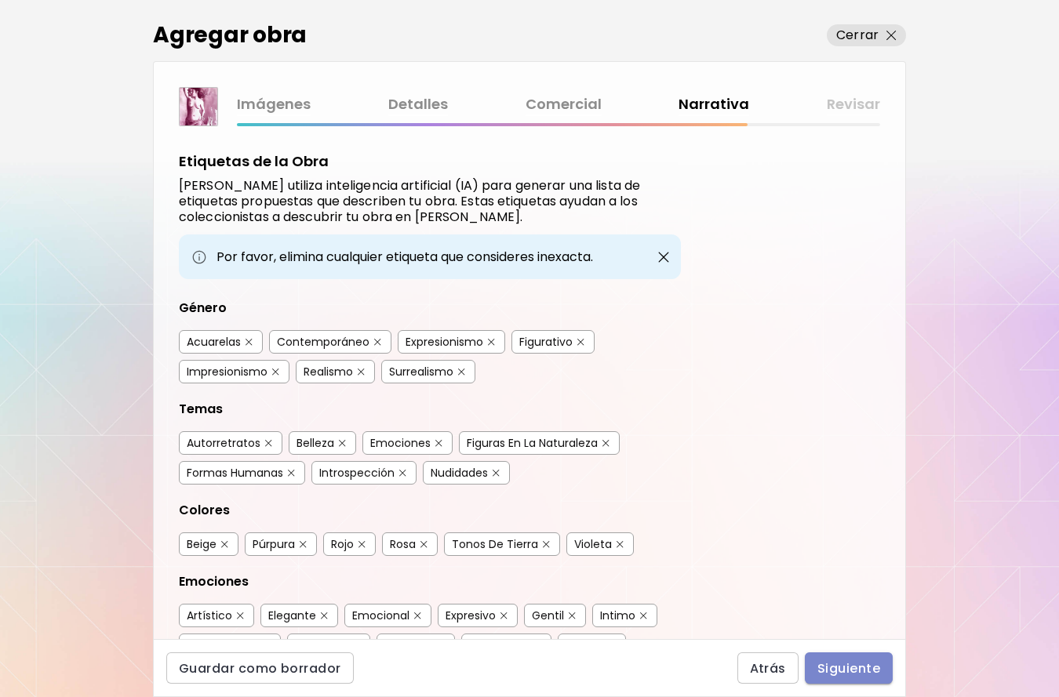
click at [850, 671] on span "Siguiente" at bounding box center [848, 669] width 63 height 16
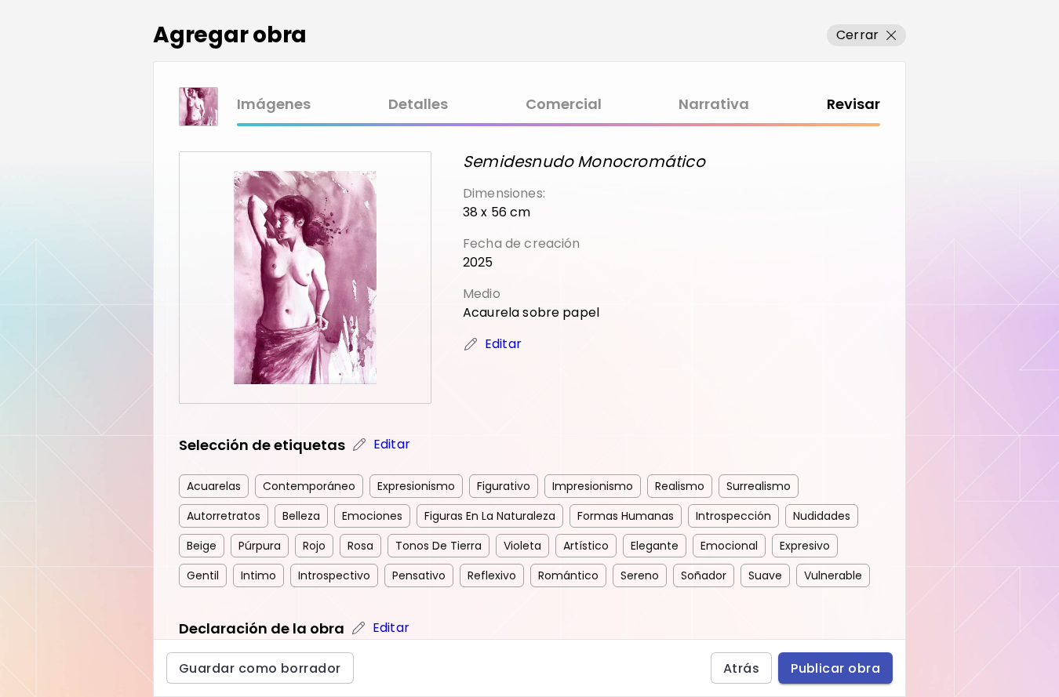
click at [847, 669] on span "Publicar obra" at bounding box center [835, 669] width 89 height 16
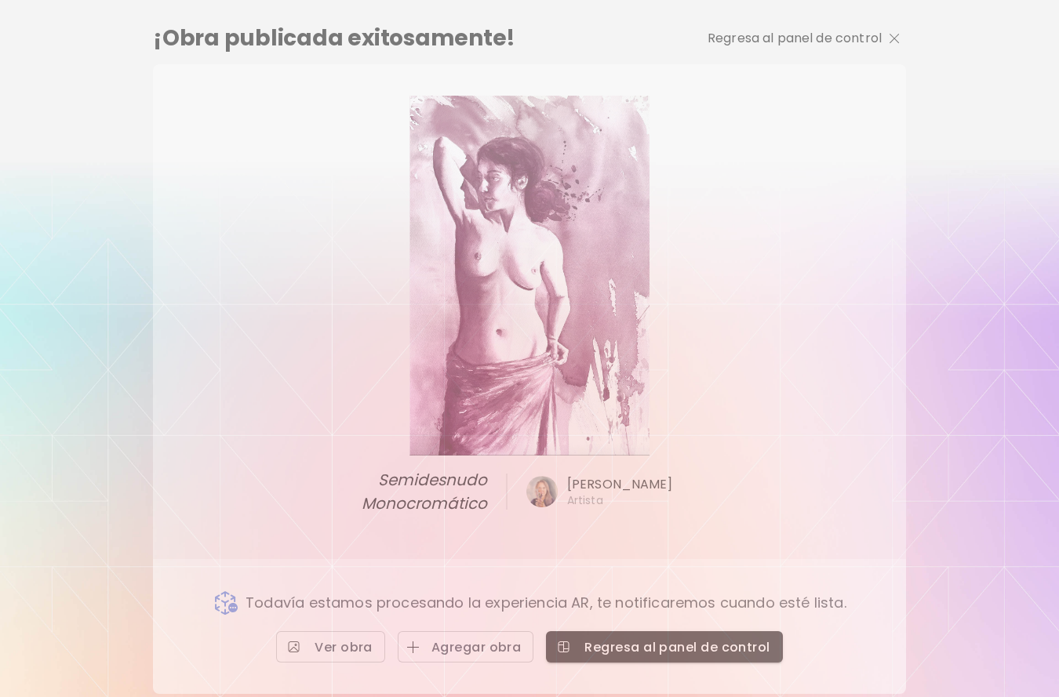
click at [868, 48] on p "Regresa al panel de control" at bounding box center [795, 38] width 174 height 19
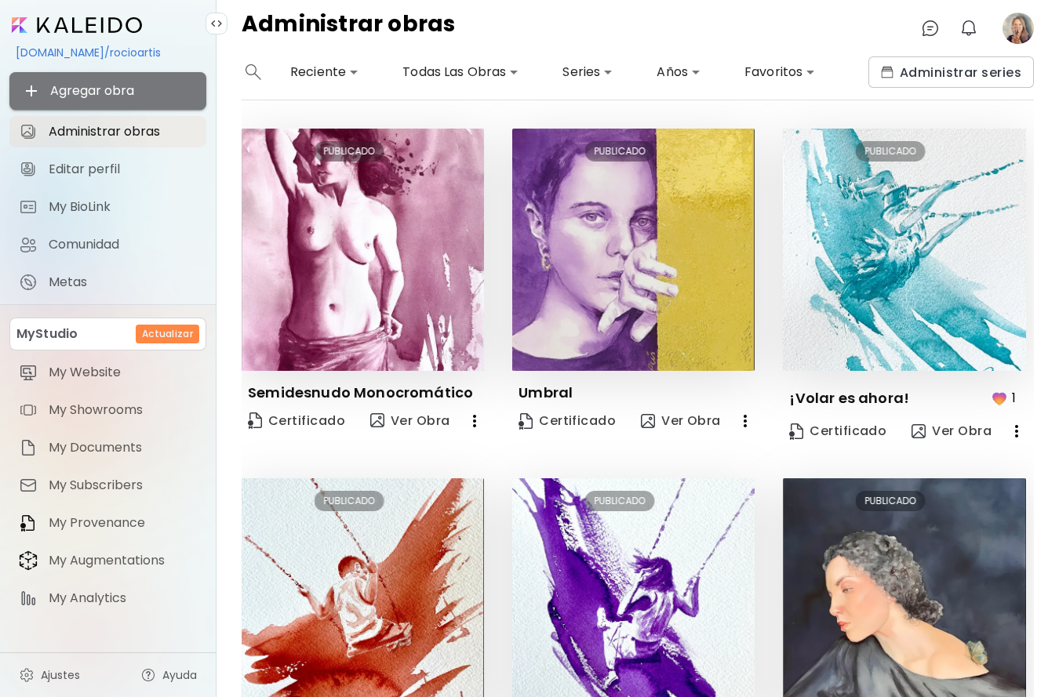
click at [145, 93] on span "Agregar obra" at bounding box center [108, 91] width 172 height 19
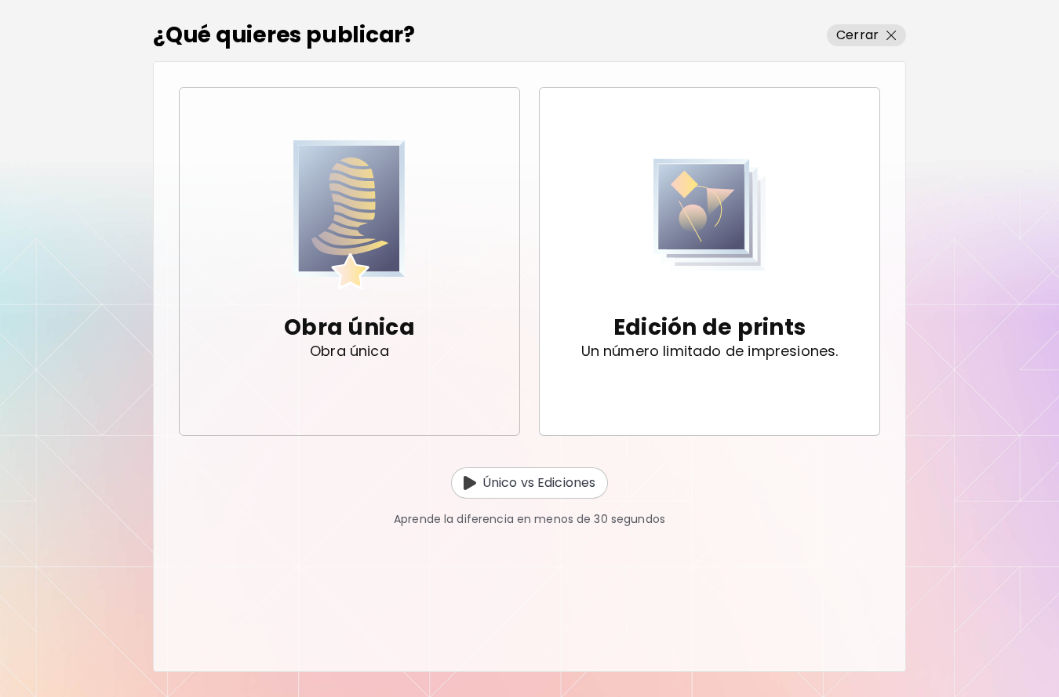
click at [362, 313] on p "Obra única" at bounding box center [349, 327] width 131 height 31
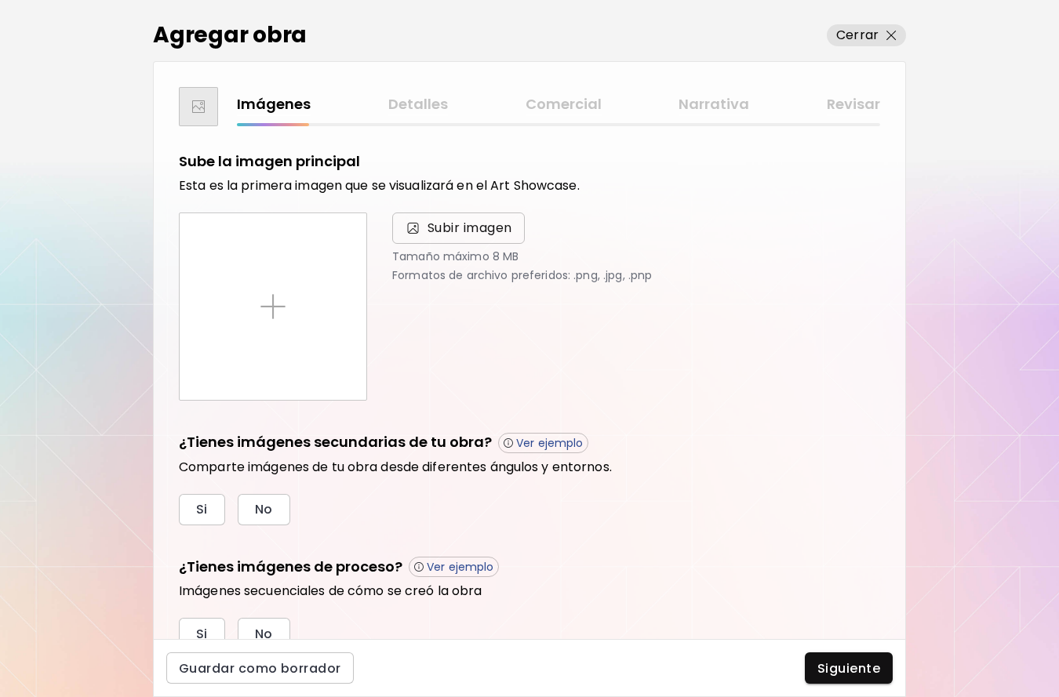
click at [453, 231] on span "Subir imagen" at bounding box center [470, 228] width 85 height 19
click at [0, 0] on input "Subir imagen" at bounding box center [0, 0] width 0 height 0
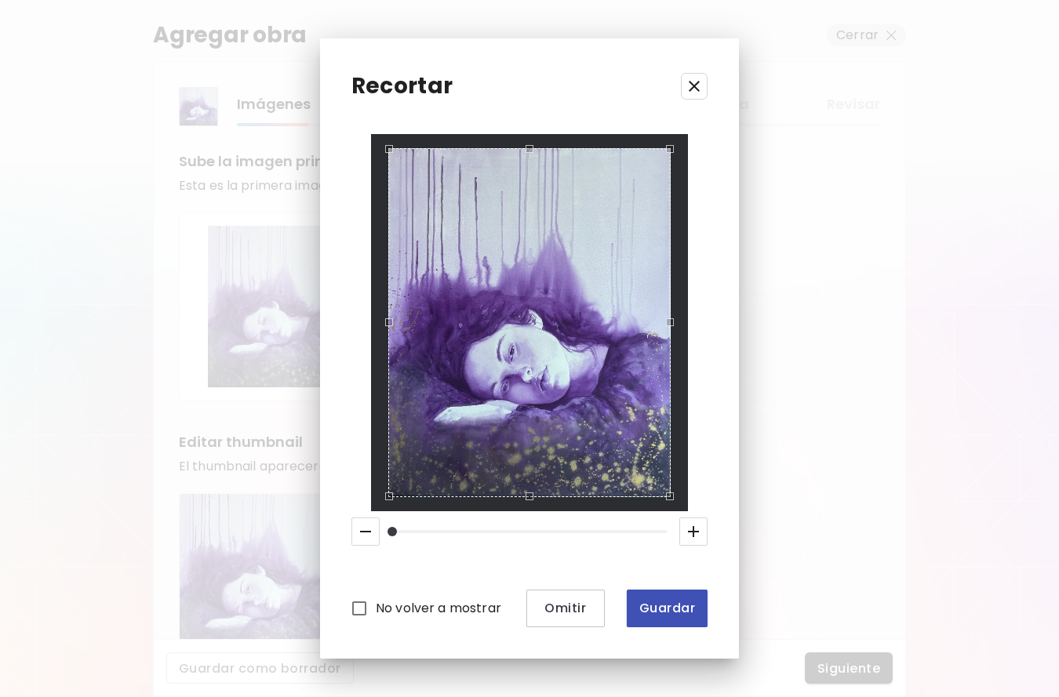
click at [682, 608] on span "Guardar" at bounding box center [667, 608] width 56 height 16
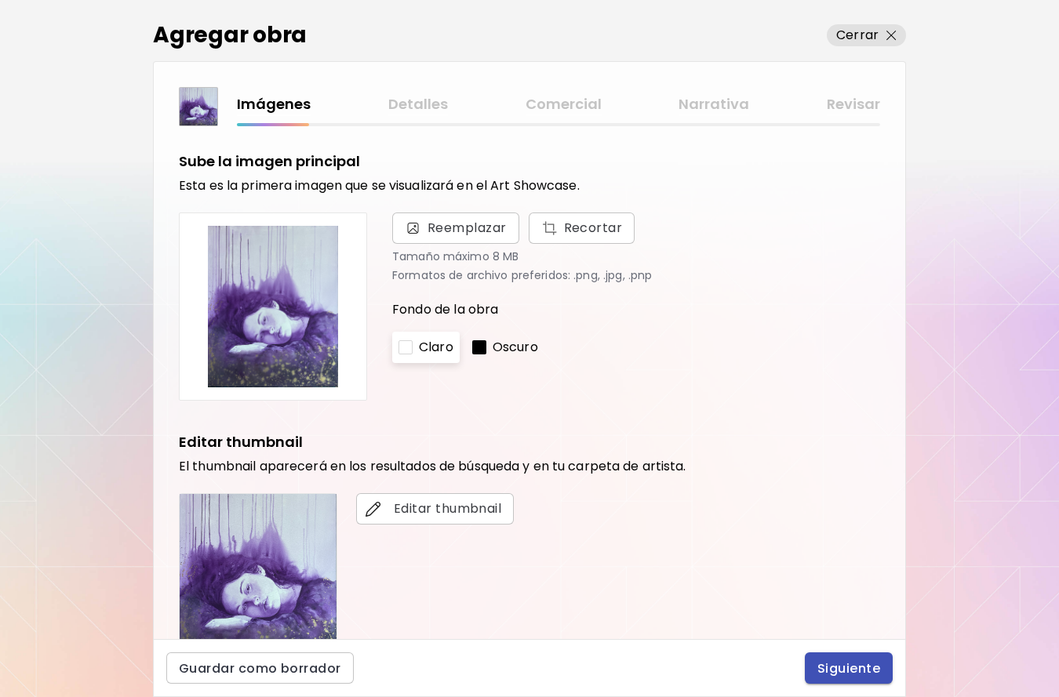
click at [845, 665] on span "Siguiente" at bounding box center [848, 669] width 63 height 16
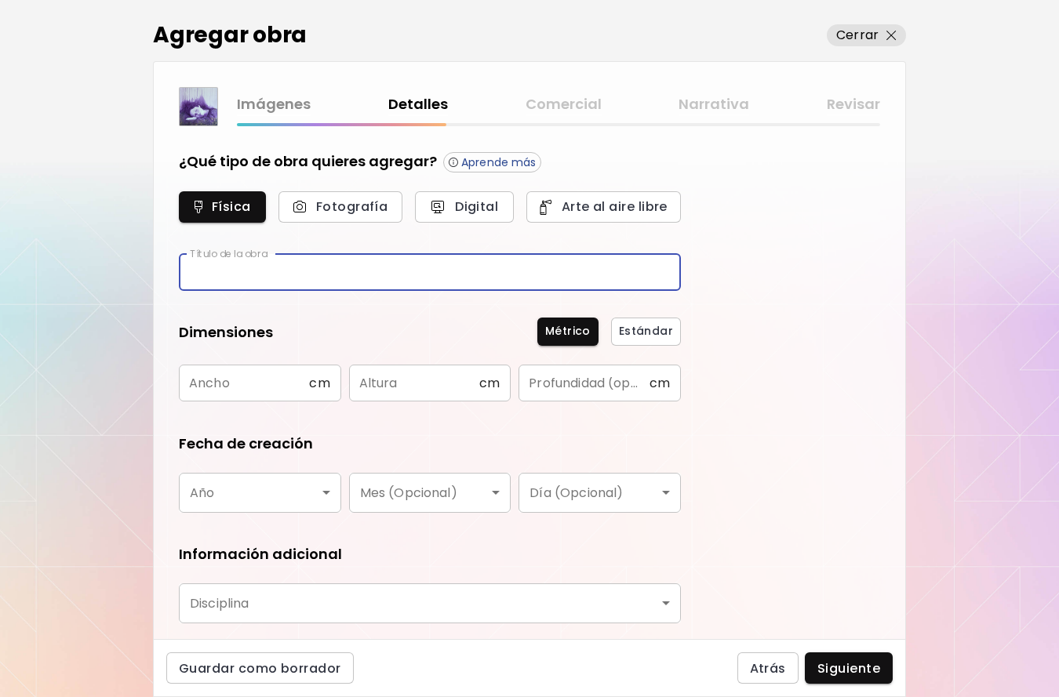
click at [329, 275] on input "text" at bounding box center [430, 272] width 502 height 37
type input "*"
type input "**********"
click at [242, 378] on input "text" at bounding box center [244, 383] width 130 height 37
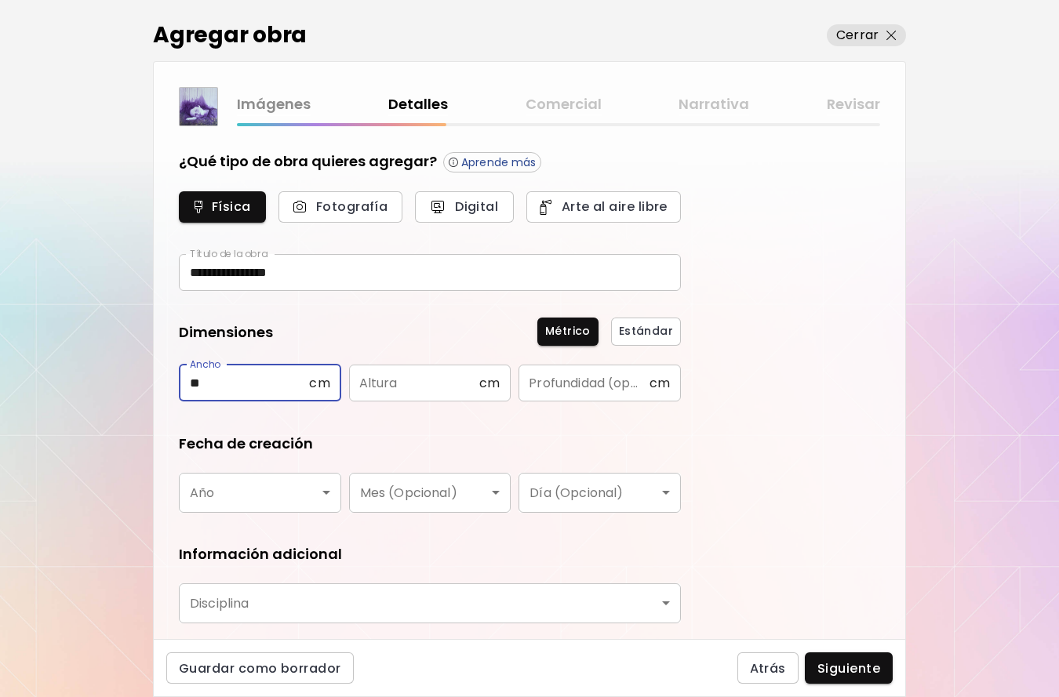
type input "**"
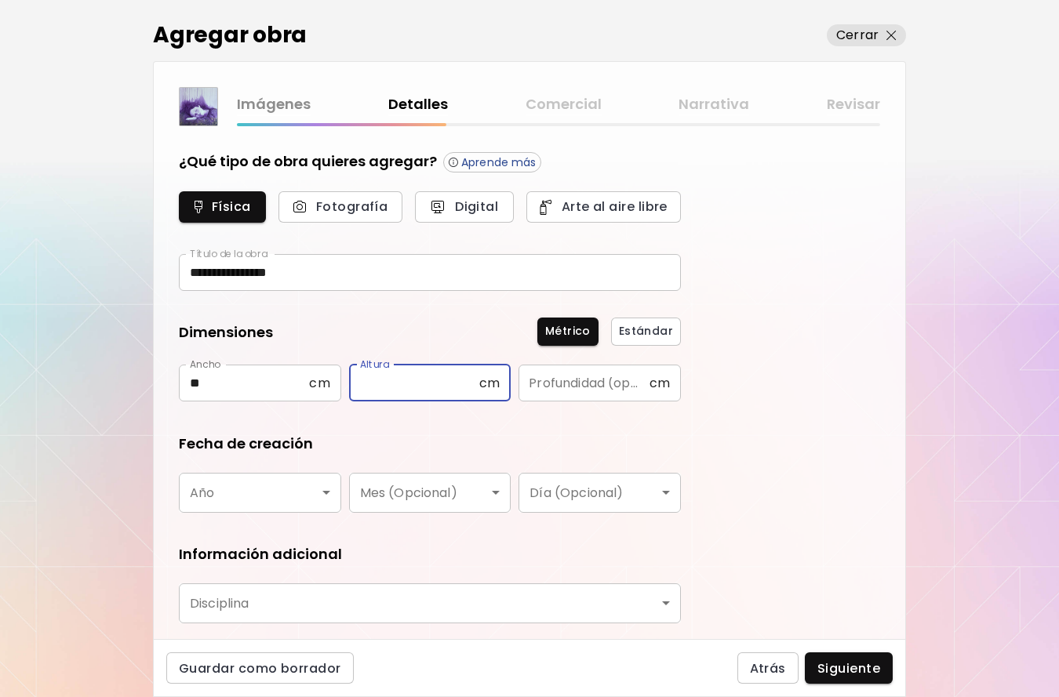
click at [402, 385] on input "text" at bounding box center [414, 383] width 130 height 37
type input "**"
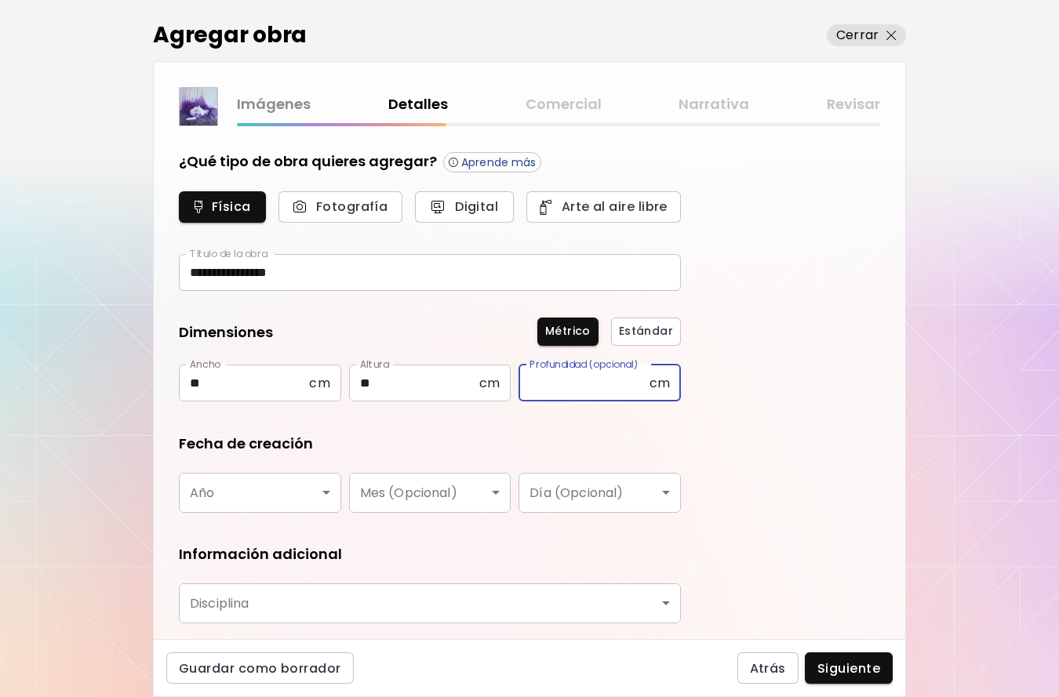
click at [592, 388] on input "text" at bounding box center [584, 383] width 130 height 37
type input "*"
click at [308, 497] on body "**********" at bounding box center [529, 348] width 1059 height 697
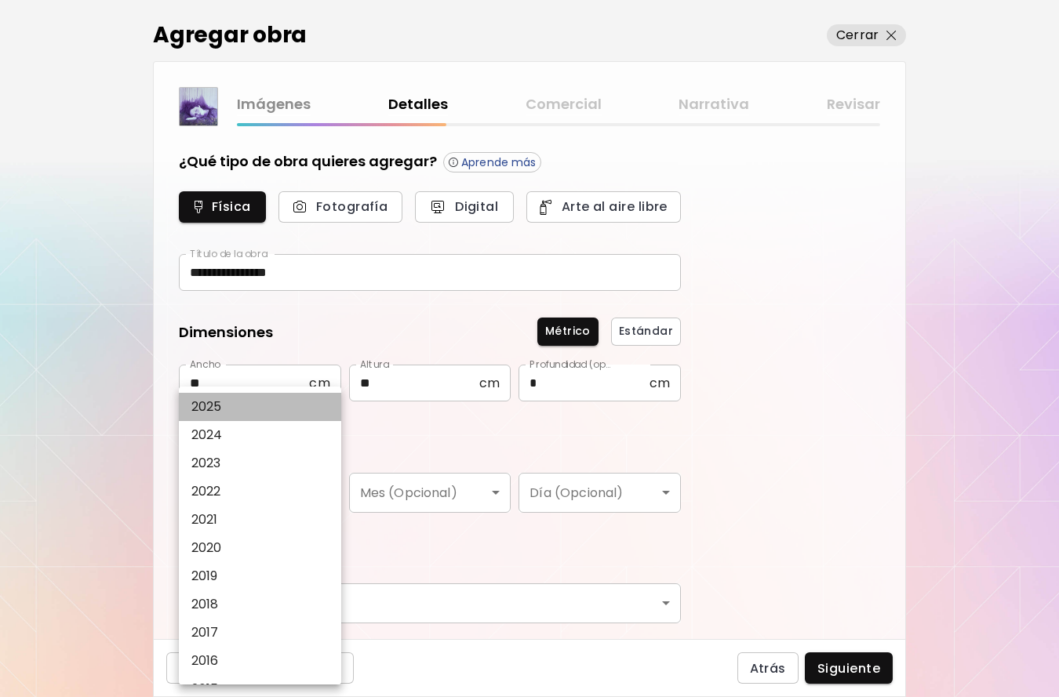
click at [269, 404] on li "2025" at bounding box center [260, 407] width 162 height 28
type input "****"
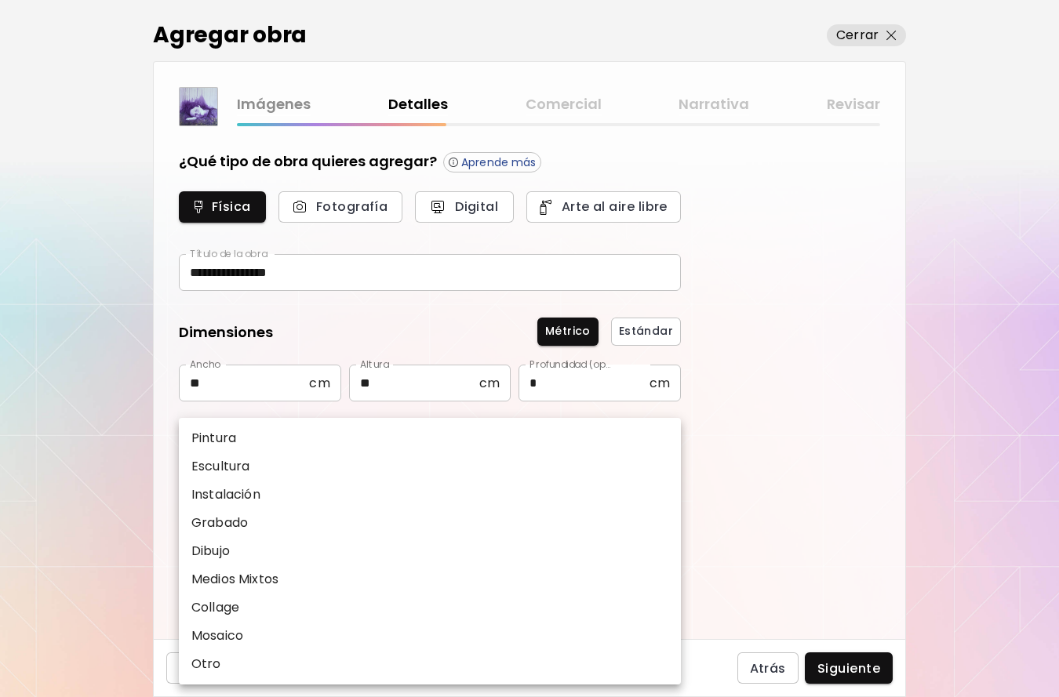
click at [276, 602] on body "**********" at bounding box center [529, 348] width 1059 height 697
click at [250, 440] on li "Pintura" at bounding box center [430, 438] width 502 height 28
type input "********"
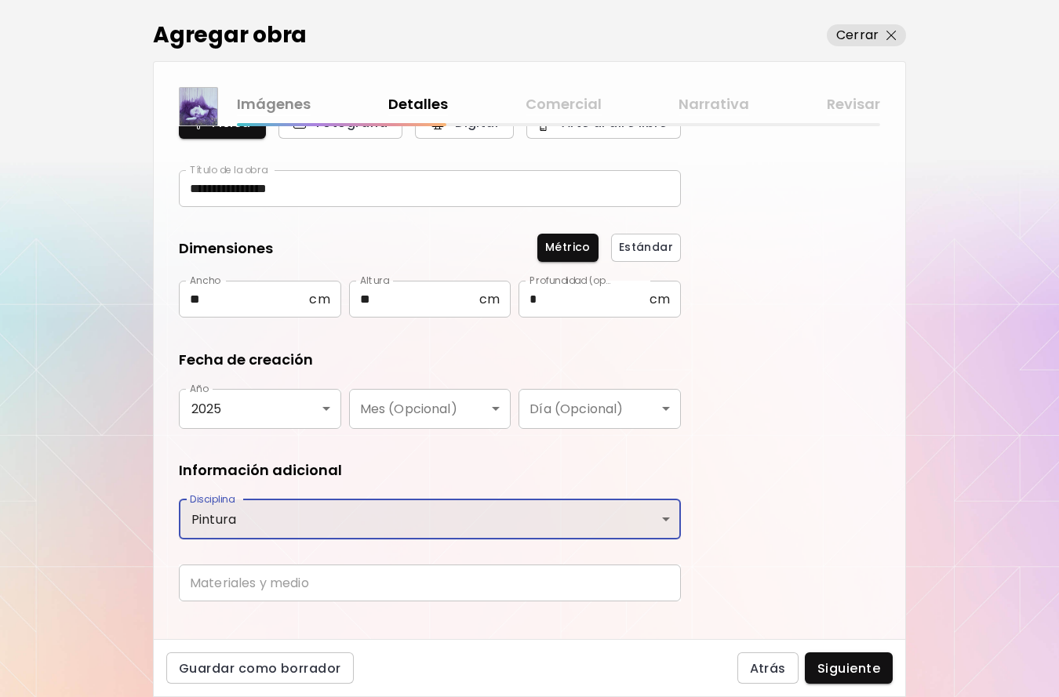
scroll to position [108, 0]
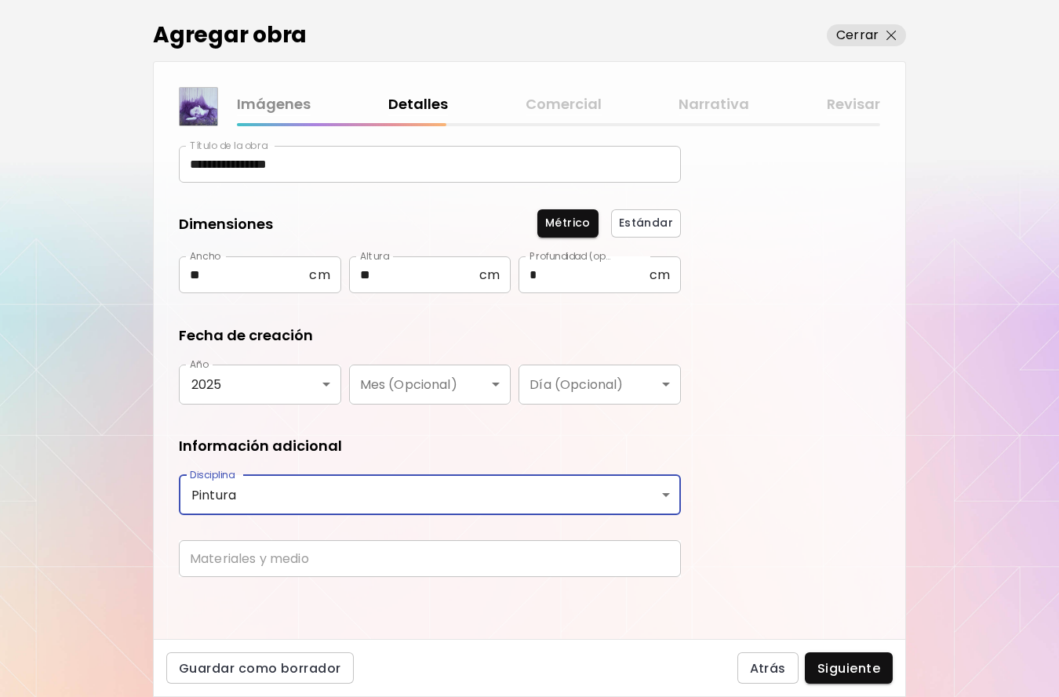
click at [232, 559] on input "text" at bounding box center [430, 559] width 502 height 37
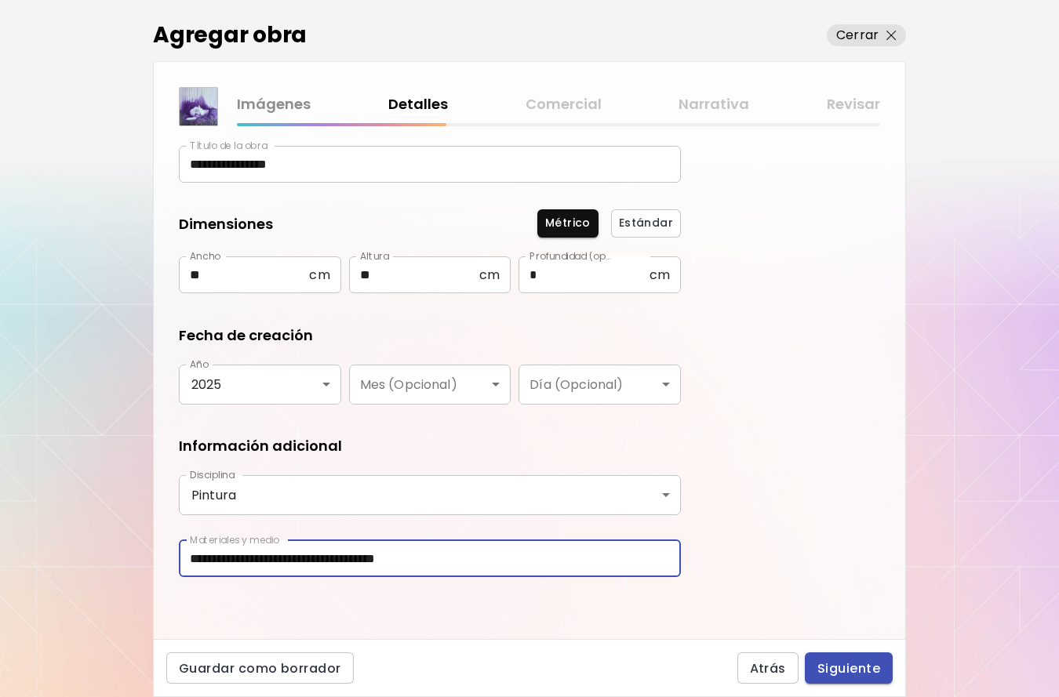
type input "**********"
click at [823, 664] on span "Siguiente" at bounding box center [848, 669] width 63 height 16
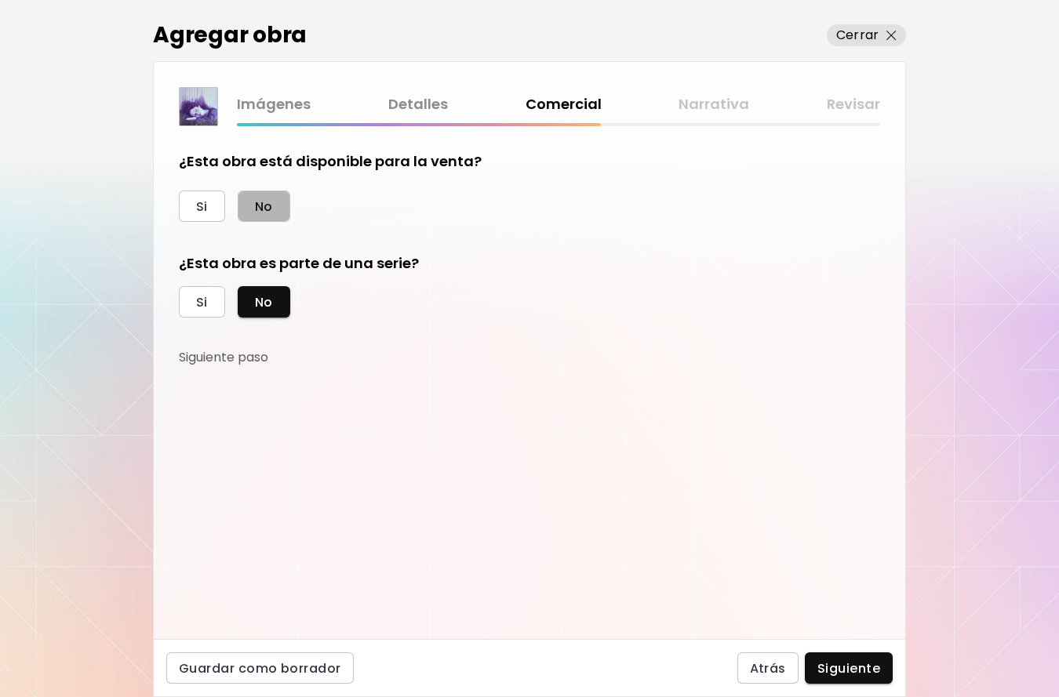
click at [275, 202] on button "No" at bounding box center [264, 206] width 53 height 31
click at [859, 664] on span "Siguiente" at bounding box center [848, 669] width 63 height 16
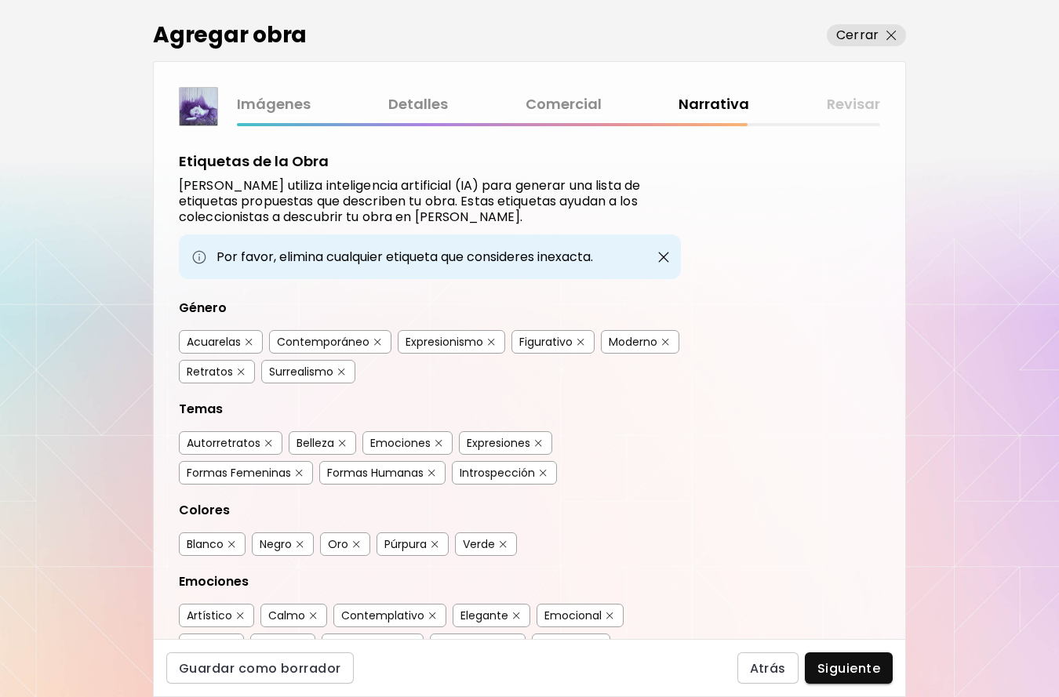
click at [882, 684] on div "Guardar como borrador Atrás Siguiente" at bounding box center [529, 668] width 753 height 58
click at [850, 651] on div "Guardar como borrador Atrás Siguiente" at bounding box center [529, 668] width 753 height 58
click at [850, 672] on span "Siguiente" at bounding box center [848, 669] width 63 height 16
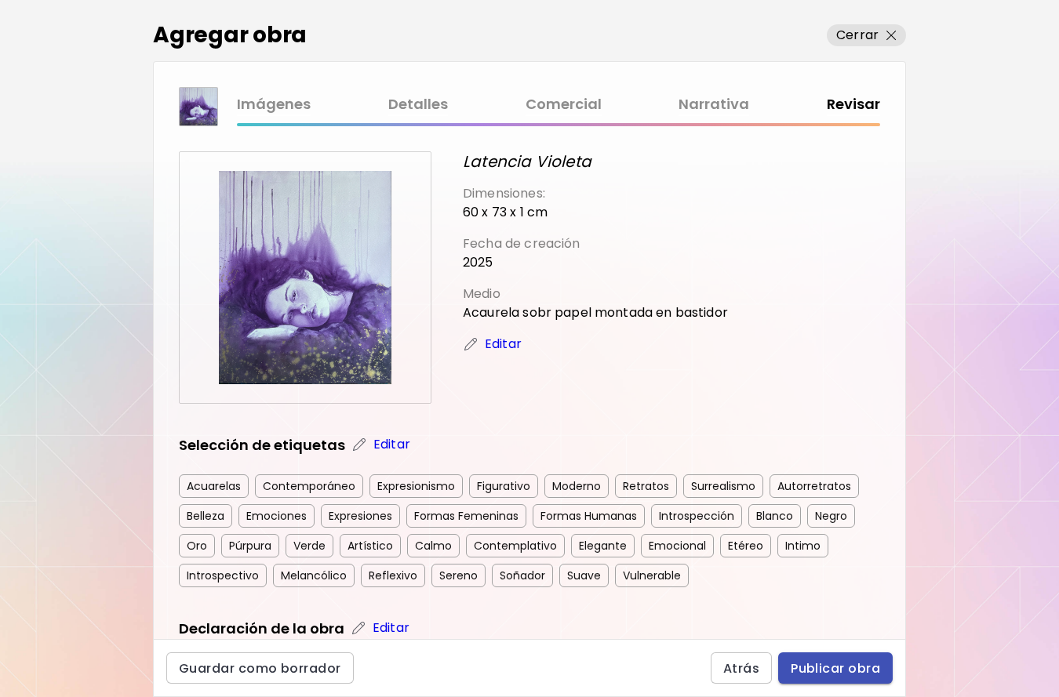
click at [849, 665] on span "Publicar obra" at bounding box center [835, 669] width 89 height 16
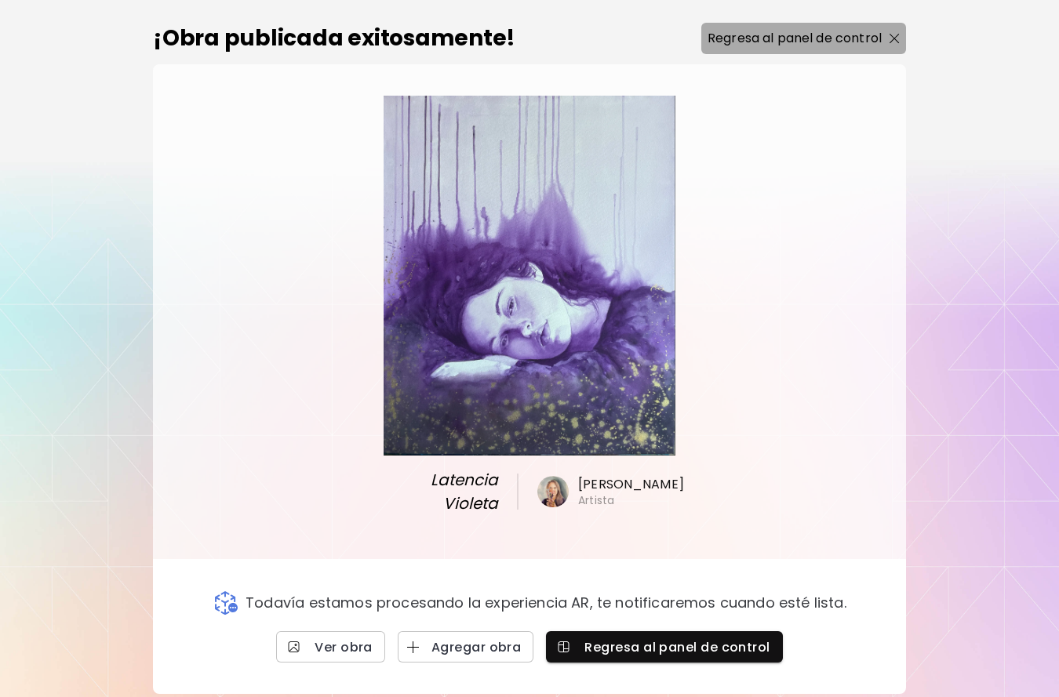
click at [846, 48] on p "Regresa al panel de control" at bounding box center [795, 38] width 174 height 19
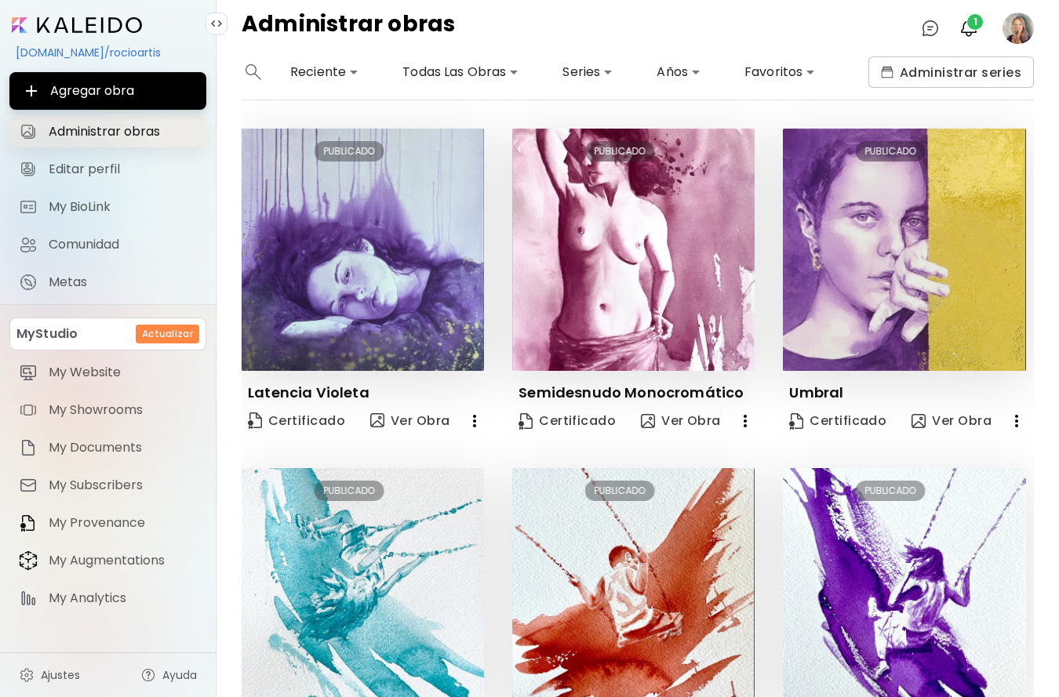
click at [140, 133] on span "Administrar obras" at bounding box center [123, 132] width 148 height 16
click at [133, 129] on span "Administrar obras" at bounding box center [123, 132] width 148 height 16
click at [107, 166] on span "Editar perfil" at bounding box center [123, 170] width 148 height 16
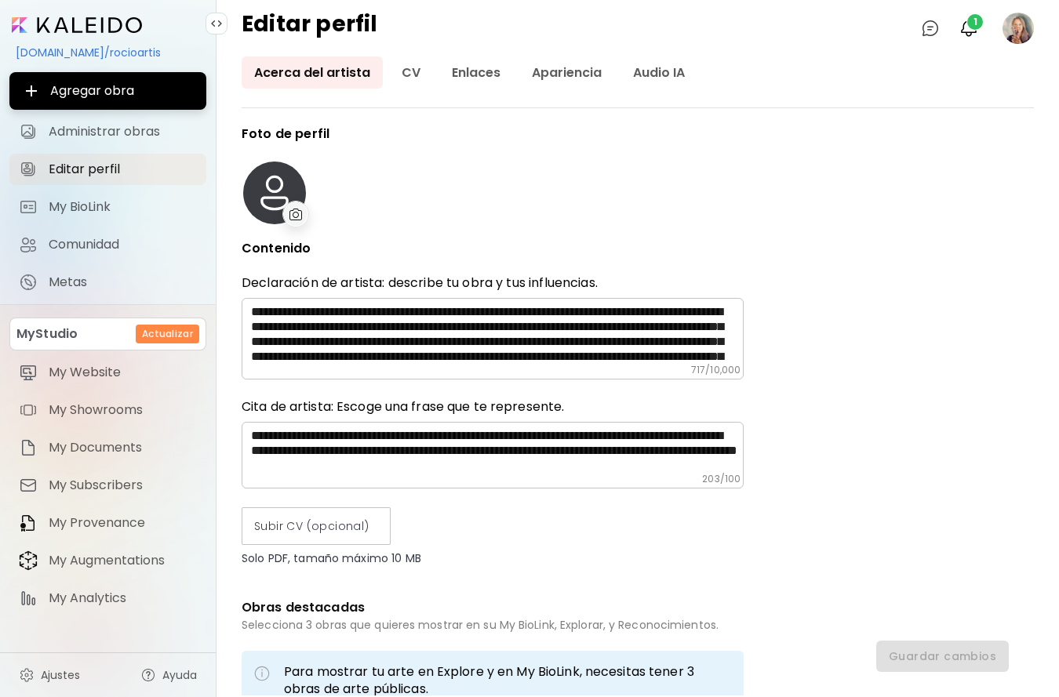
type input "*****"
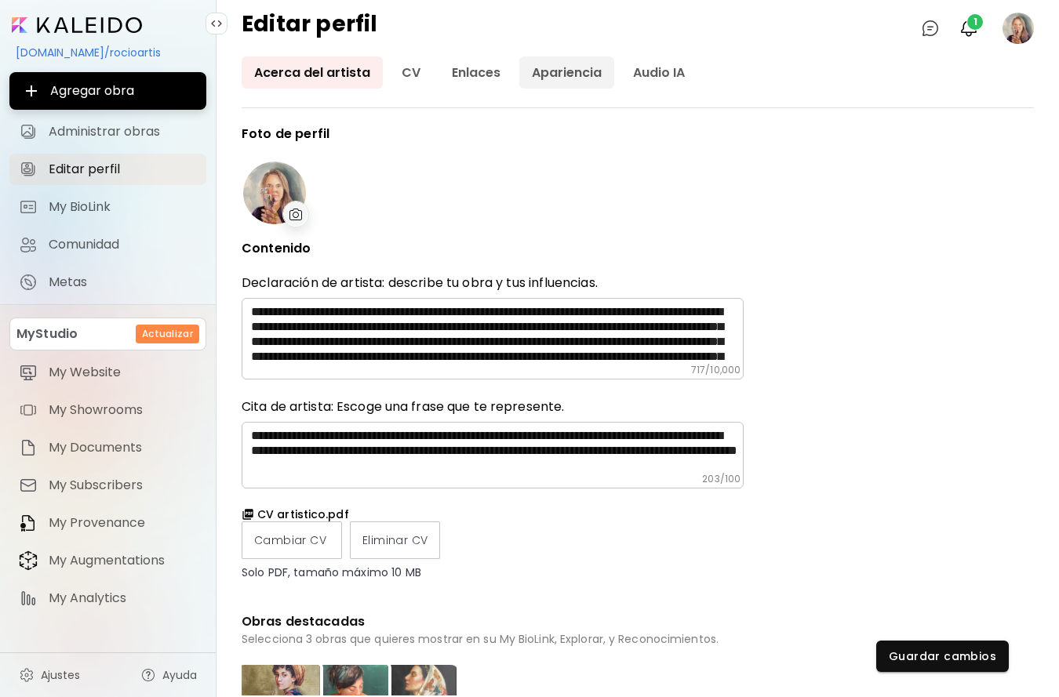
click at [552, 66] on link "Apariencia" at bounding box center [566, 72] width 95 height 32
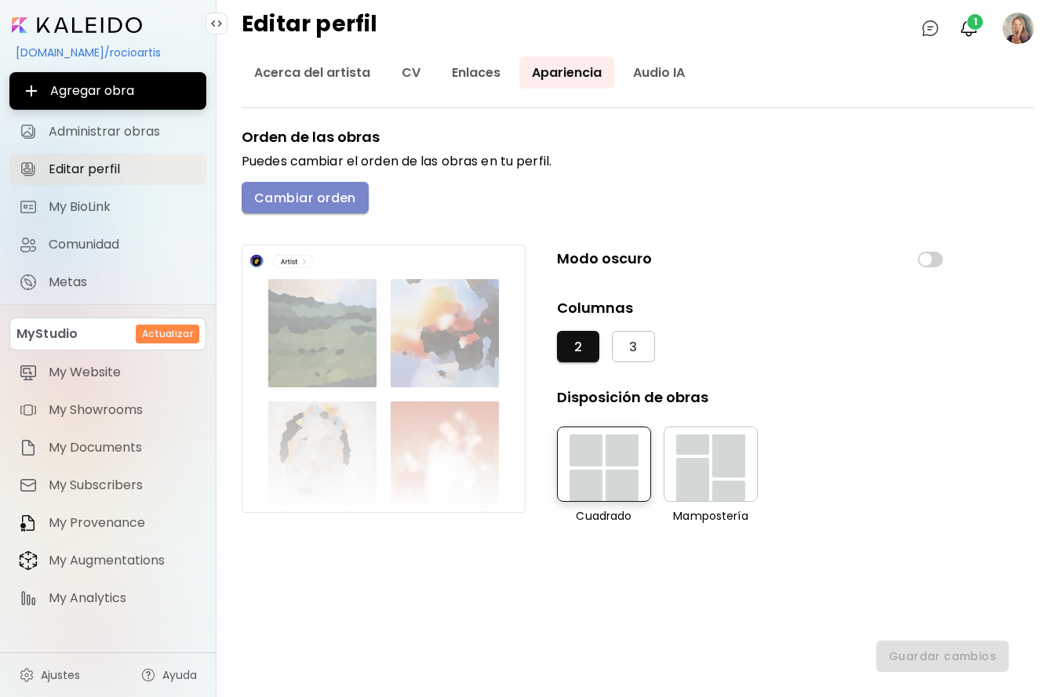
click at [335, 196] on span "Cambiar orden" at bounding box center [305, 198] width 102 height 16
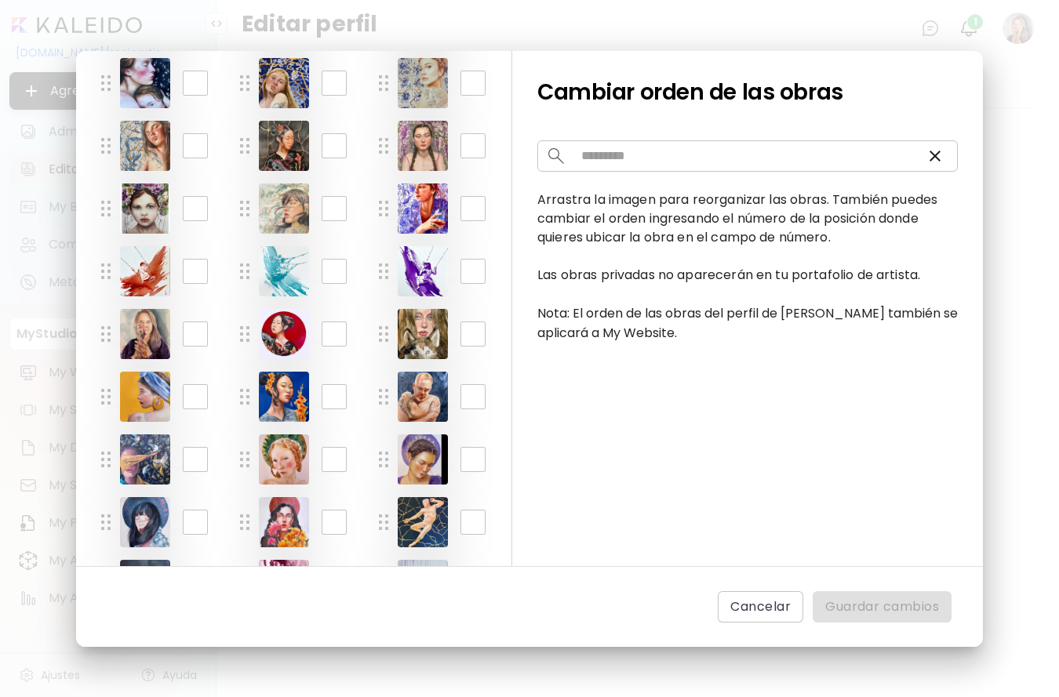
scroll to position [481, 0]
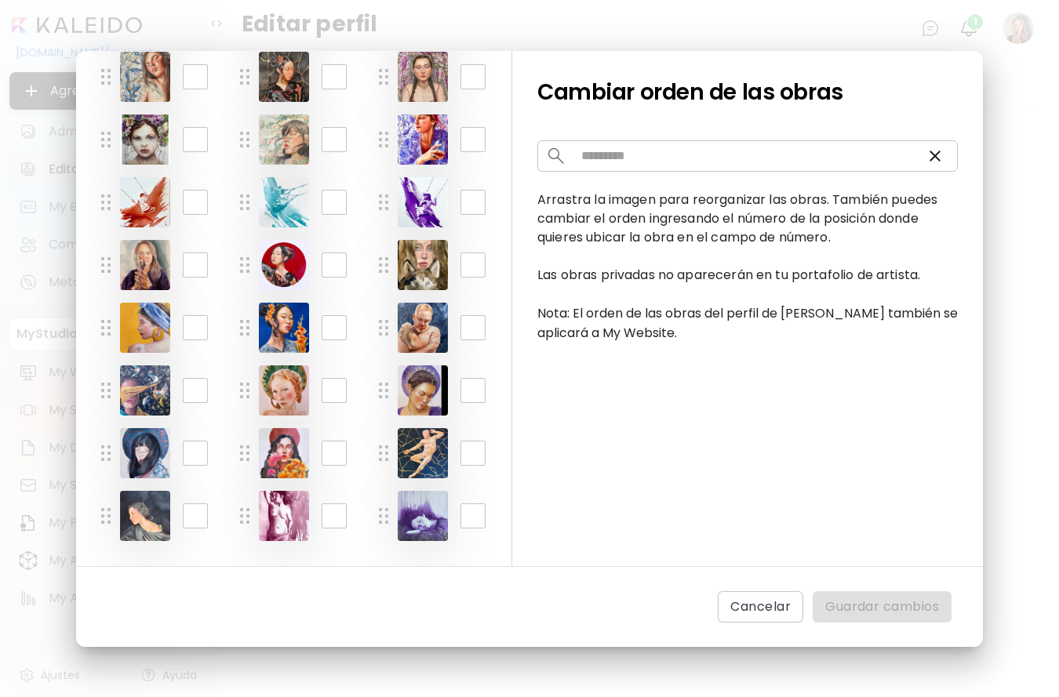
drag, startPoint x: 431, startPoint y: 522, endPoint x: 359, endPoint y: 221, distance: 309.8
click at [359, 221] on div "* ​ * ​ * ​ * ​ * ​ * ​ * ​ * ​ * ​ ** ​ ** ​ ** ​ ** ​ ** ​ ** ​ ** ​ ** ​ ** …" at bounding box center [293, 120] width 385 height 891
drag, startPoint x: 388, startPoint y: 520, endPoint x: 340, endPoint y: 198, distance: 325.2
click at [341, 198] on div "* ​ * ​ * ​ * ​ * ​ * ​ * ​ * ​ * ​ ** ​ ** ​ ** ​ ** ​ ** ​ ** ​ ** ​ ** ​ ** …" at bounding box center [293, 120] width 385 height 891
drag, startPoint x: 388, startPoint y: 517, endPoint x: 346, endPoint y: 279, distance: 241.4
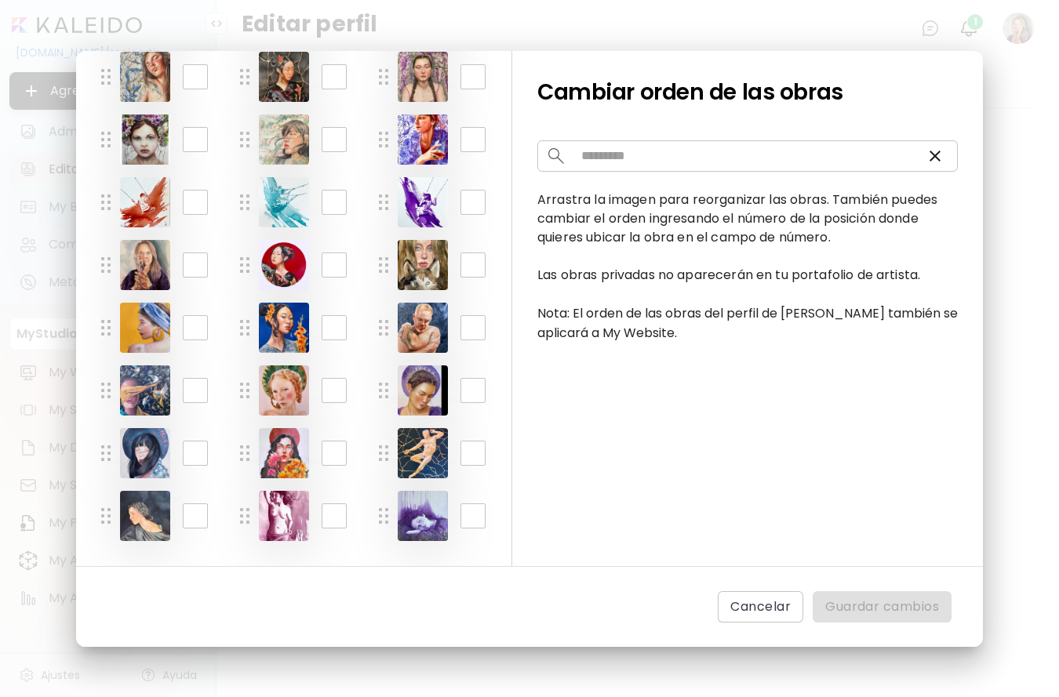
click at [347, 275] on div "* ​ * ​ * ​ * ​ * ​ * ​ * ​ * ​ * ​ ** ​ ** ​ ** ​ ** ​ ** ​ ** ​ ** ​ ** ​ ** …" at bounding box center [293, 120] width 385 height 891
drag, startPoint x: 427, startPoint y: 520, endPoint x: 326, endPoint y: 431, distance: 134.5
click at [320, 421] on div "* ​ * ​ * ​ * ​ * ​ * ​ * ​ * ​ * ​ ** ​ ** ​ ** ​ ** ​ ** ​ ** ​ ** ​ ** ​ ** …" at bounding box center [293, 120] width 385 height 891
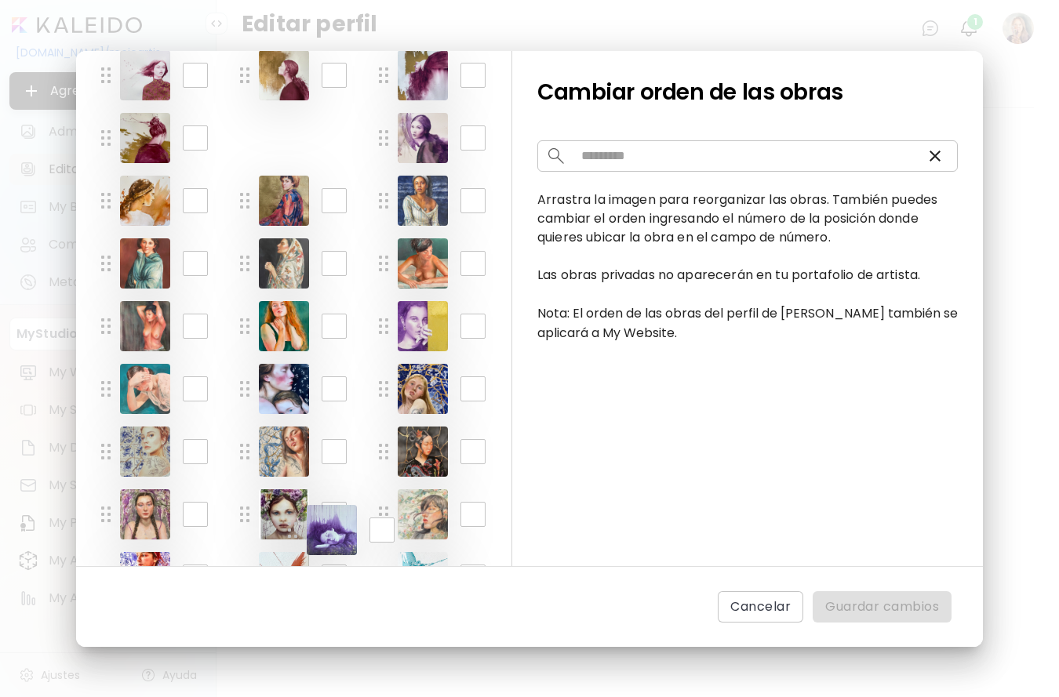
scroll to position [82, 0]
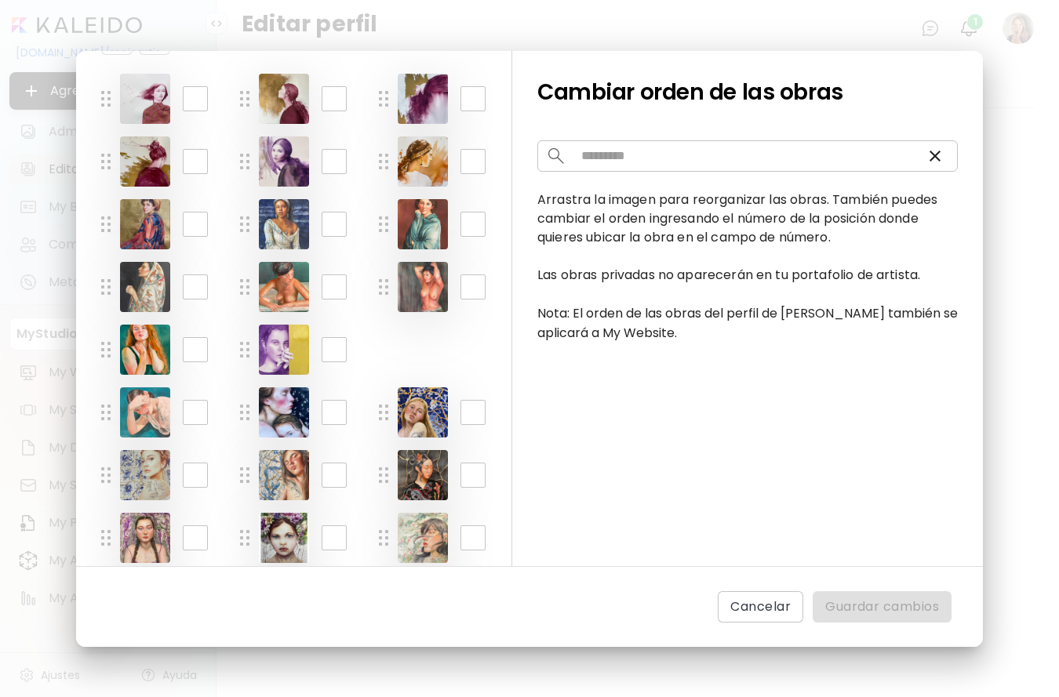
drag, startPoint x: 385, startPoint y: 517, endPoint x: 372, endPoint y: 344, distance: 173.1
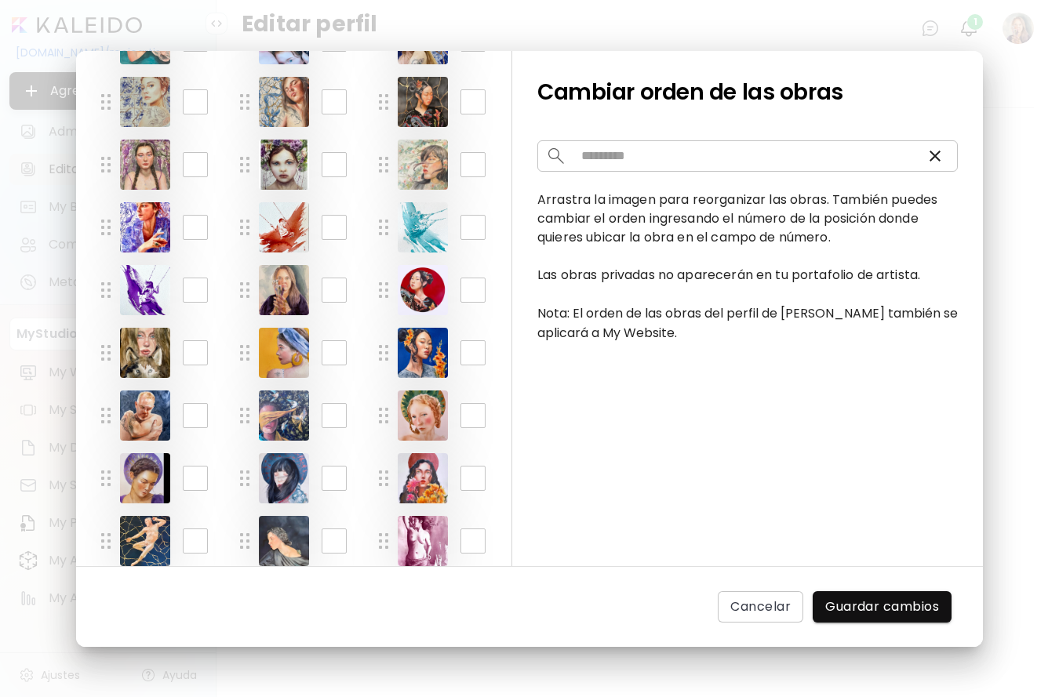
scroll to position [481, 0]
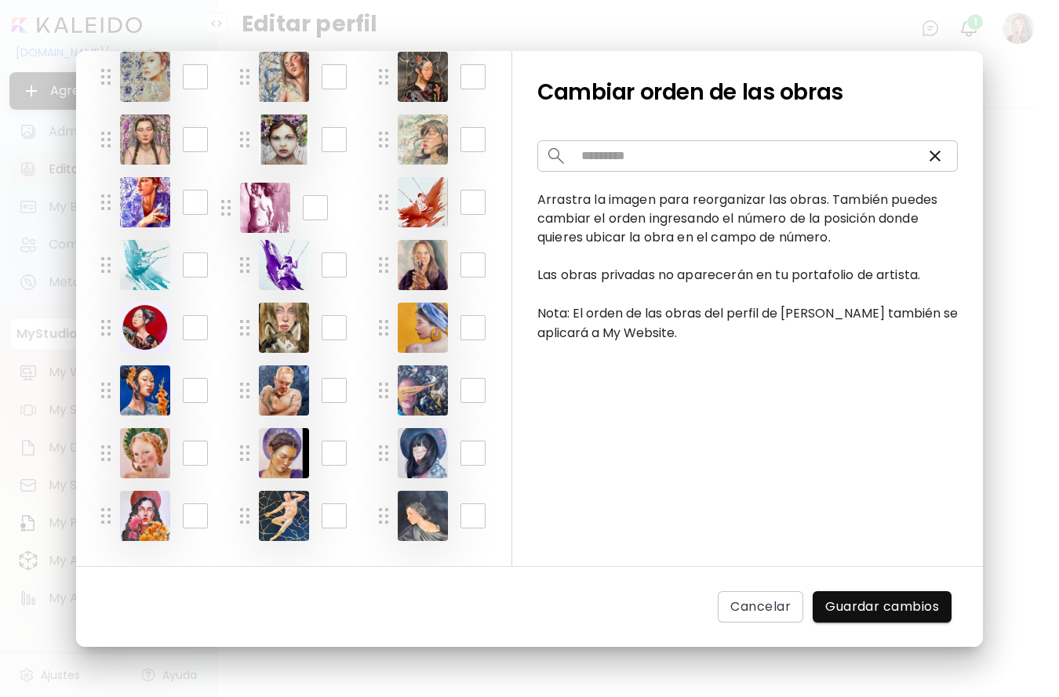
drag, startPoint x: 387, startPoint y: 517, endPoint x: 227, endPoint y: 209, distance: 347.4
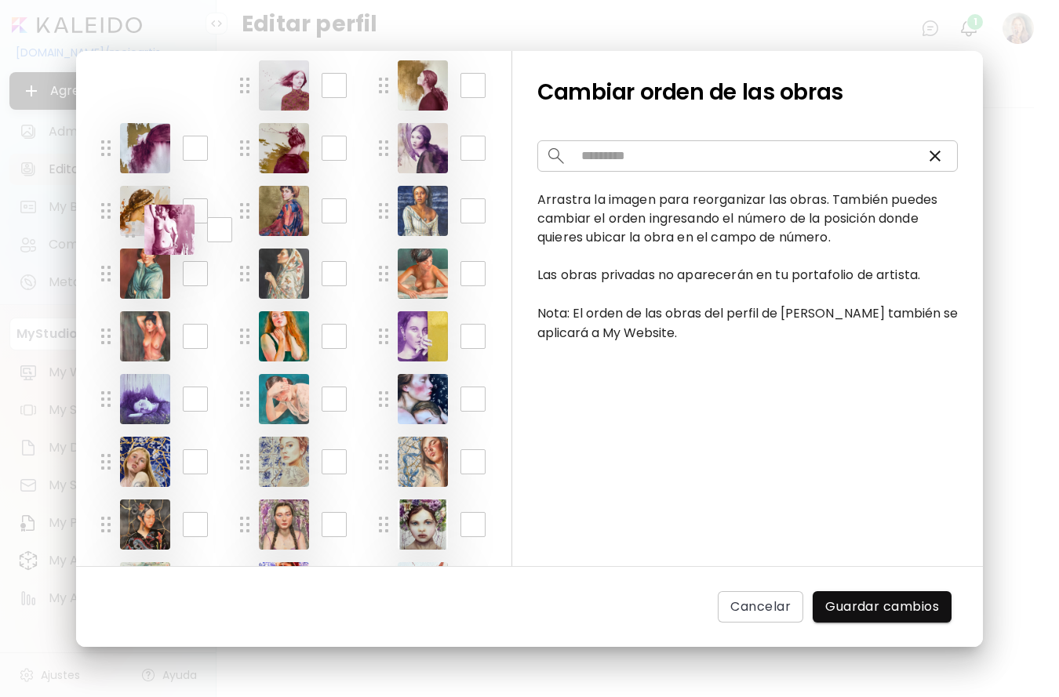
scroll to position [0, 0]
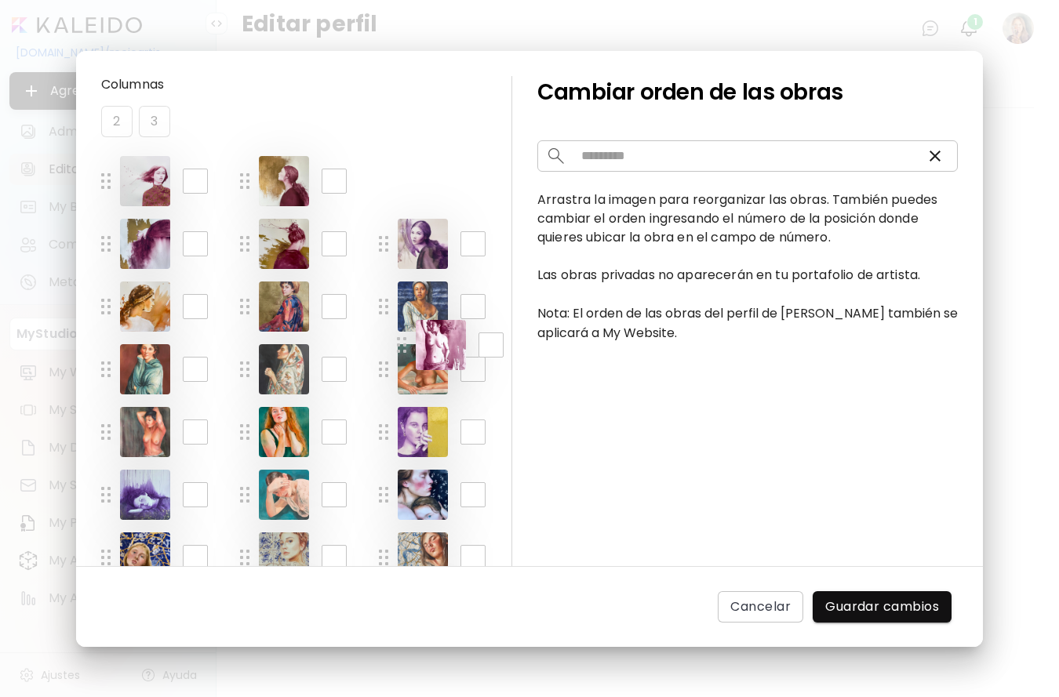
drag, startPoint x: 246, startPoint y: 371, endPoint x: 402, endPoint y: 33, distance: 372.7
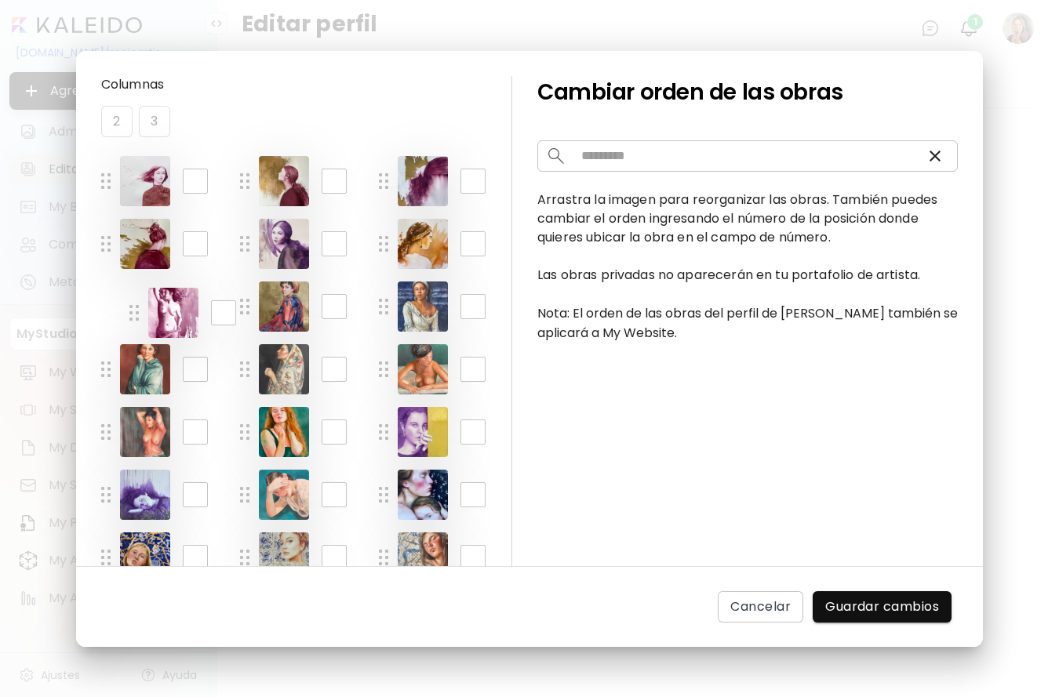
drag, startPoint x: 386, startPoint y: 177, endPoint x: 137, endPoint y: 309, distance: 282.1
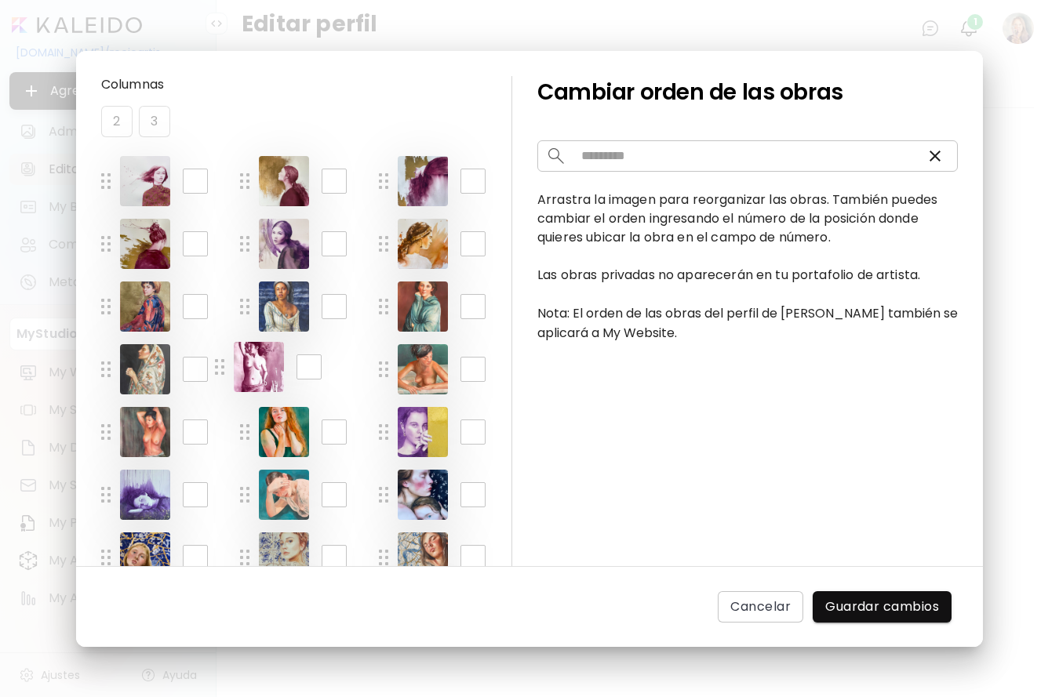
drag, startPoint x: 107, startPoint y: 306, endPoint x: 223, endPoint y: 367, distance: 130.5
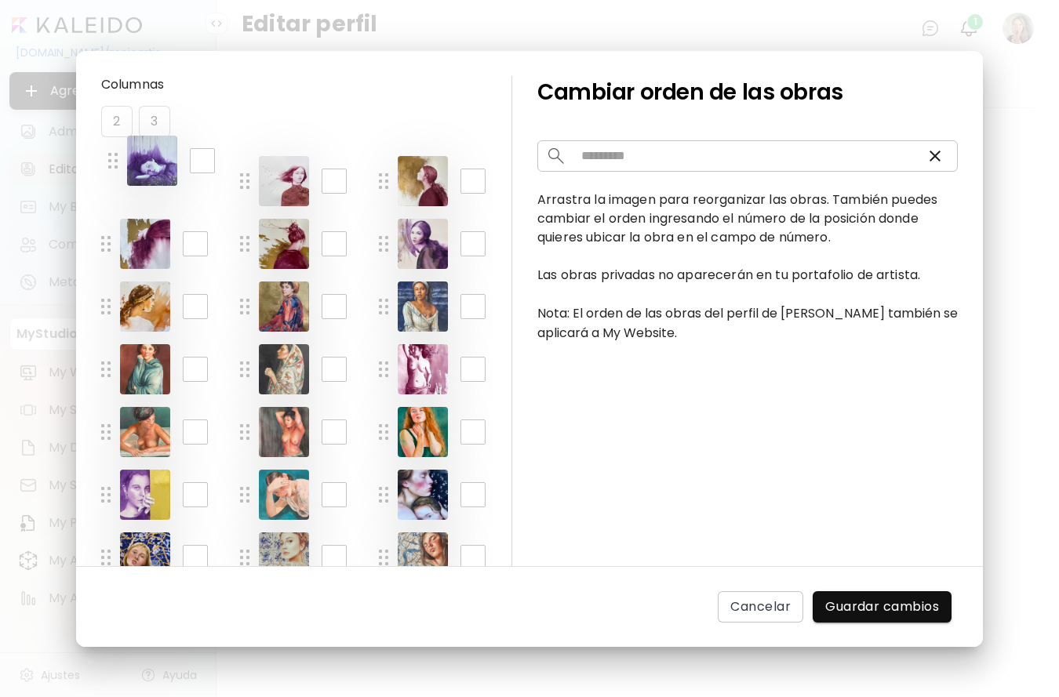
drag, startPoint x: 108, startPoint y: 494, endPoint x: 115, endPoint y: 164, distance: 330.3
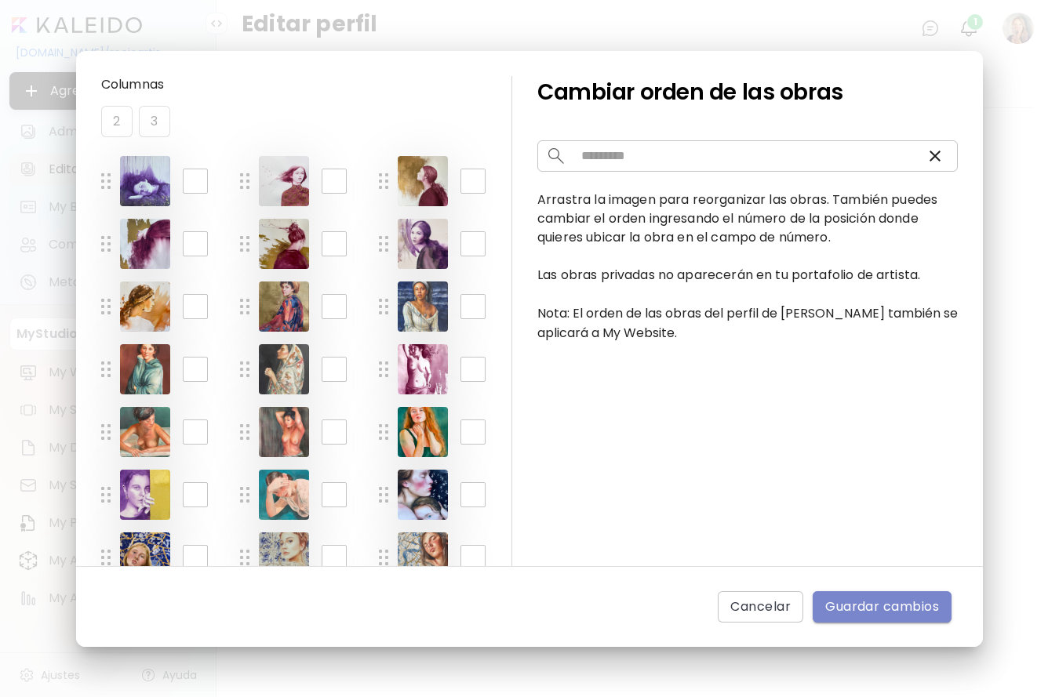
click at [855, 607] on span "Guardar cambios" at bounding box center [882, 607] width 114 height 19
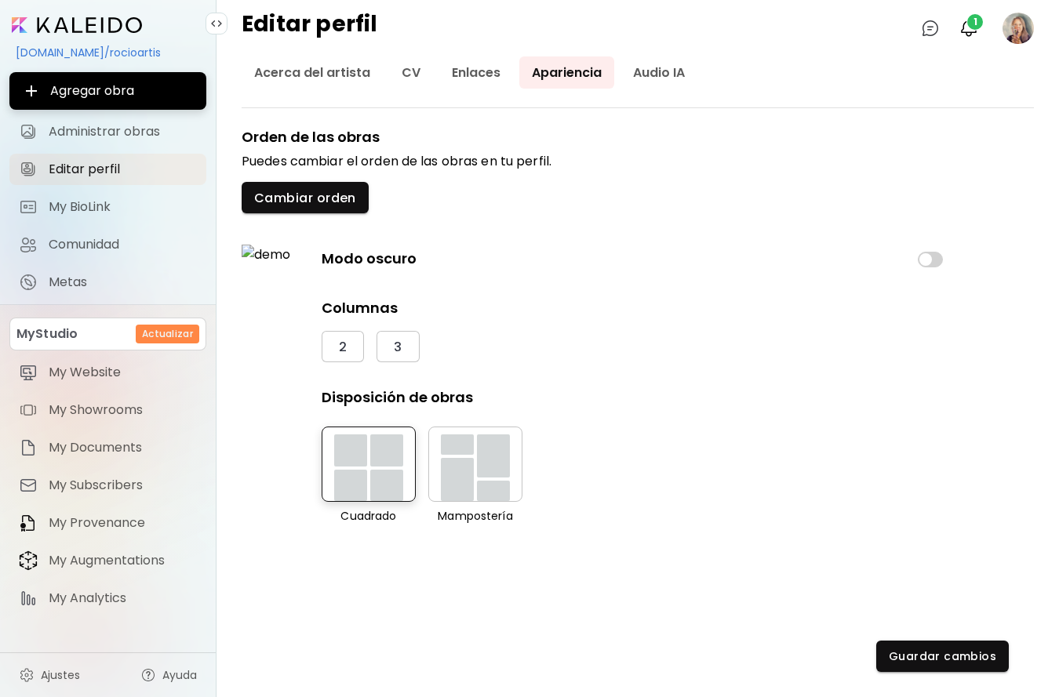
click at [1021, 25] on image at bounding box center [1018, 28] width 31 height 31
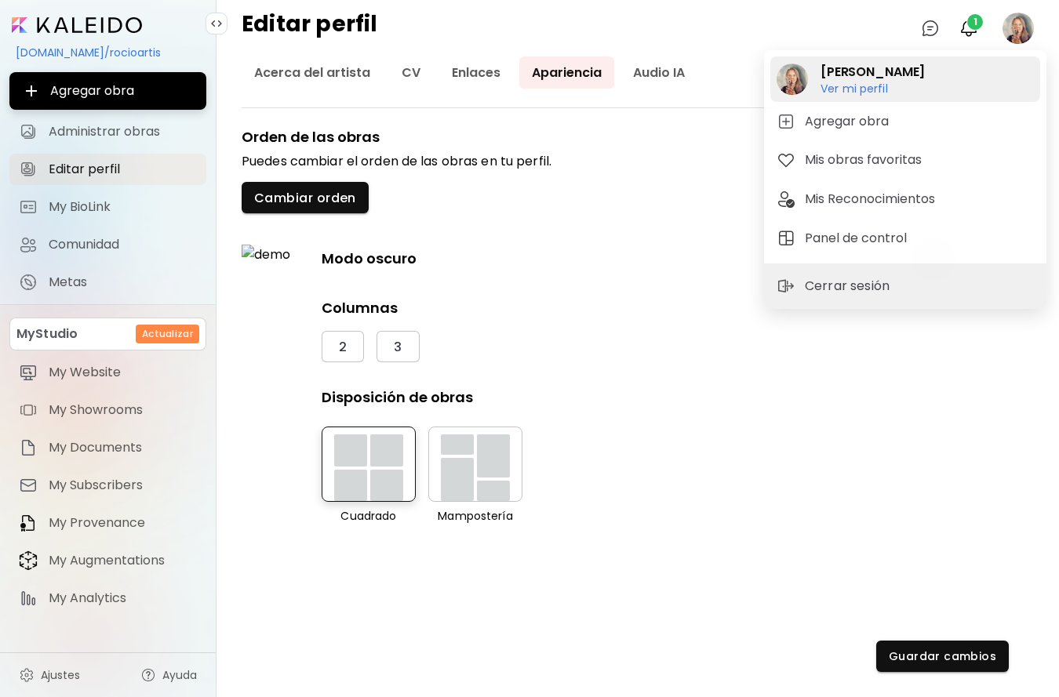
click at [856, 87] on h6 "Ver mi perfil" at bounding box center [873, 89] width 104 height 14
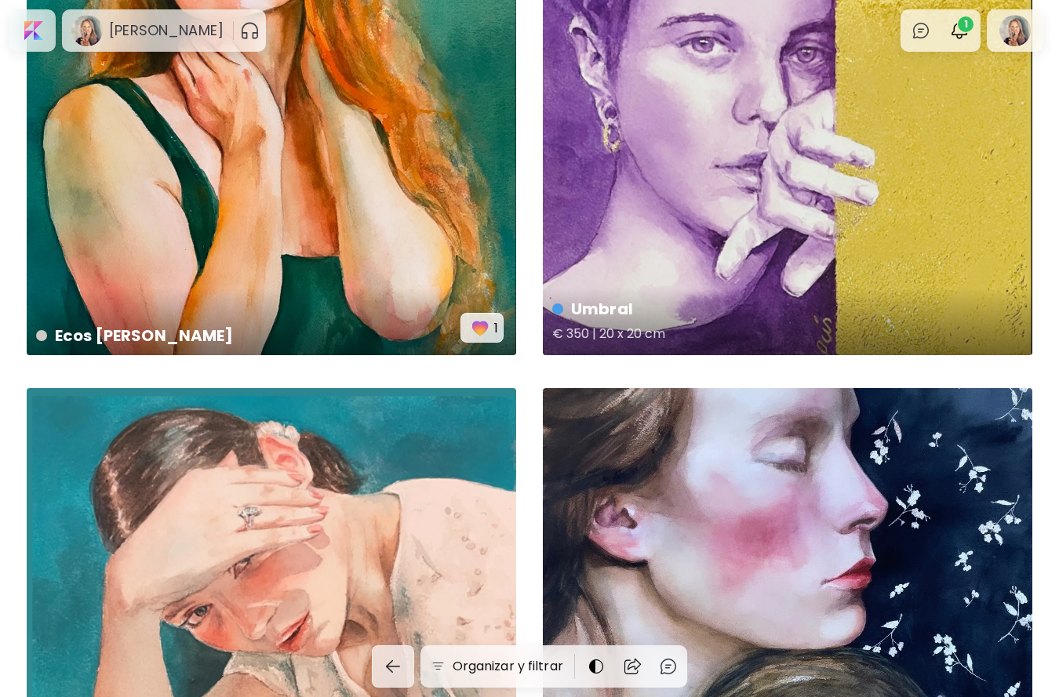
scroll to position [3855, 0]
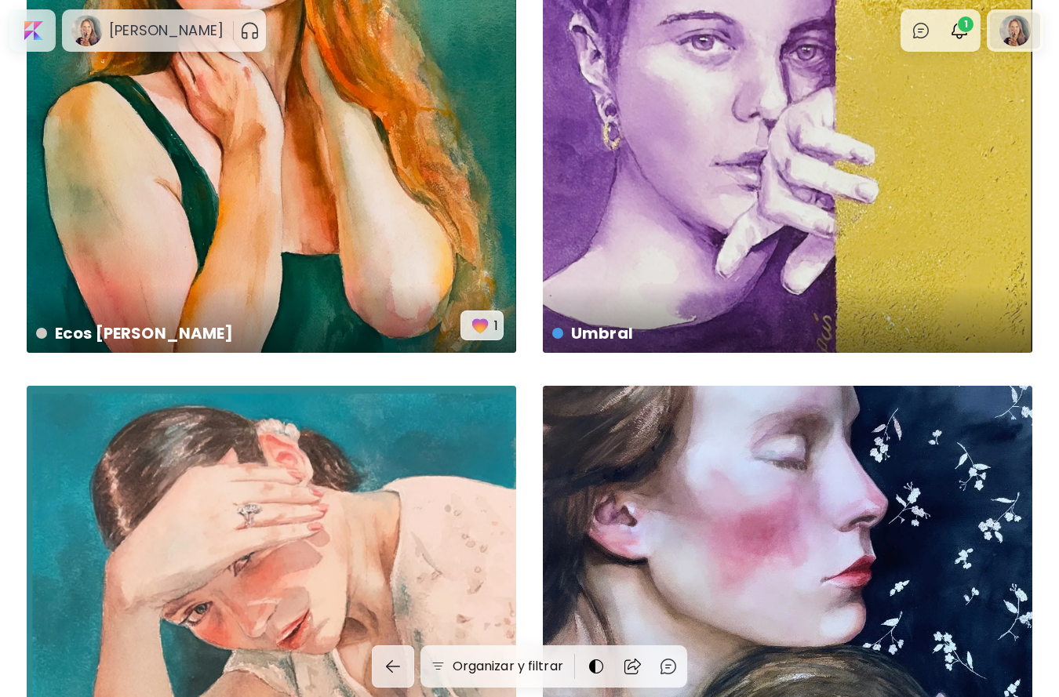
click at [1013, 29] on div at bounding box center [1015, 31] width 50 height 36
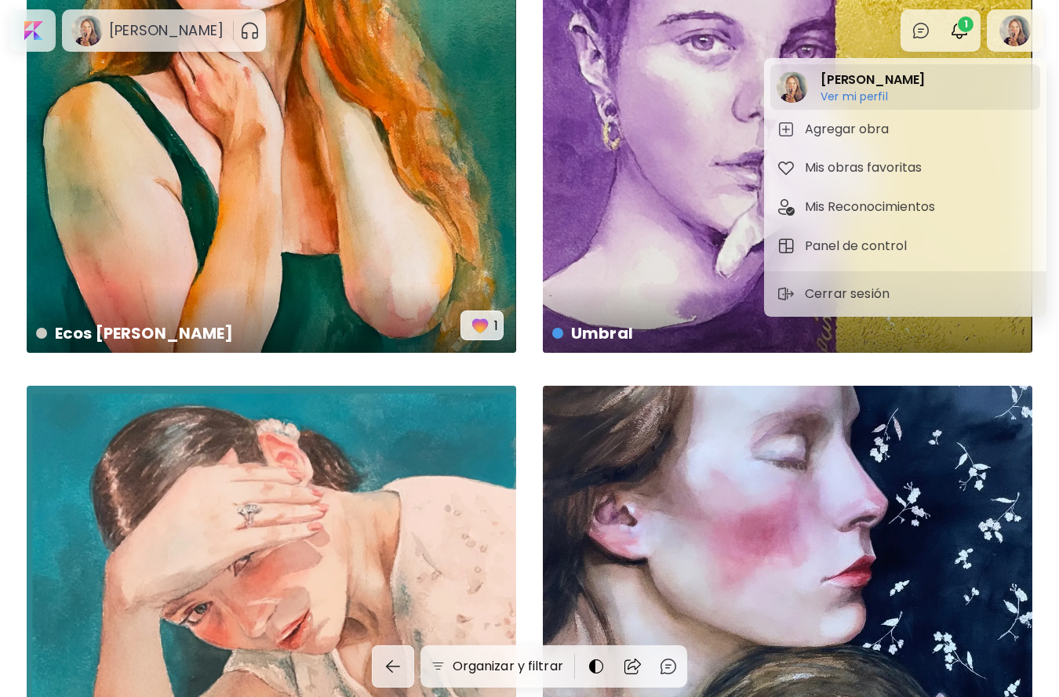
click at [879, 94] on h6 "Ver mi perfil" at bounding box center [873, 96] width 104 height 14
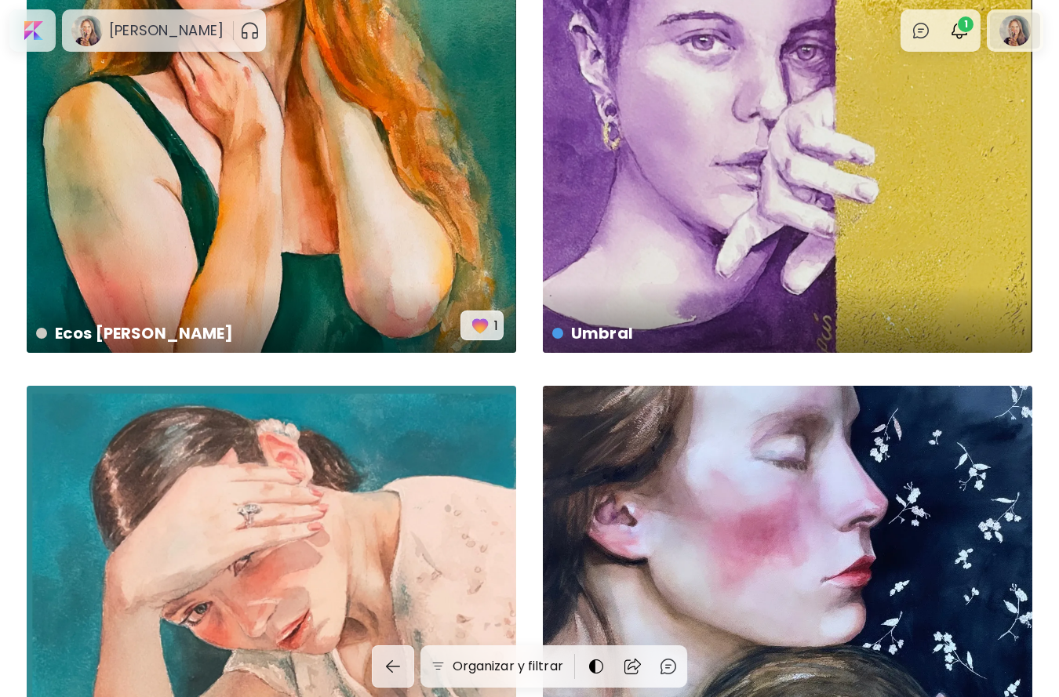
click at [1017, 28] on div at bounding box center [1015, 31] width 50 height 36
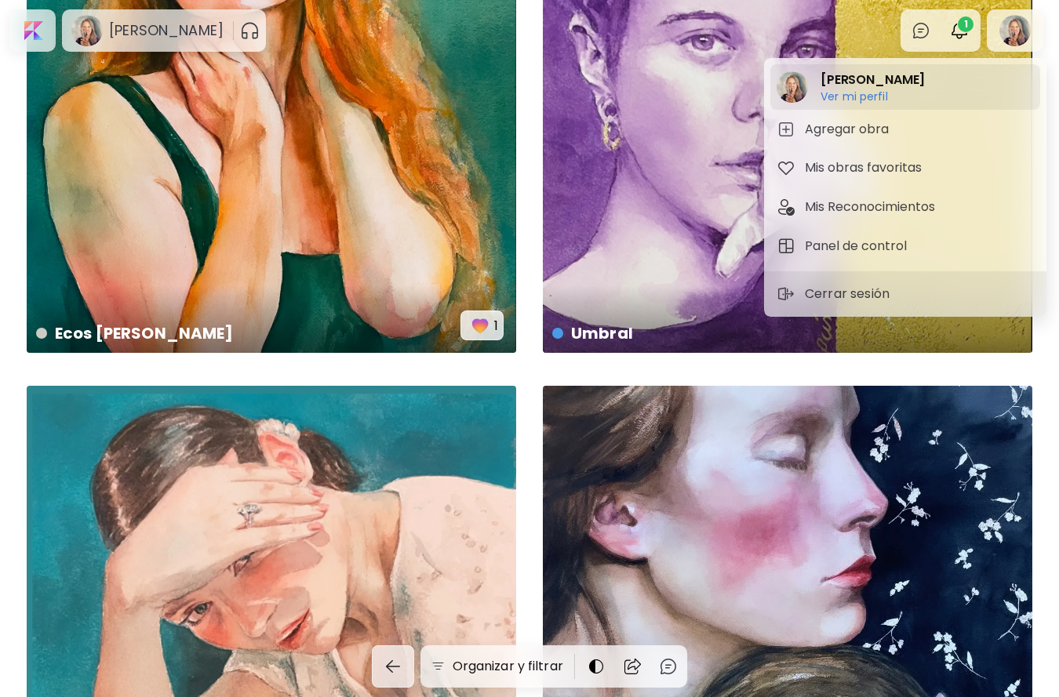
click at [835, 76] on h2 "Rocío González" at bounding box center [873, 80] width 104 height 19
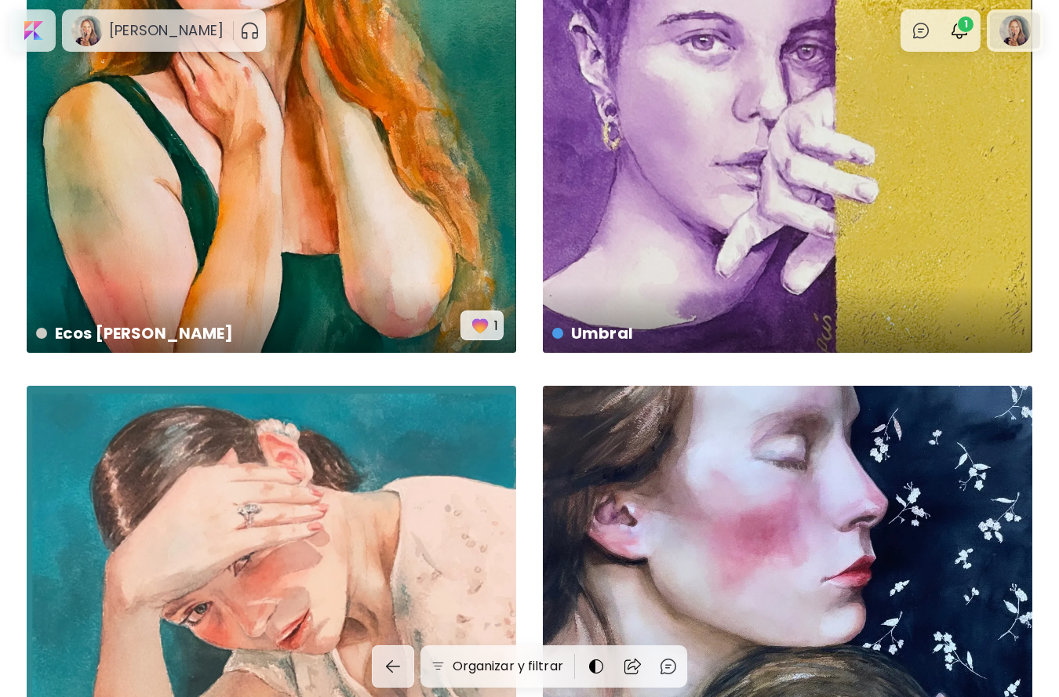
click at [1017, 31] on div at bounding box center [1015, 31] width 50 height 36
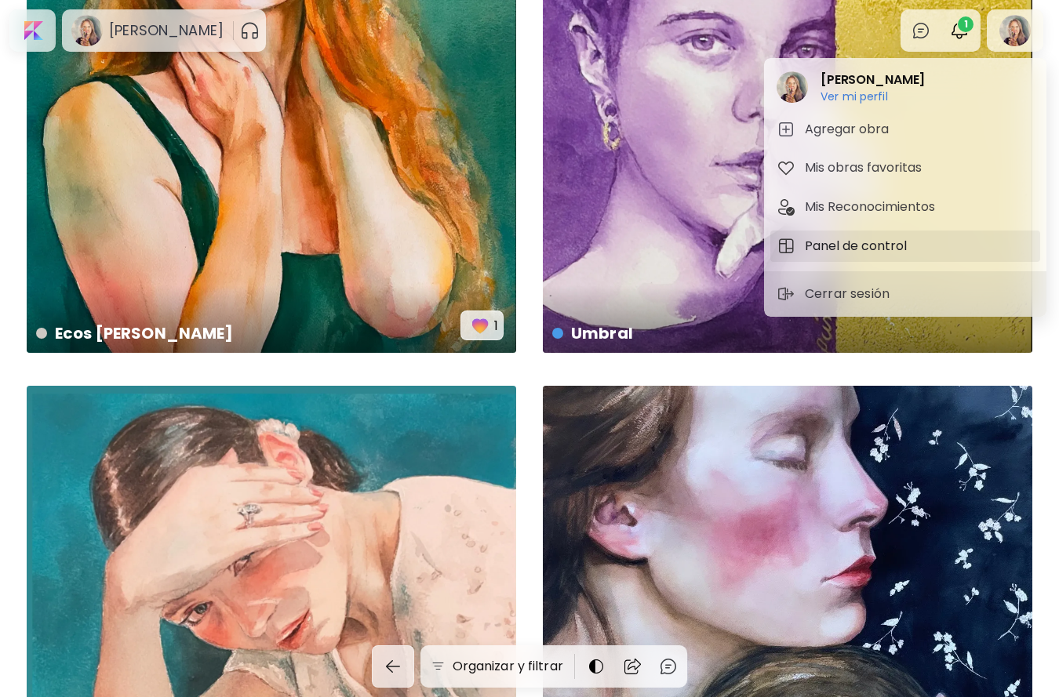
click at [843, 244] on h5 "Panel de control" at bounding box center [858, 246] width 107 height 19
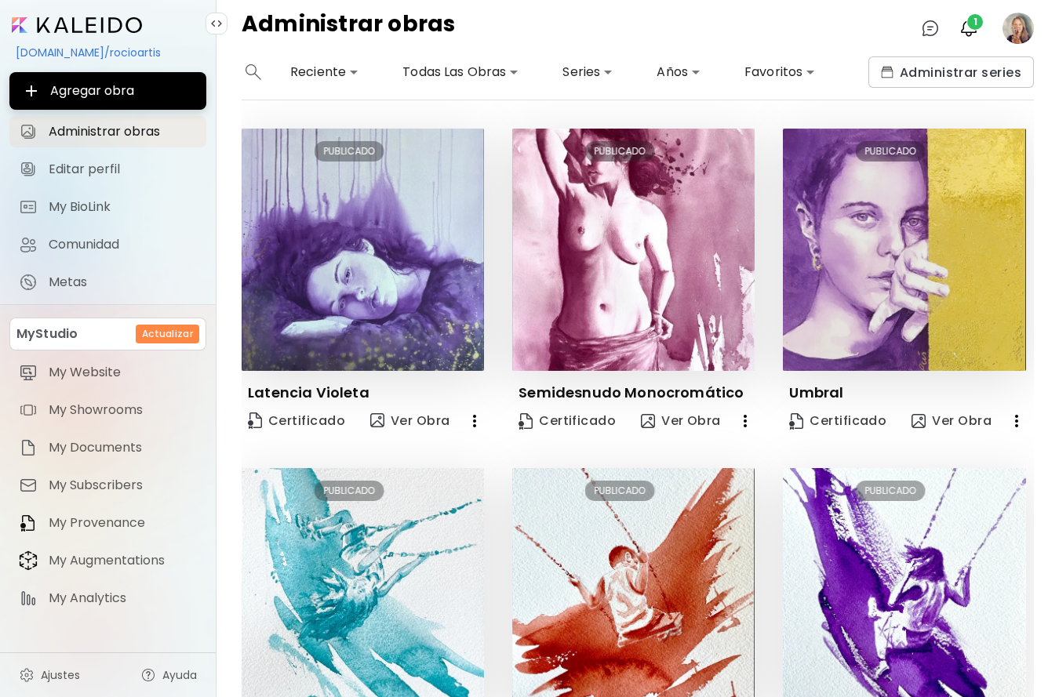
scroll to position [81, 0]
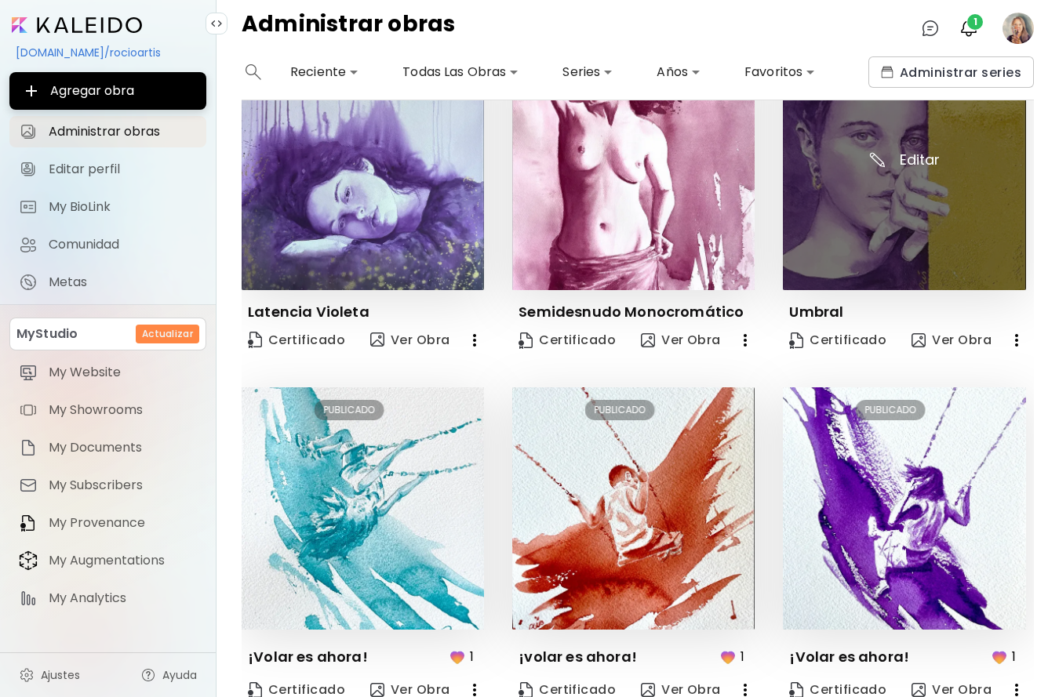
click at [882, 159] on img at bounding box center [904, 169] width 242 height 242
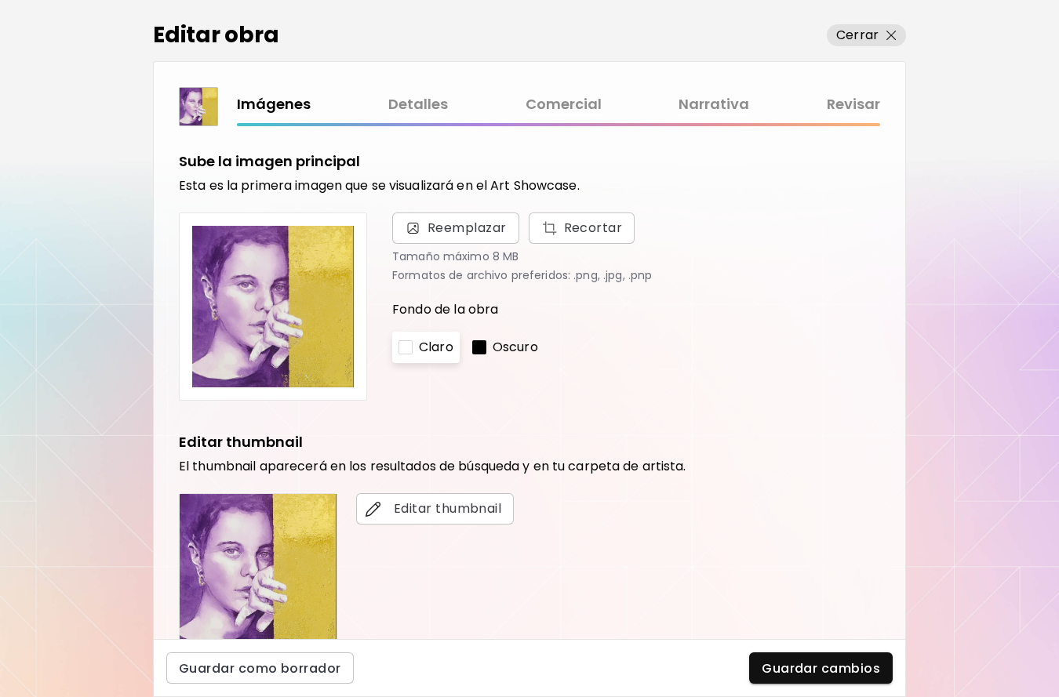
click at [424, 104] on link "Detalles" at bounding box center [418, 104] width 60 height 23
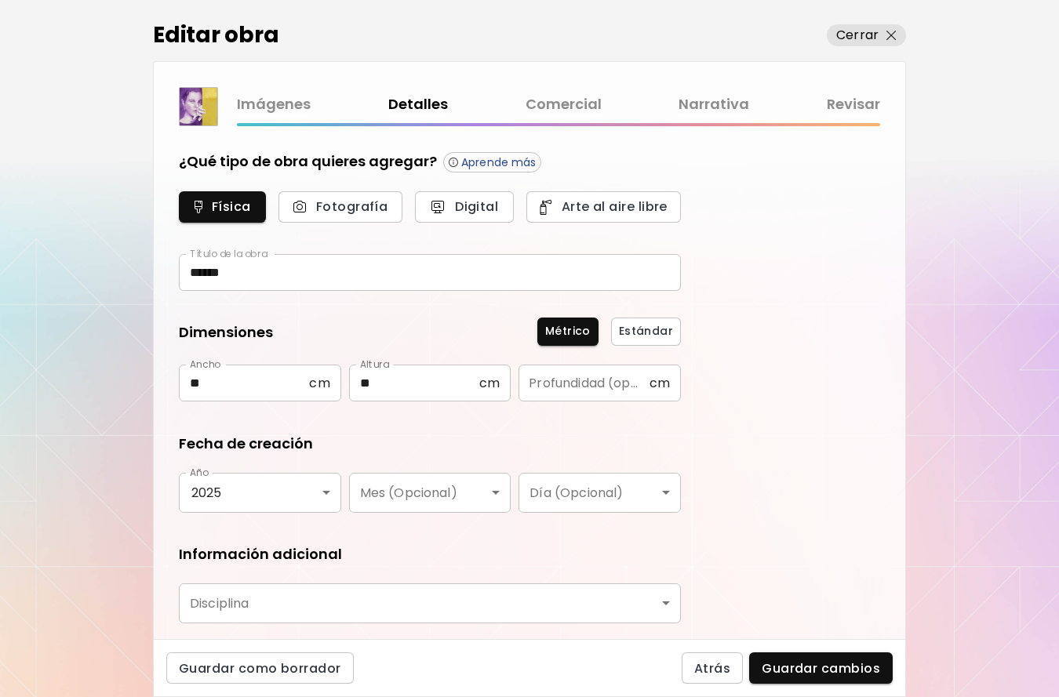
type input "********"
click at [568, 109] on link "Comercial" at bounding box center [564, 104] width 76 height 23
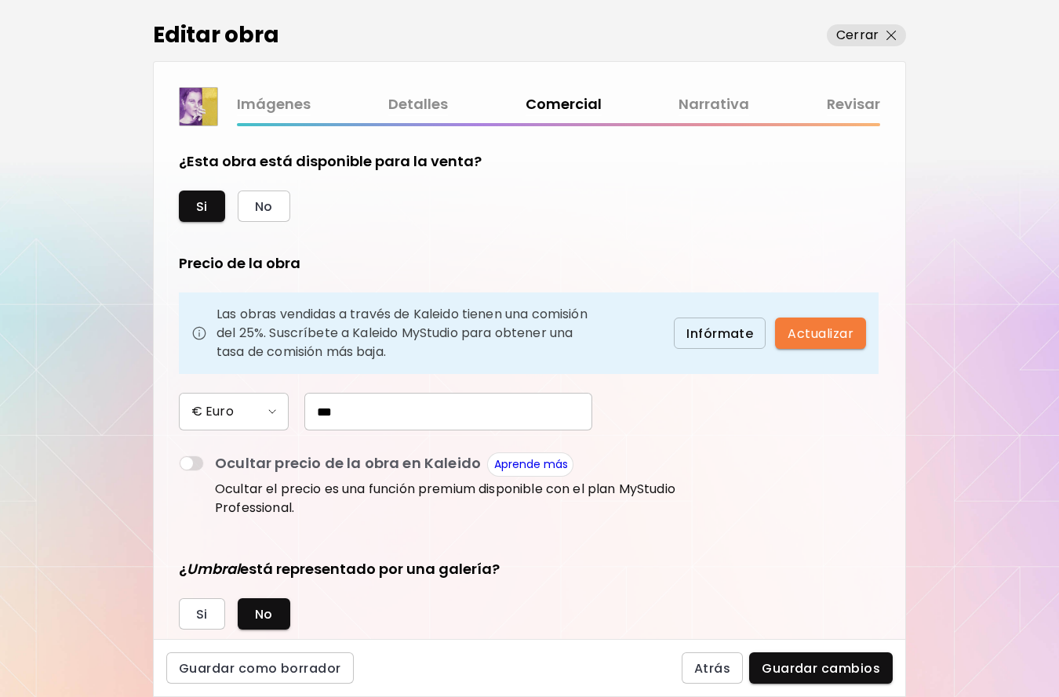
click at [697, 110] on link "Narrativa" at bounding box center [714, 104] width 71 height 23
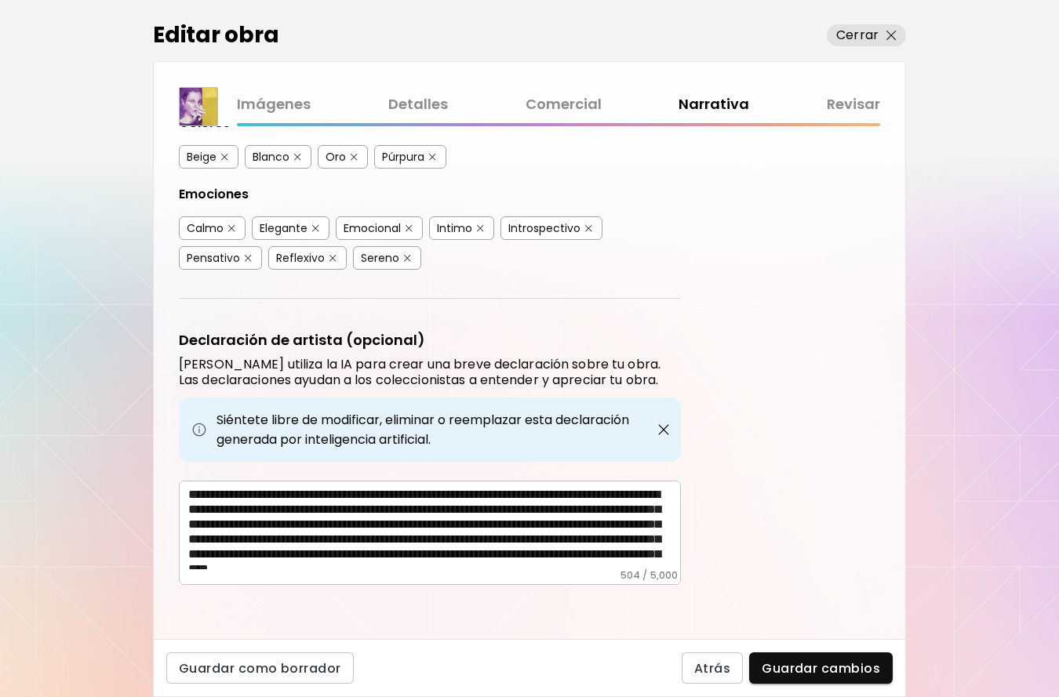
click at [184, 490] on div "**********" at bounding box center [430, 533] width 502 height 104
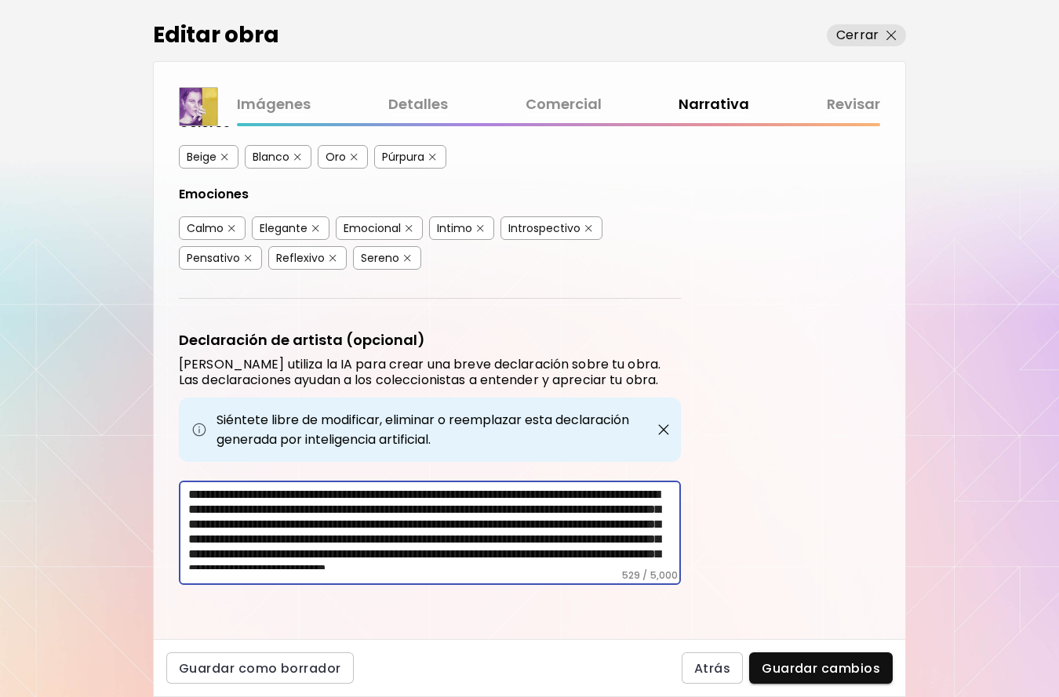
paste textarea "**********"
click at [339, 493] on textarea "**********" at bounding box center [434, 528] width 493 height 82
click at [582, 488] on textarea "**********" at bounding box center [434, 528] width 493 height 82
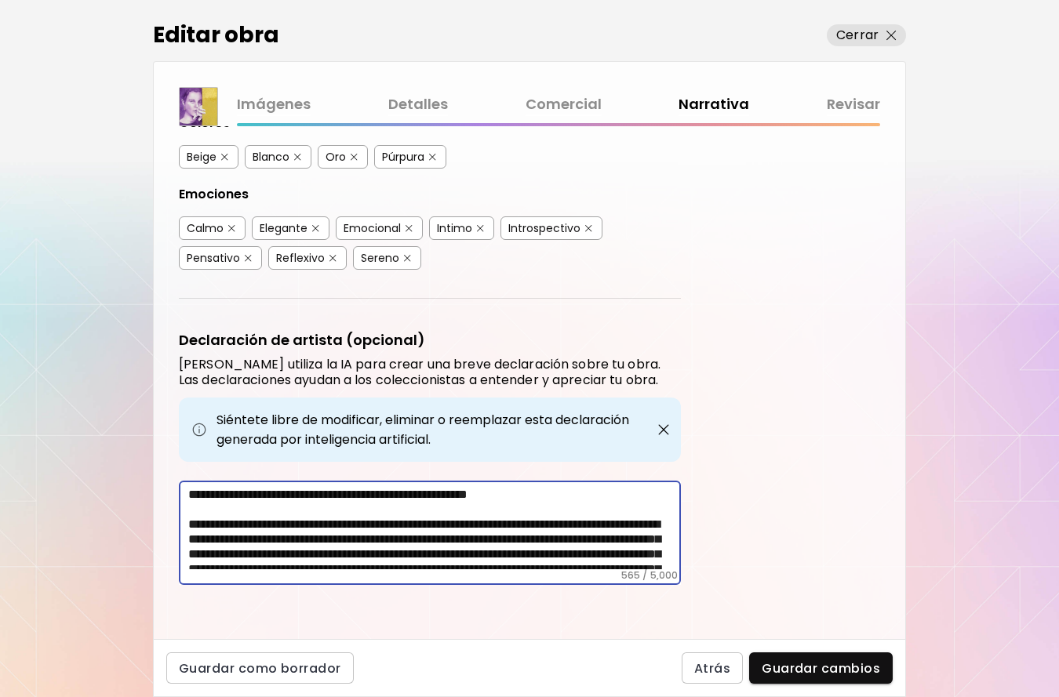
click at [603, 491] on textarea "**********" at bounding box center [434, 528] width 493 height 82
paste textarea "**********"
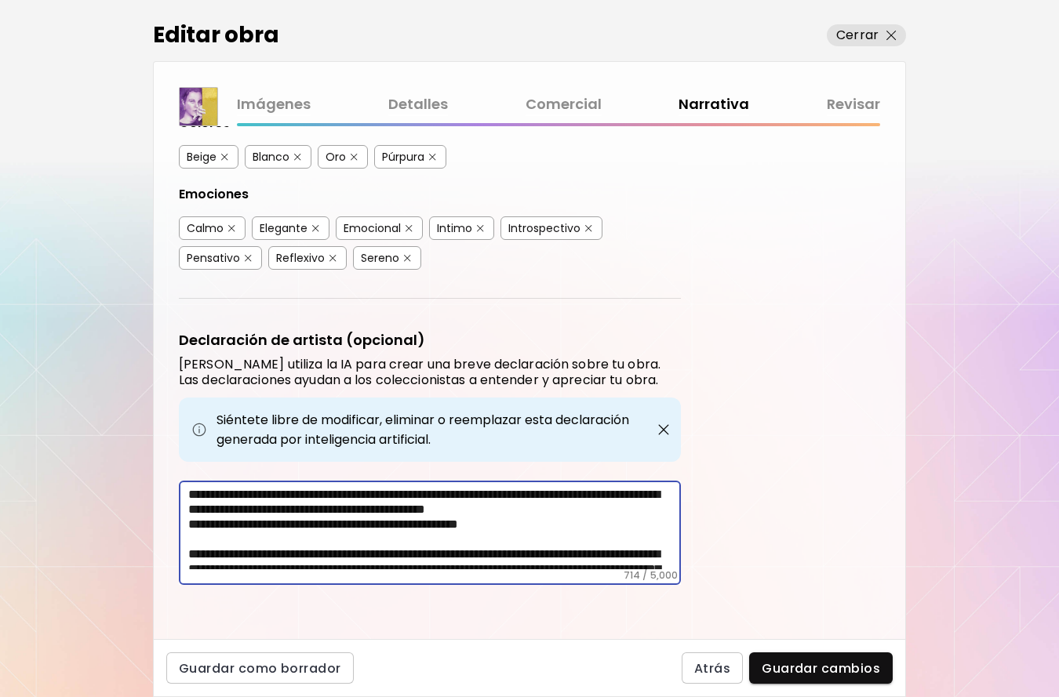
drag, startPoint x: 397, startPoint y: 504, endPoint x: 336, endPoint y: 504, distance: 61.2
click at [336, 504] on textarea "**********" at bounding box center [434, 528] width 493 height 82
click at [270, 509] on textarea "**********" at bounding box center [434, 528] width 493 height 82
drag, startPoint x: 308, startPoint y: 519, endPoint x: 152, endPoint y: 521, distance: 156.1
click at [188, 521] on textarea "**********" at bounding box center [434, 528] width 493 height 82
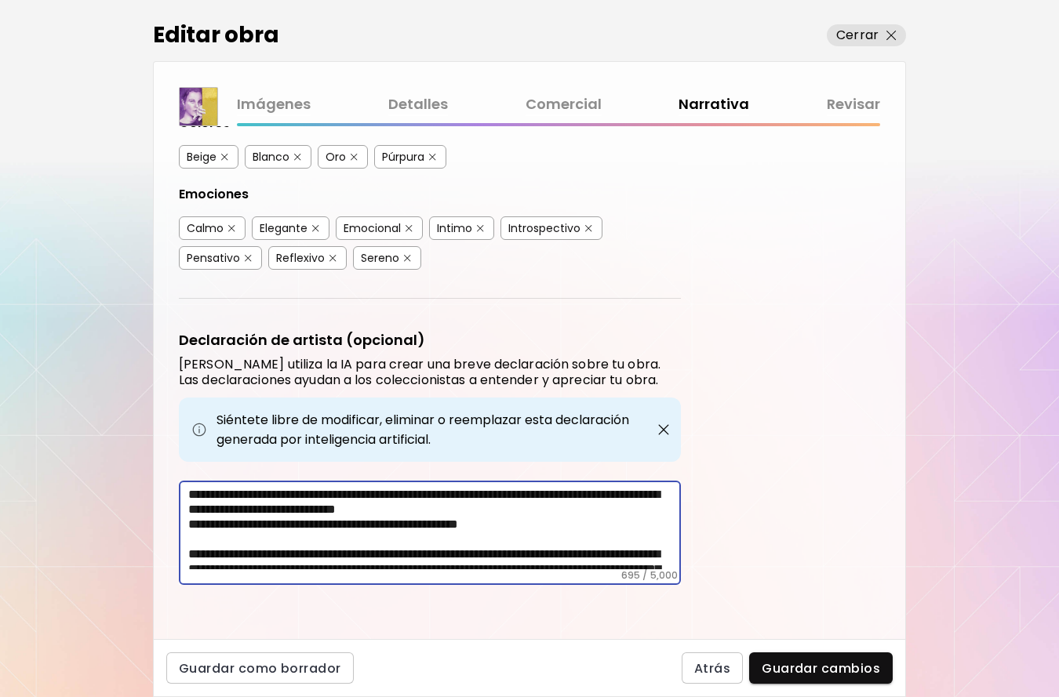
click at [271, 508] on textarea "**********" at bounding box center [434, 528] width 493 height 82
drag, startPoint x: 207, startPoint y: 522, endPoint x: 193, endPoint y: 522, distance: 14.1
click at [193, 522] on textarea "**********" at bounding box center [434, 528] width 493 height 82
drag, startPoint x: 635, startPoint y: 521, endPoint x: 515, endPoint y: 522, distance: 120.8
click at [515, 523] on textarea "**********" at bounding box center [434, 528] width 493 height 82
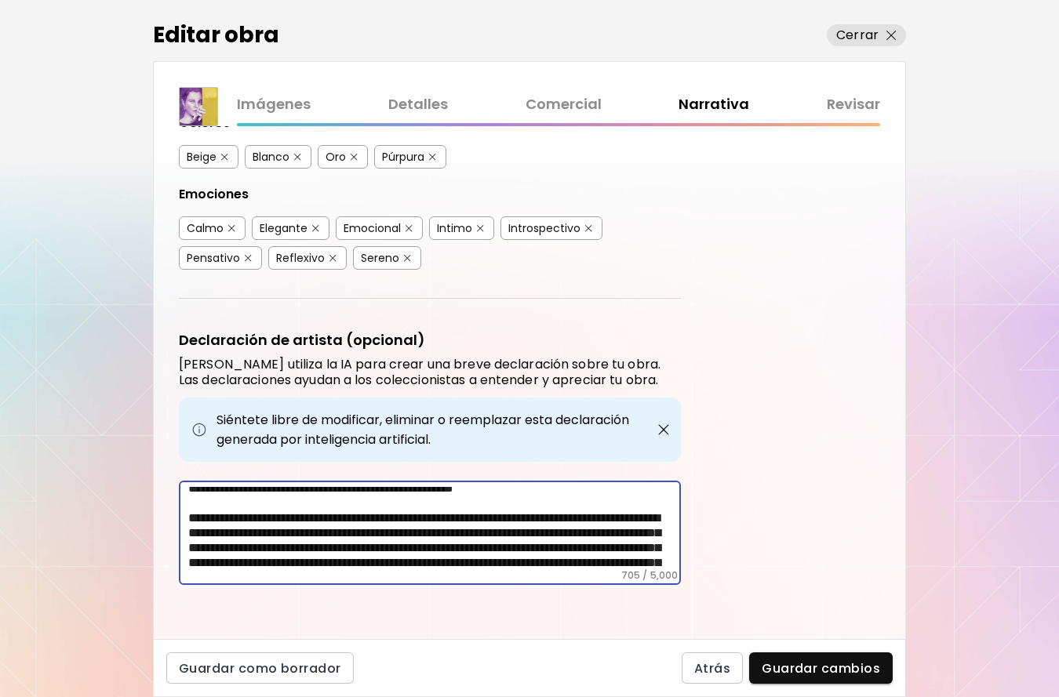
scroll to position [40, 0]
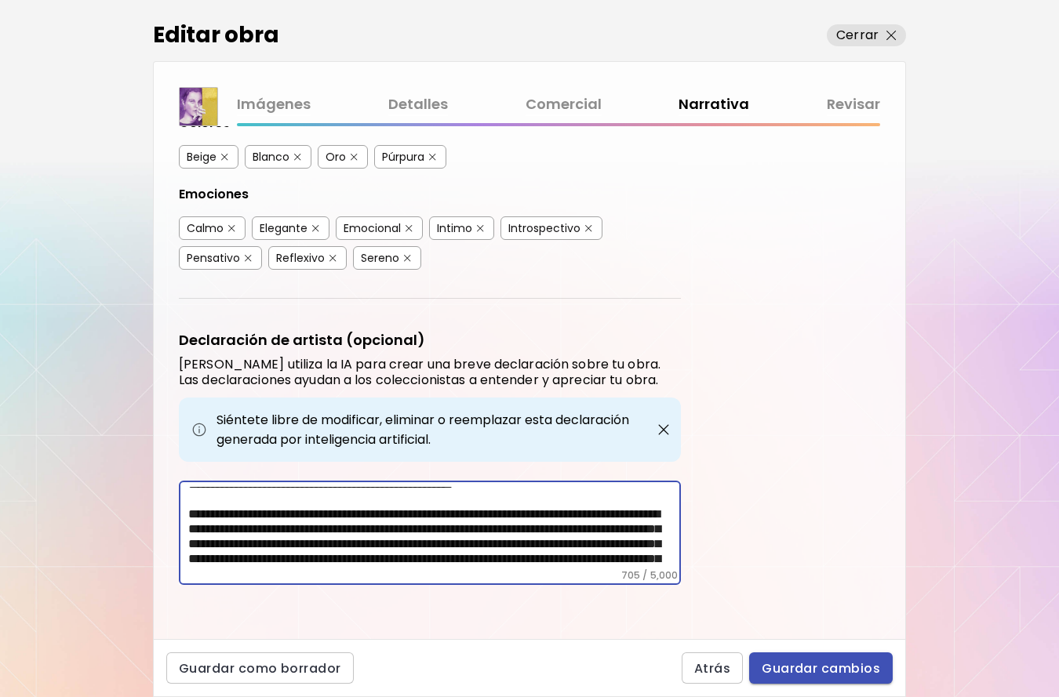
type textarea "**********"
click at [813, 664] on span "Guardar cambios" at bounding box center [821, 669] width 118 height 16
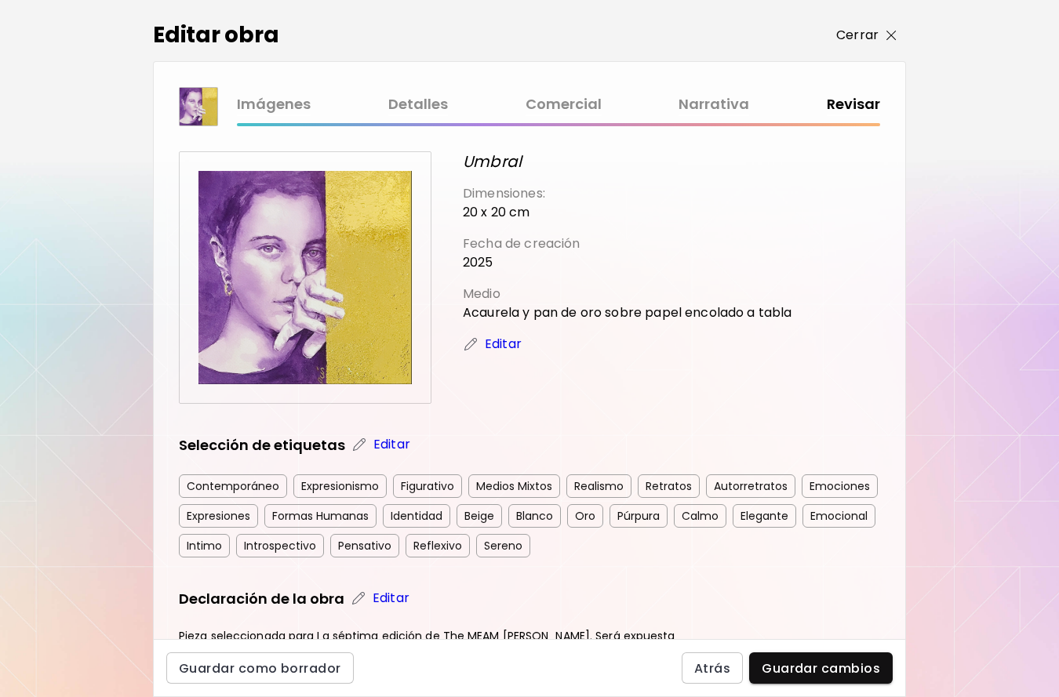
click at [875, 35] on p "Cerrar" at bounding box center [857, 35] width 42 height 19
